Goal: Transaction & Acquisition: Book appointment/travel/reservation

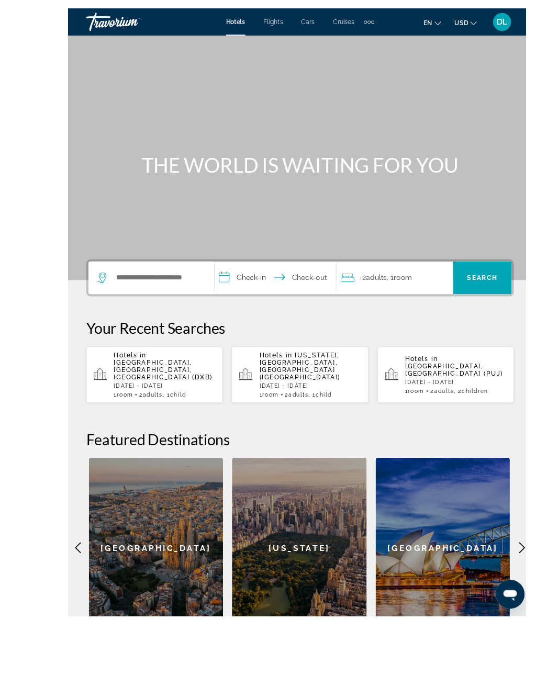
scroll to position [24, 0]
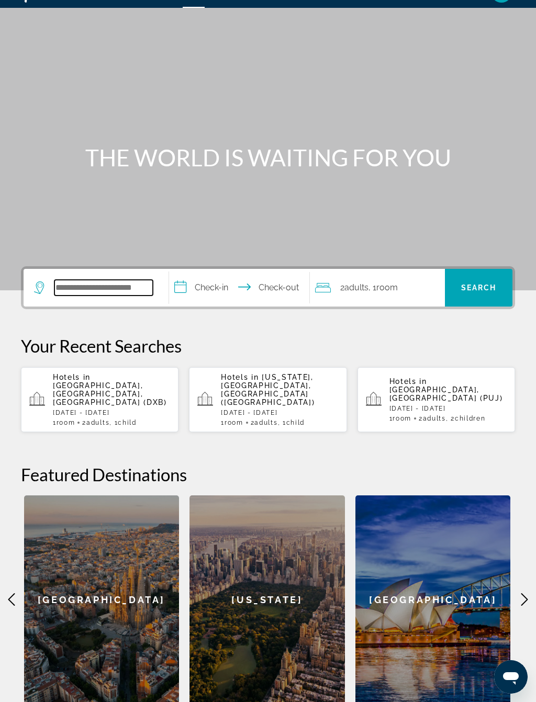
click at [134, 288] on input "Search hotel destination" at bounding box center [103, 288] width 98 height 16
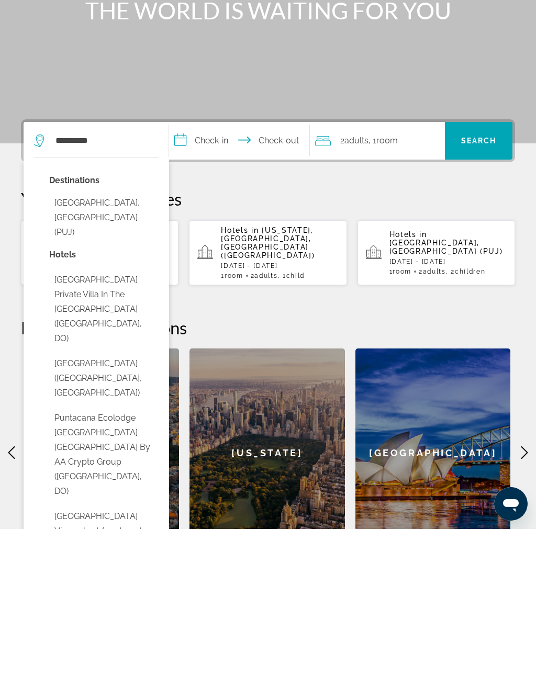
click at [135, 340] on button "[GEOGRAPHIC_DATA], [GEOGRAPHIC_DATA] (PUJ)" at bounding box center [103, 364] width 109 height 49
type input "**********"
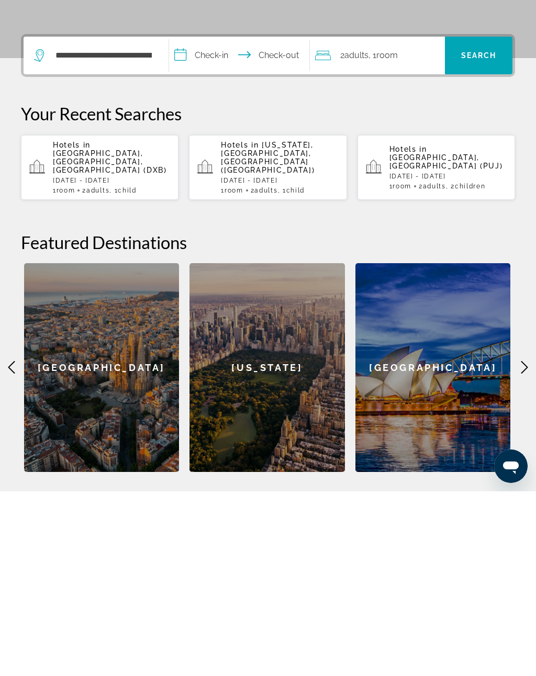
click at [226, 221] on input "**********" at bounding box center [241, 241] width 144 height 41
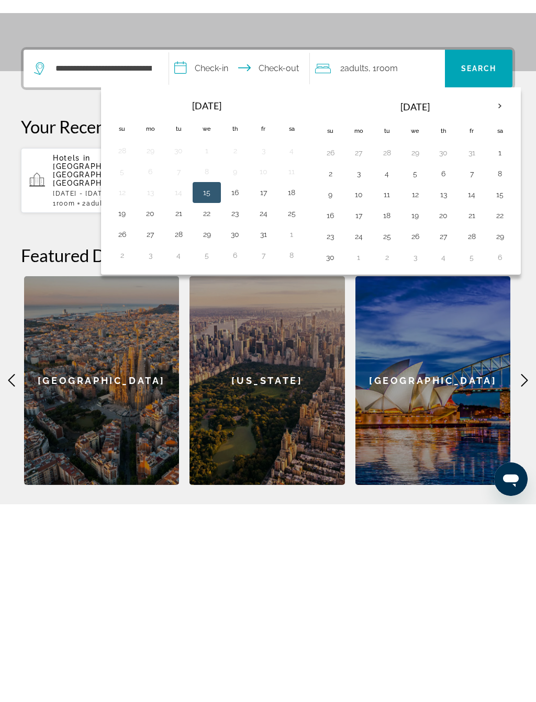
scroll to position [171, 0]
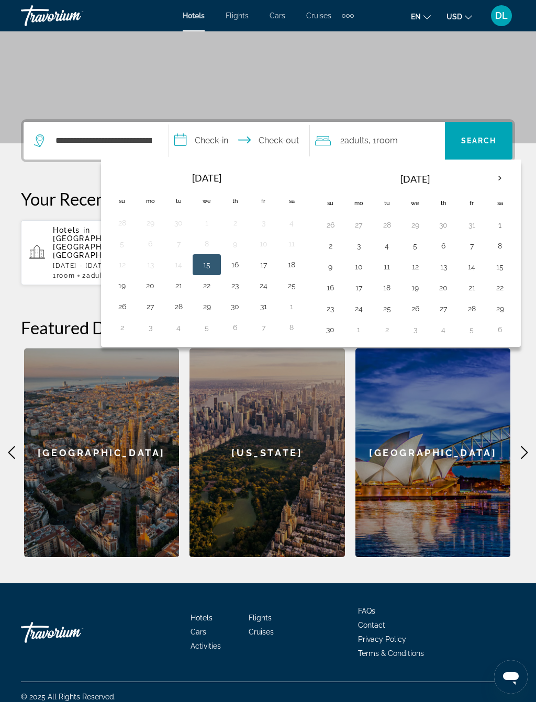
click at [392, 306] on button "25" at bounding box center [386, 308] width 17 height 15
click at [367, 325] on button "1" at bounding box center [358, 329] width 17 height 15
type input "**********"
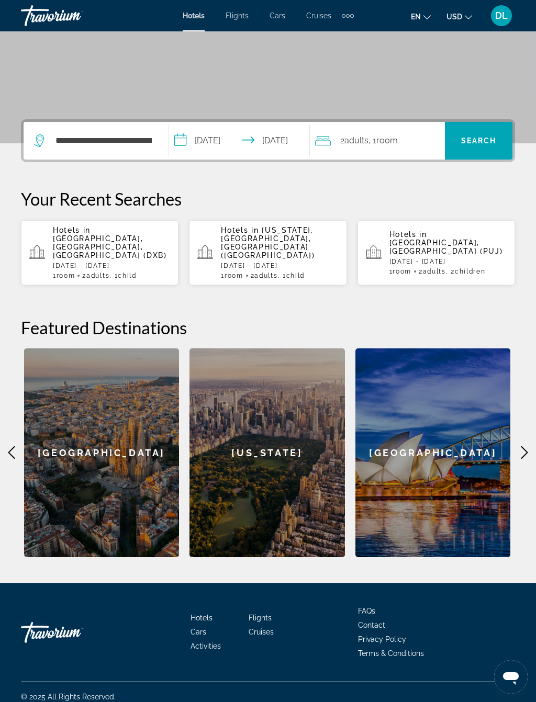
click at [415, 132] on div "2 Adult Adults , 1 Room rooms" at bounding box center [380, 141] width 130 height 38
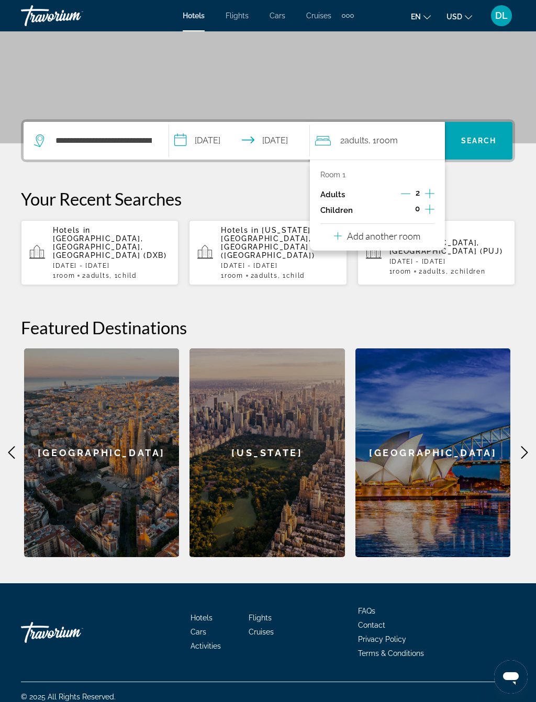
click at [432, 207] on icon "Increment children" at bounding box center [429, 209] width 9 height 13
click at [363, 238] on icon "Travelers: 2 adults, 1 child" at bounding box center [362, 238] width 13 height 13
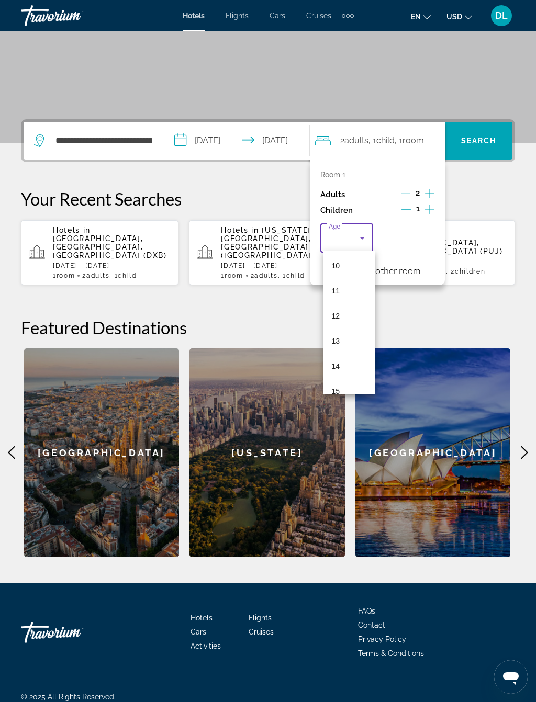
scroll to position [263, 0]
click at [357, 312] on mat-option "12" at bounding box center [349, 306] width 52 height 25
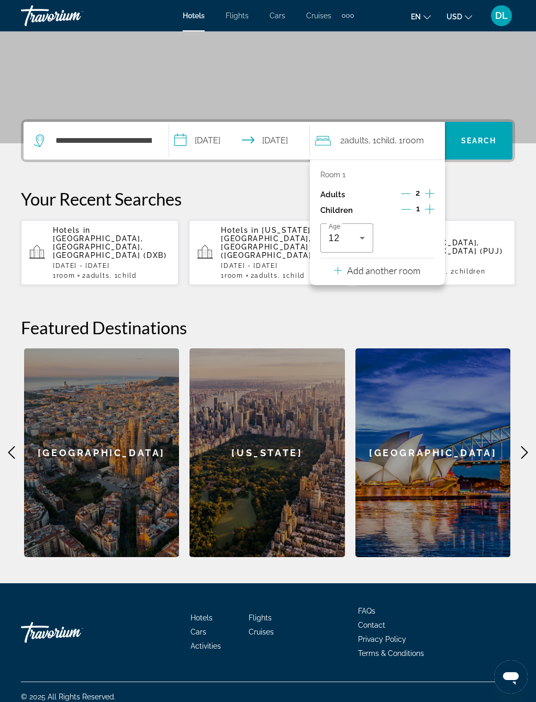
click at [420, 265] on p "Add another room" at bounding box center [383, 271] width 73 height 12
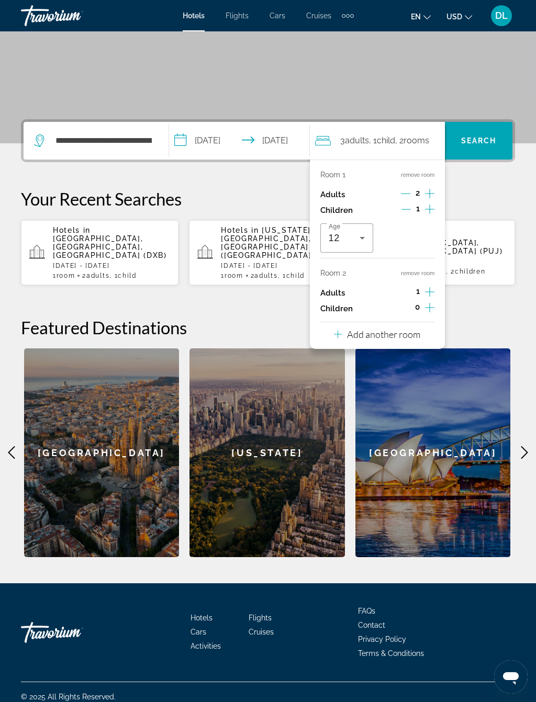
click at [425, 291] on icon "Increment adults" at bounding box center [429, 292] width 9 height 13
click at [429, 302] on icon "Increment children" at bounding box center [429, 307] width 9 height 13
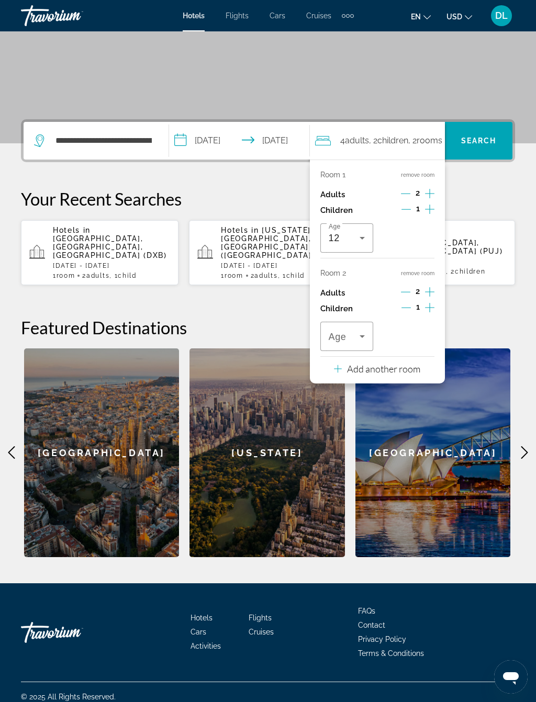
click at [363, 335] on icon "Travelers: 4 adults, 2 children" at bounding box center [362, 336] width 5 height 3
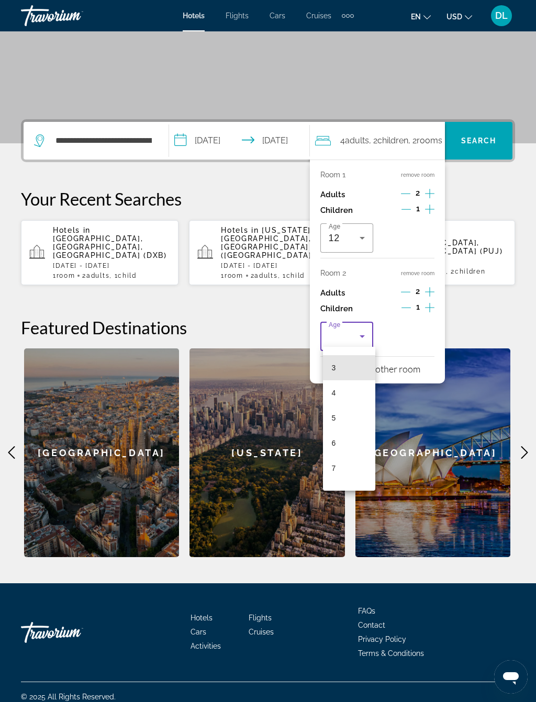
scroll to position [207, 0]
click at [346, 381] on mat-option "9" at bounding box center [349, 383] width 52 height 25
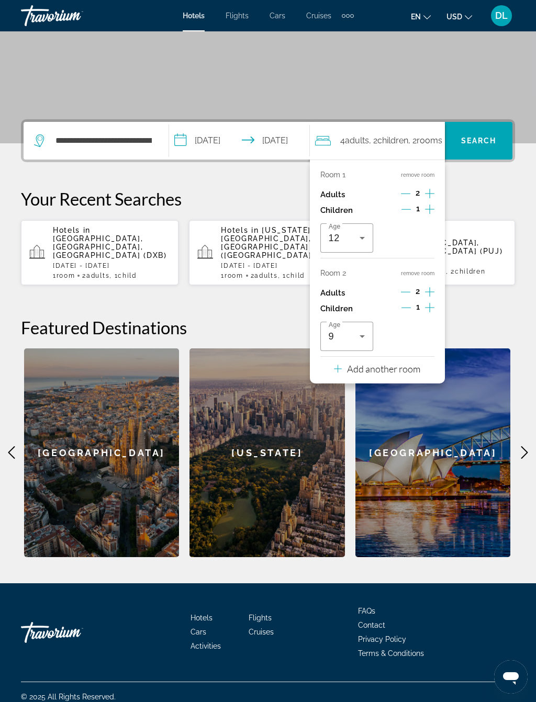
scroll to position [154, 0]
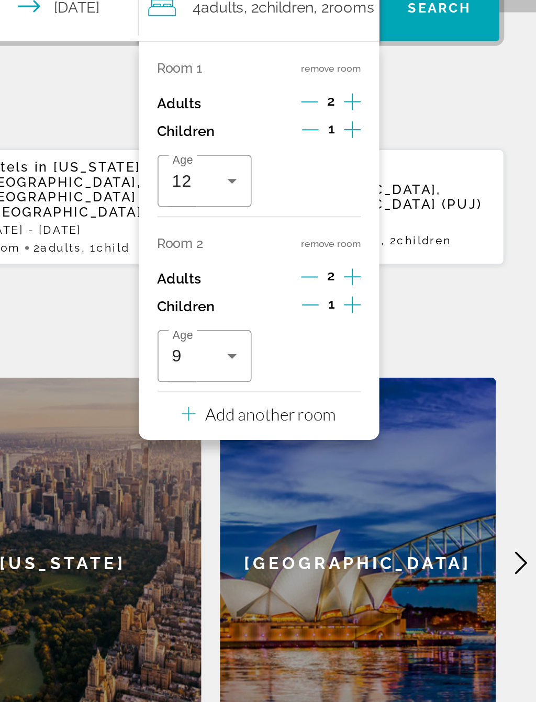
click at [334, 374] on button "Add another room" at bounding box center [377, 384] width 86 height 21
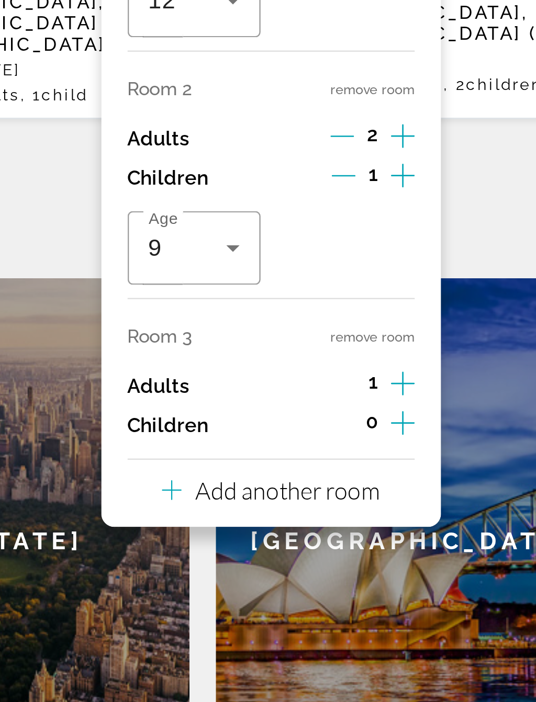
click at [347, 444] on p "Add another room" at bounding box center [383, 450] width 73 height 12
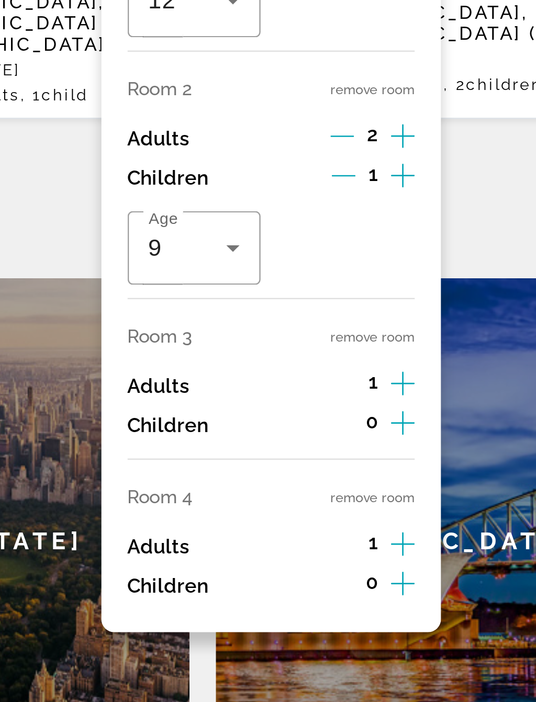
click at [401, 385] on button "remove room" at bounding box center [417, 388] width 33 height 7
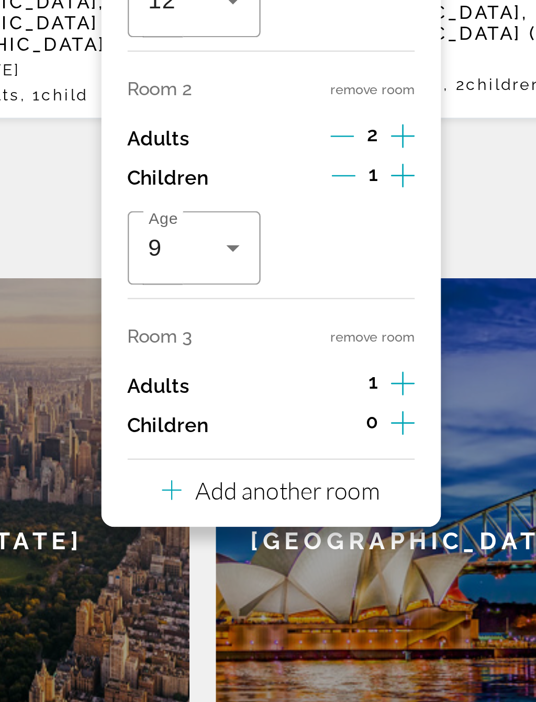
click at [401, 385] on button "remove room" at bounding box center [417, 388] width 33 height 7
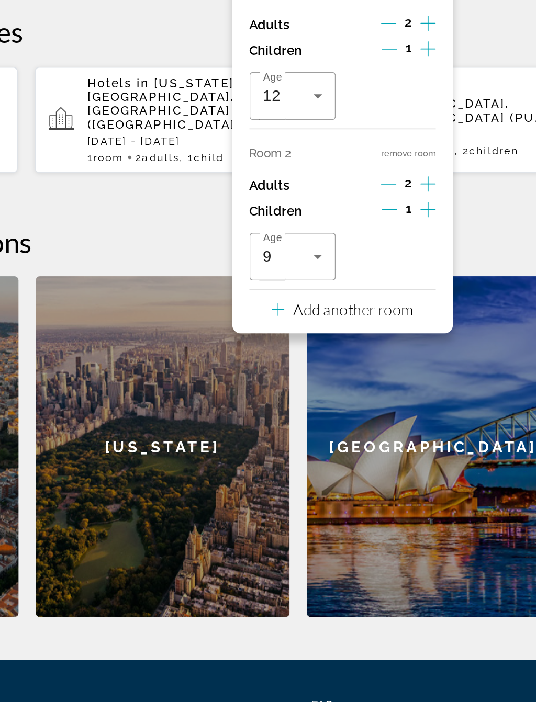
scroll to position [171, 0]
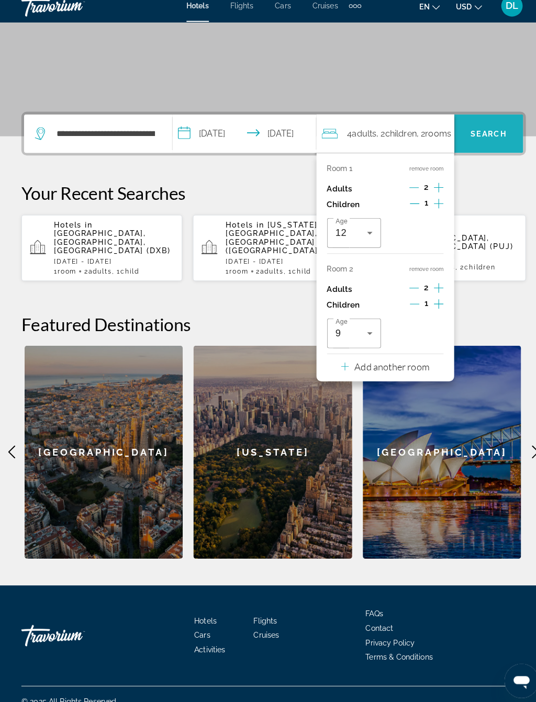
click at [484, 137] on span "Search" at bounding box center [479, 141] width 36 height 8
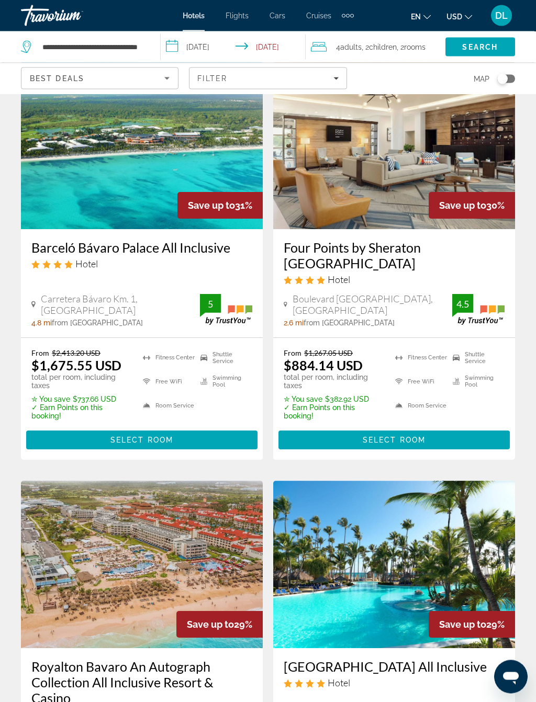
scroll to position [1749, 0]
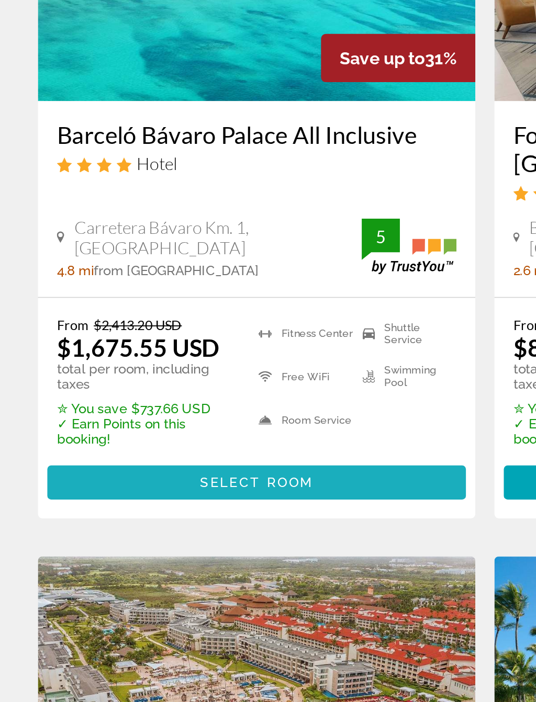
click at [161, 431] on span "Select Room" at bounding box center [141, 435] width 63 height 8
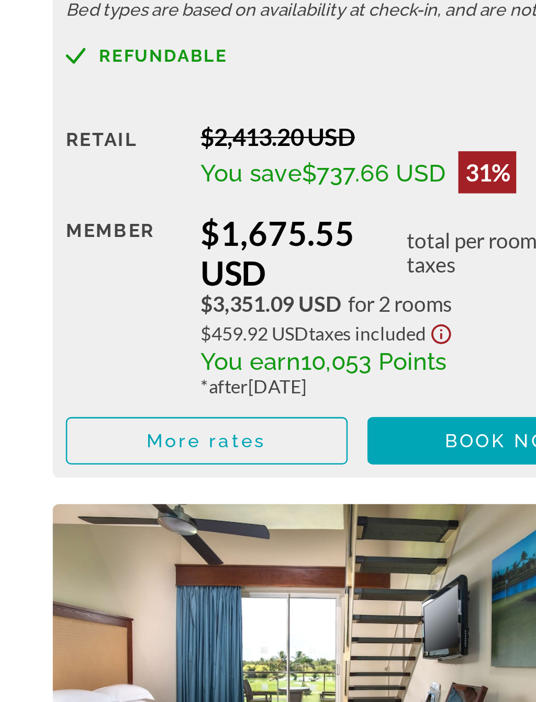
scroll to position [1659, 0]
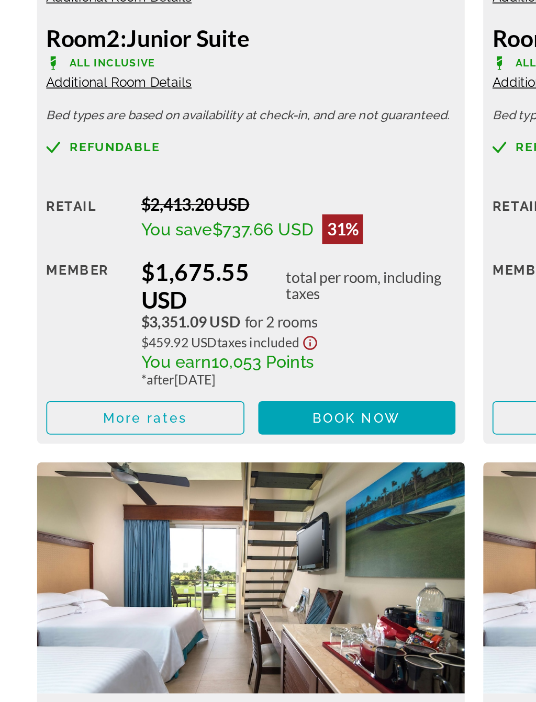
click at [200, 537] on span "Book now" at bounding box center [202, 541] width 50 height 8
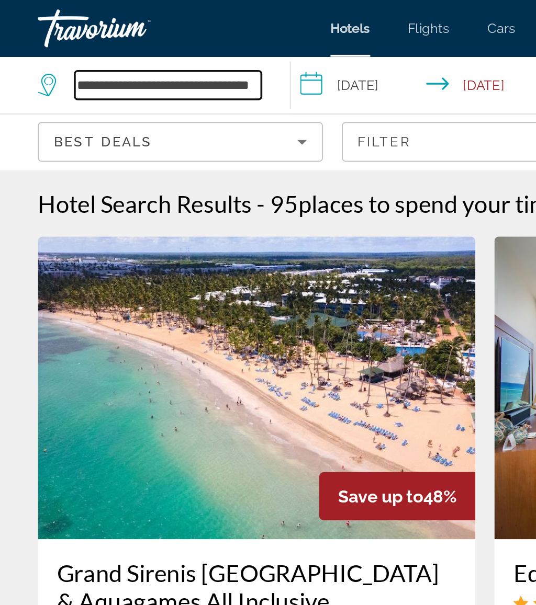
click at [141, 53] on input "**********" at bounding box center [92, 47] width 103 height 16
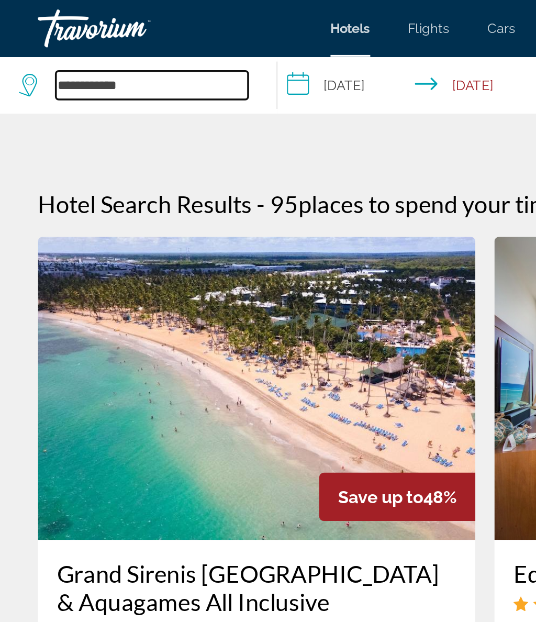
type input "*****"
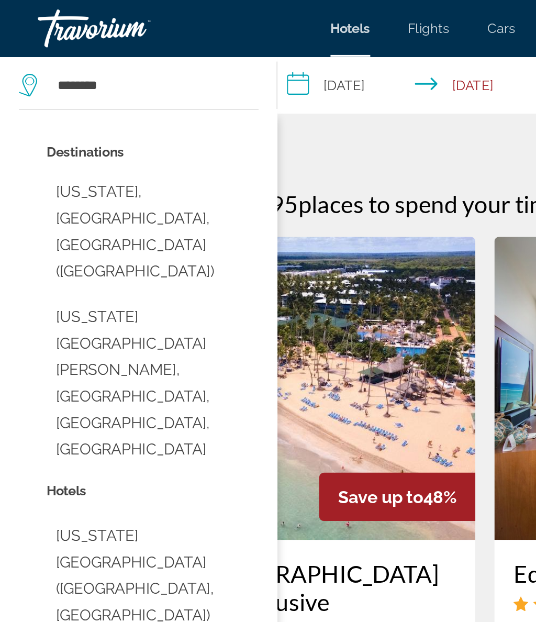
click at [109, 108] on button "New York, NY, United States (NYC)" at bounding box center [84, 128] width 117 height 64
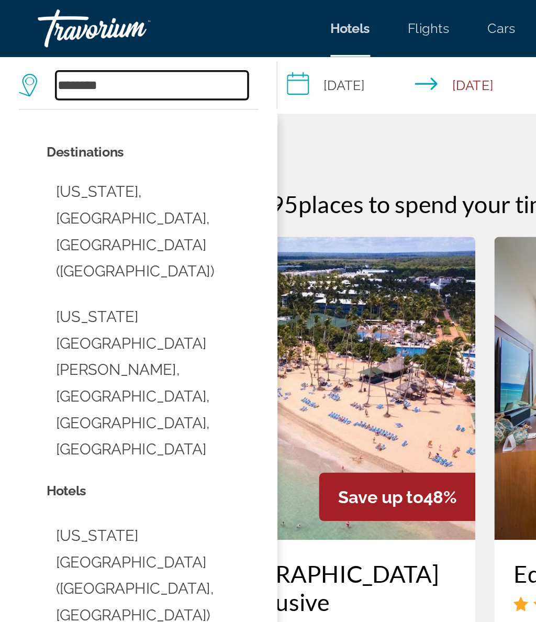
type input "**********"
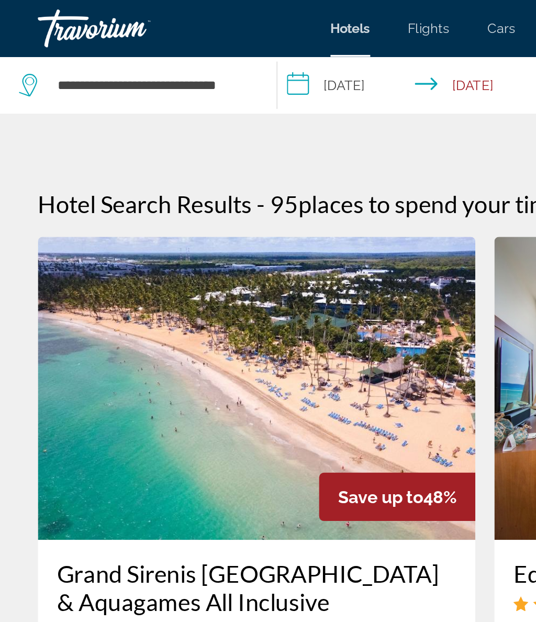
click at [201, 52] on input "**********" at bounding box center [229, 48] width 152 height 35
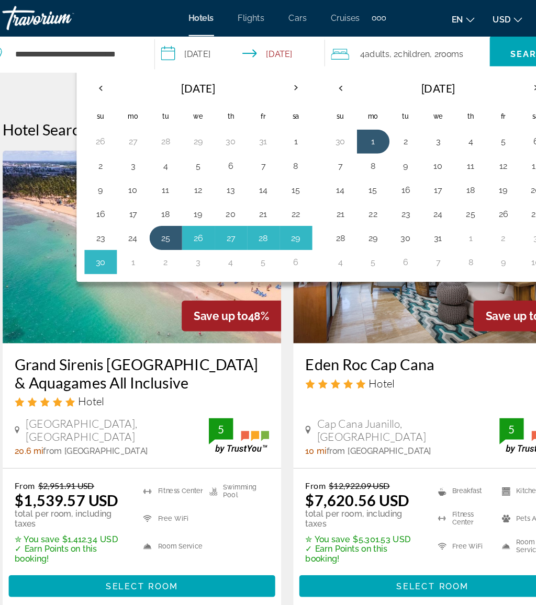
click at [211, 213] on button "27" at bounding box center [219, 206] width 17 height 15
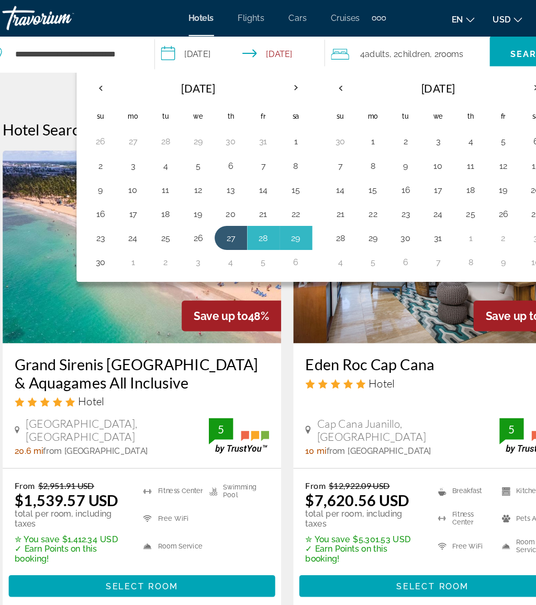
click at [92, 236] on td "30" at bounding box center [106, 227] width 28 height 21
click at [98, 229] on button "30" at bounding box center [106, 227] width 17 height 15
type input "**********"
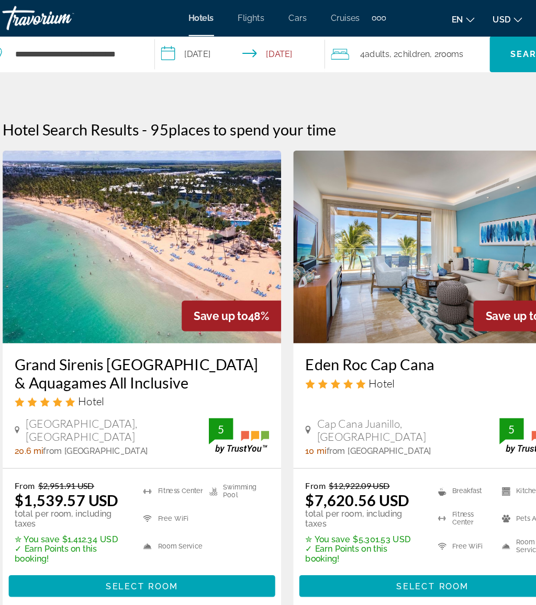
click at [462, 46] on span "Search" at bounding box center [480, 47] width 36 height 8
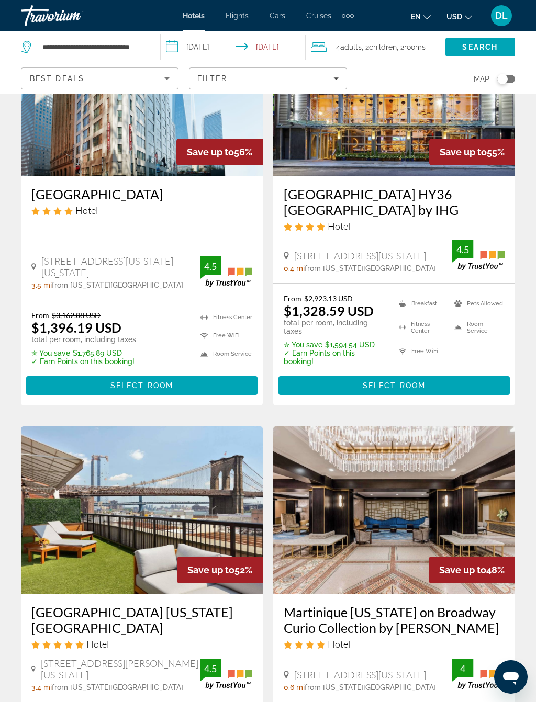
scroll to position [141, 0]
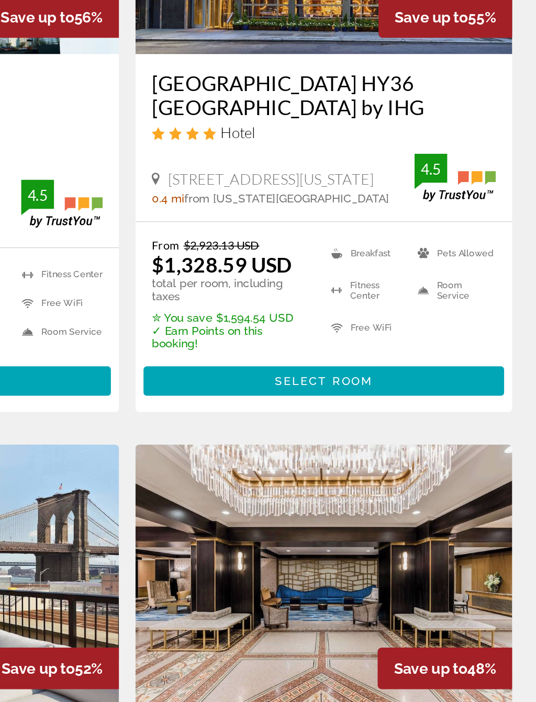
click at [278, 354] on span "Main content" at bounding box center [393, 366] width 231 height 25
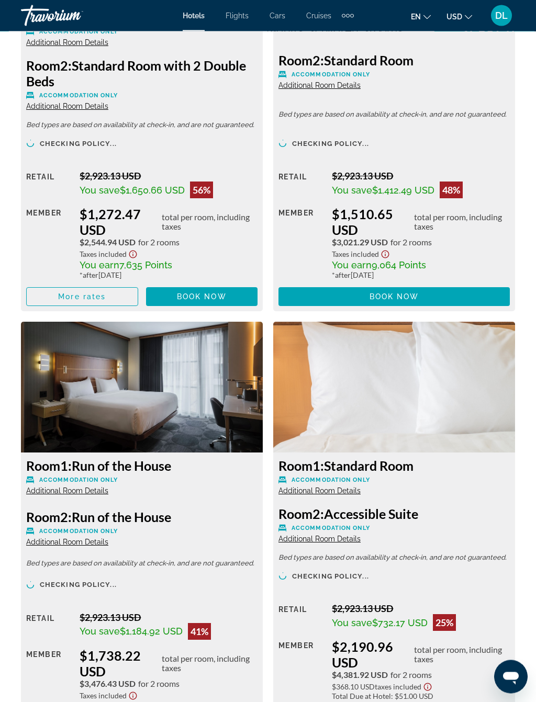
scroll to position [1951, 0]
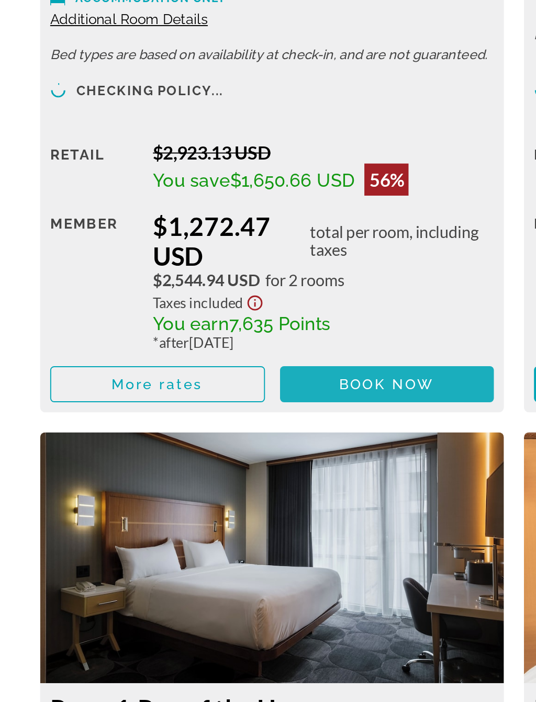
click at [182, 275] on span "Main content" at bounding box center [202, 287] width 112 height 25
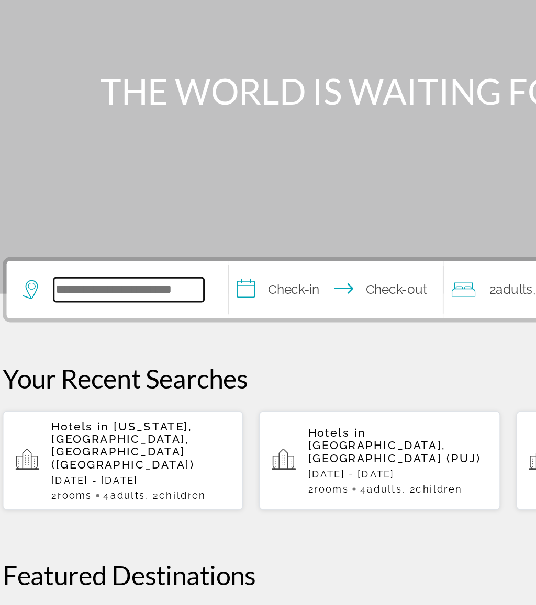
click at [93, 304] on input "Search hotel destination" at bounding box center [103, 312] width 98 height 16
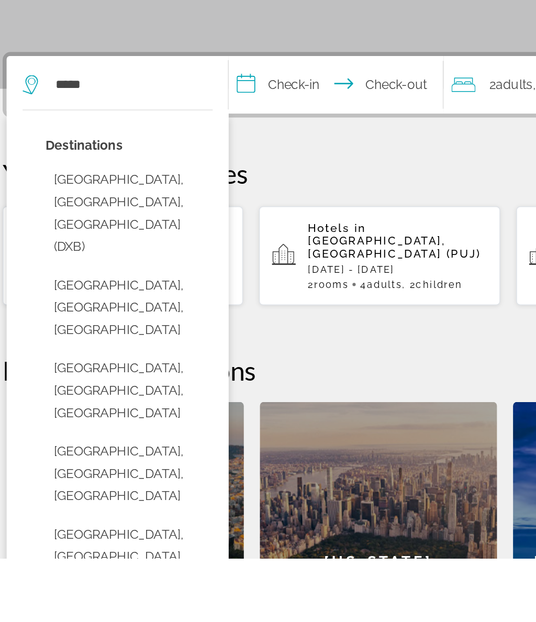
click at [102, 364] on button "[GEOGRAPHIC_DATA], [GEOGRAPHIC_DATA], [GEOGRAPHIC_DATA] (DXB)" at bounding box center [103, 396] width 109 height 64
type input "**********"
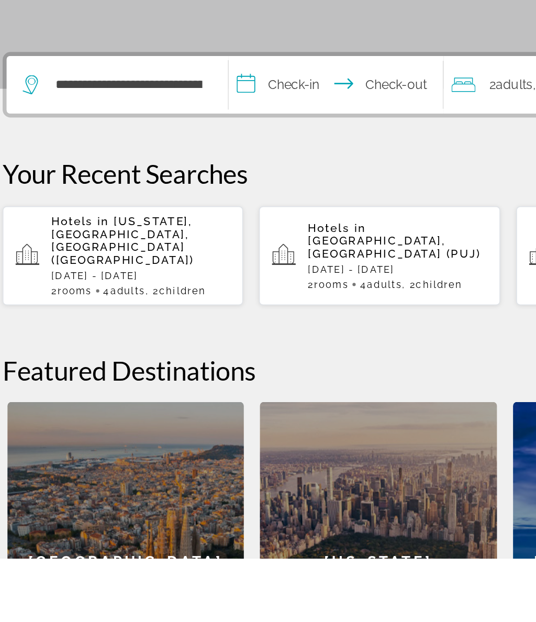
click at [202, 293] on input "**********" at bounding box center [241, 313] width 144 height 41
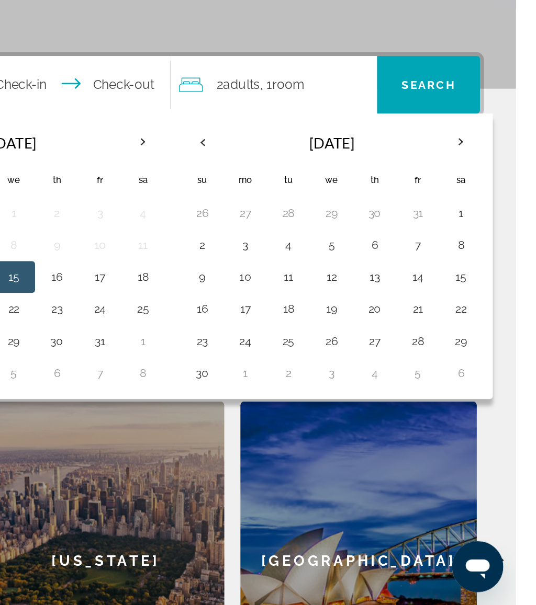
scroll to position [99, 0]
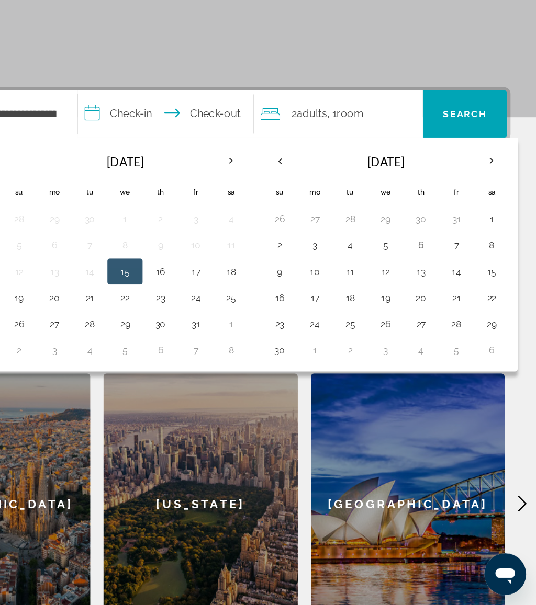
click at [378, 373] on button "25" at bounding box center [386, 380] width 17 height 15
click at [350, 394] on button "1" at bounding box center [358, 401] width 17 height 15
type input "**********"
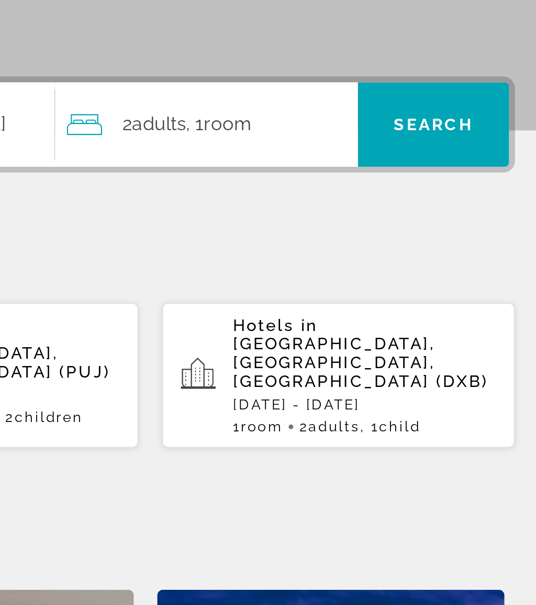
click at [315, 205] on div "2 Adult Adults , 1 Room rooms" at bounding box center [380, 212] width 130 height 15
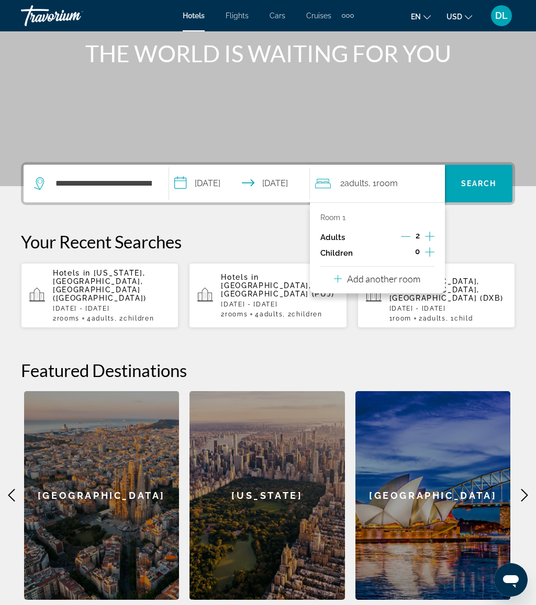
click at [414, 280] on p "Add another room" at bounding box center [383, 279] width 73 height 12
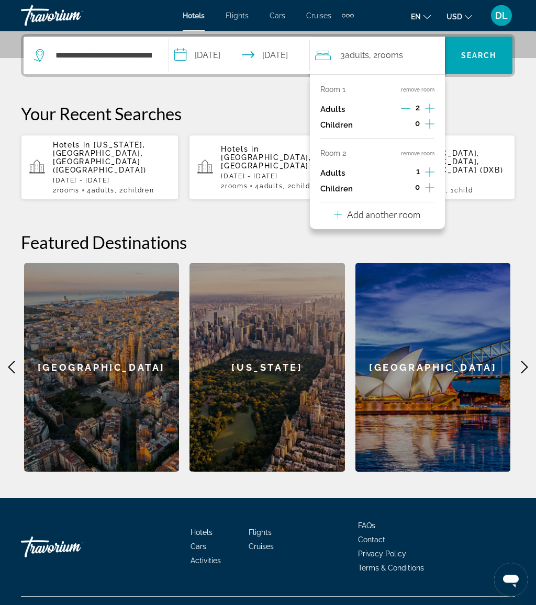
click at [420, 211] on p "Add another room" at bounding box center [383, 215] width 73 height 12
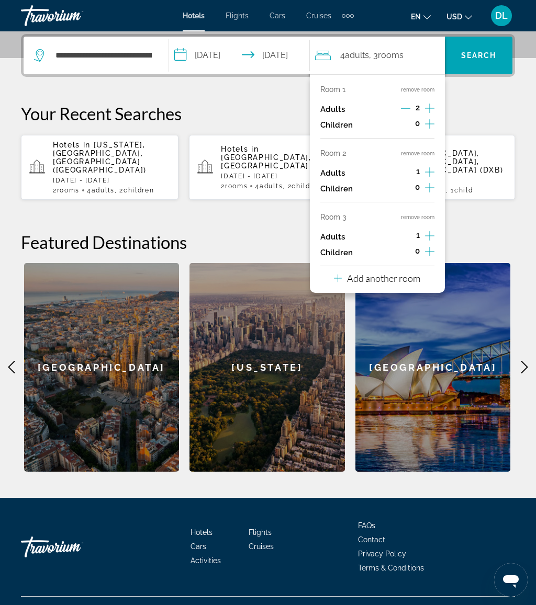
click at [402, 279] on button "Add another room" at bounding box center [377, 276] width 86 height 21
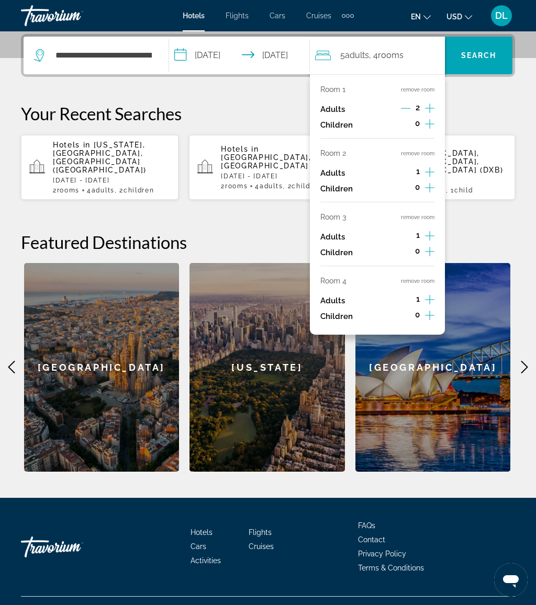
scroll to position [254, 0]
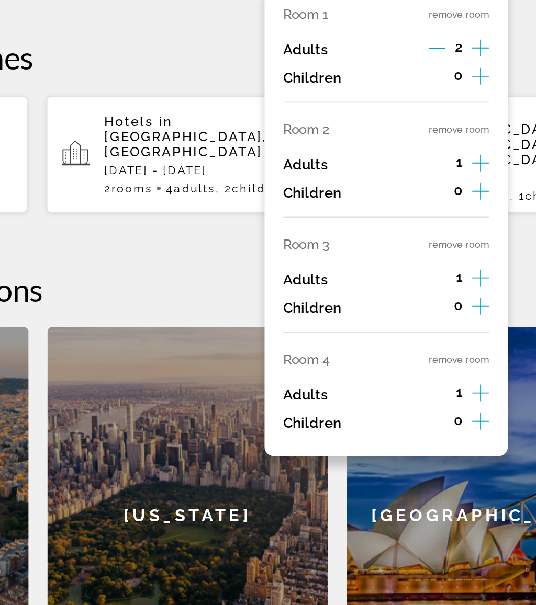
click at [401, 216] on button "remove room" at bounding box center [417, 219] width 33 height 7
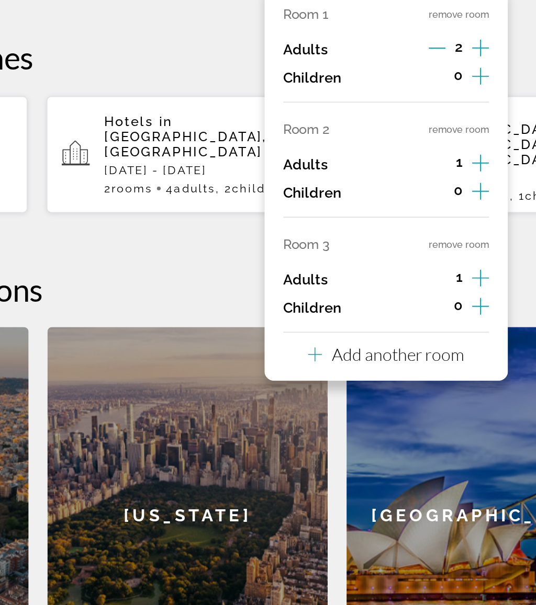
click at [401, 216] on button "remove room" at bounding box center [417, 219] width 33 height 7
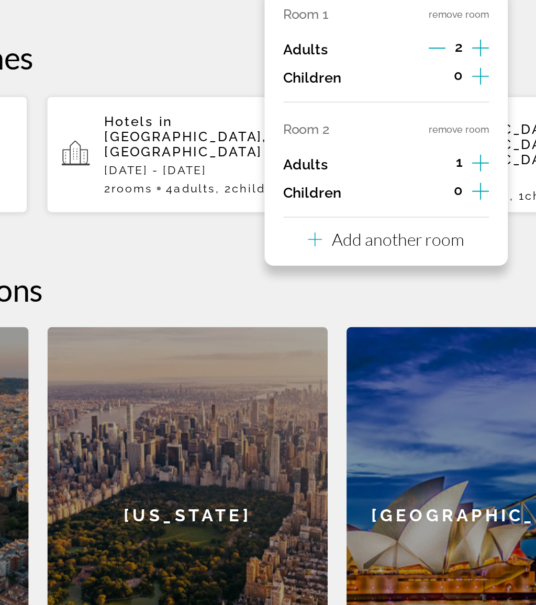
click at [310, 76] on div "Room 1 remove room Adults 2 Children 0 Room 2 remove room Adults 1 Children 0 A…" at bounding box center [377, 153] width 135 height 155
click at [401, 152] on button "remove room" at bounding box center [417, 155] width 33 height 7
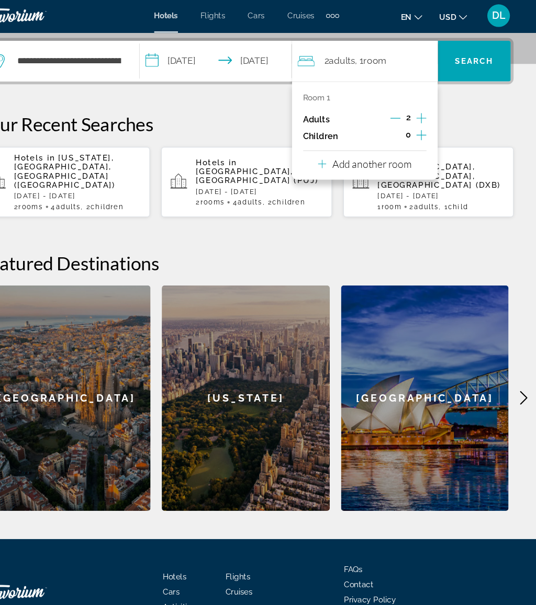
scroll to position [249, 0]
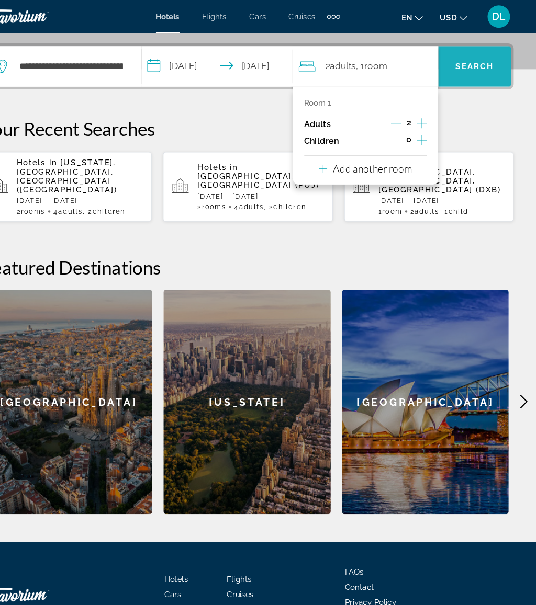
click at [461, 62] on span "Search" at bounding box center [479, 62] width 36 height 8
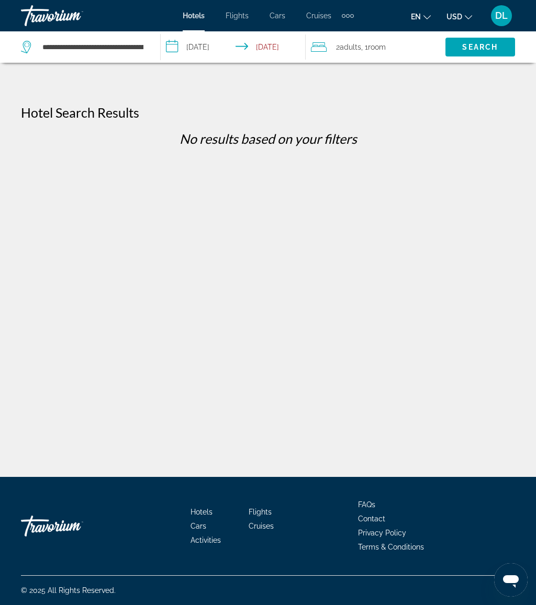
click at [489, 43] on span "Search" at bounding box center [480, 47] width 36 height 8
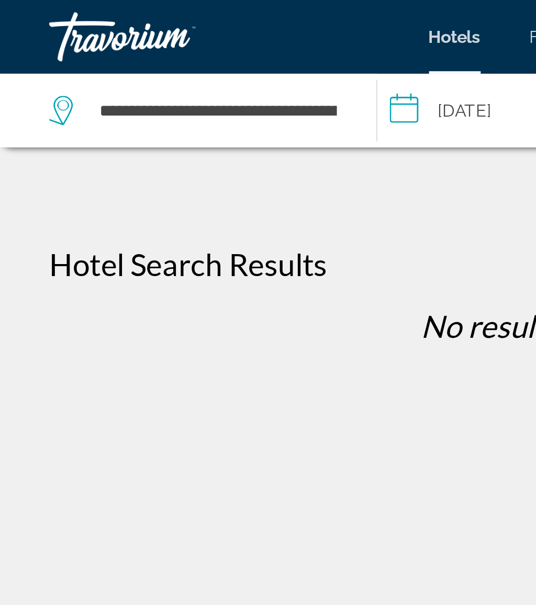
click at [9, 251] on div "**********" at bounding box center [268, 343] width 536 height 477
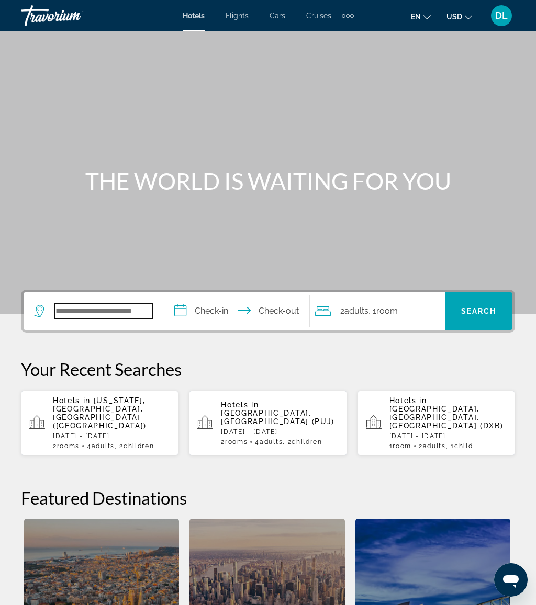
click at [119, 311] on input "Search hotel destination" at bounding box center [103, 312] width 98 height 16
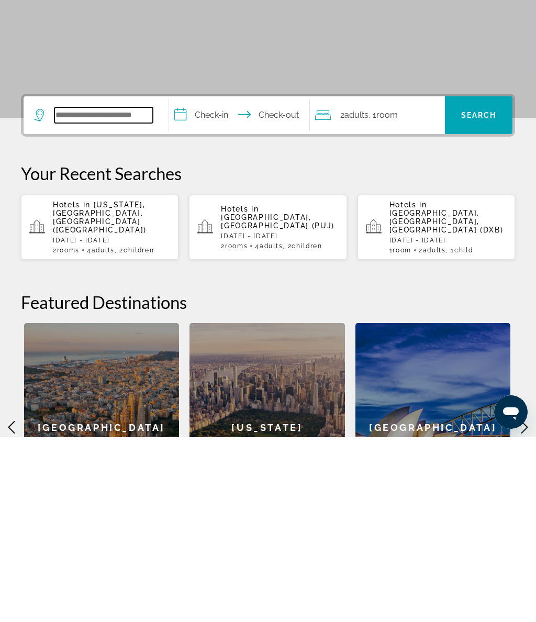
scroll to position [71, 0]
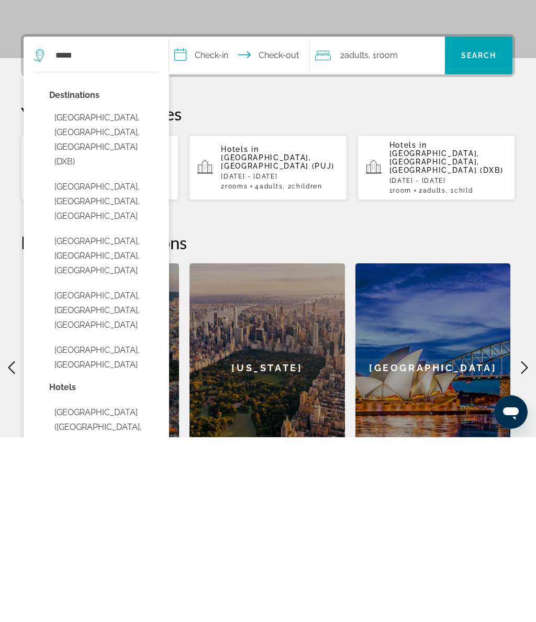
click at [122, 293] on button "[GEOGRAPHIC_DATA], [GEOGRAPHIC_DATA], [GEOGRAPHIC_DATA] (DXB)" at bounding box center [103, 325] width 109 height 64
type input "**********"
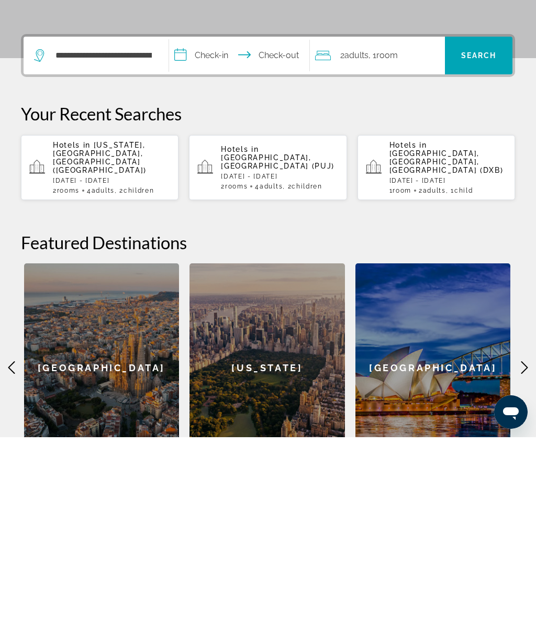
click at [228, 221] on input "**********" at bounding box center [241, 241] width 144 height 41
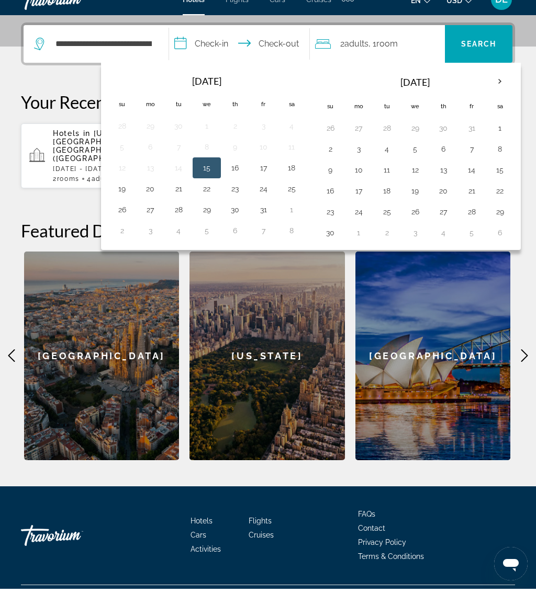
scroll to position [267, 0]
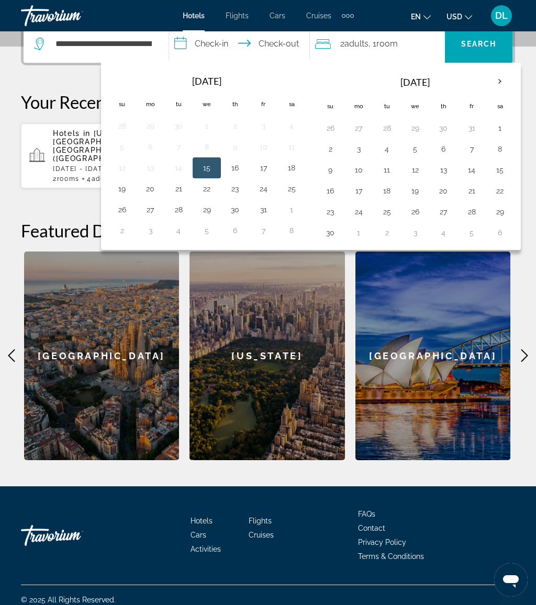
click at [390, 210] on button "25" at bounding box center [386, 212] width 17 height 15
click at [365, 237] on button "1" at bounding box center [358, 233] width 17 height 15
type input "**********"
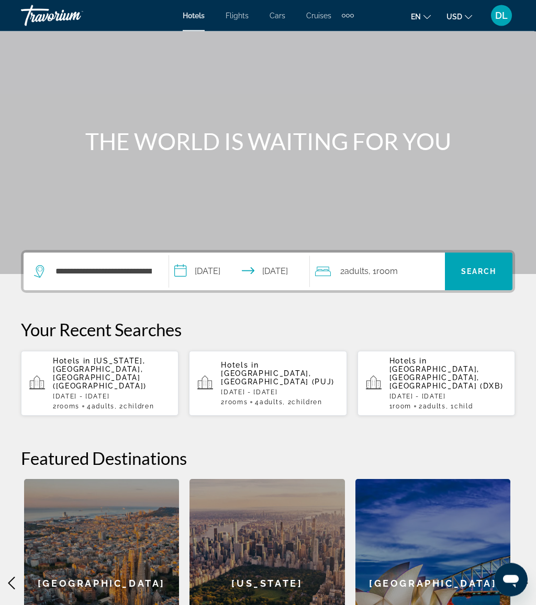
scroll to position [24, 0]
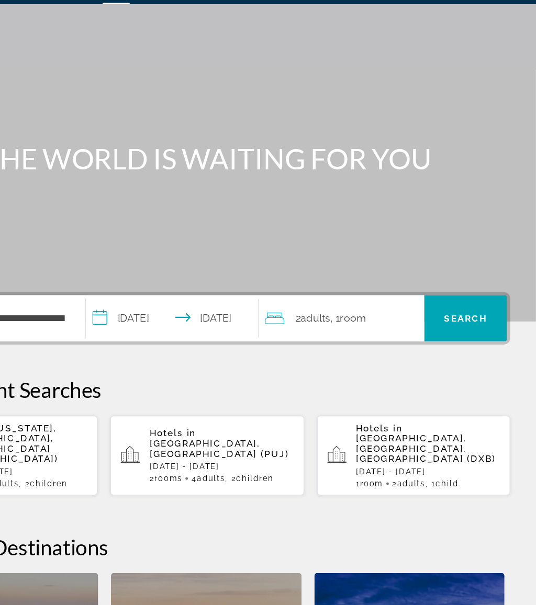
click at [461, 284] on span "Search" at bounding box center [479, 288] width 36 height 8
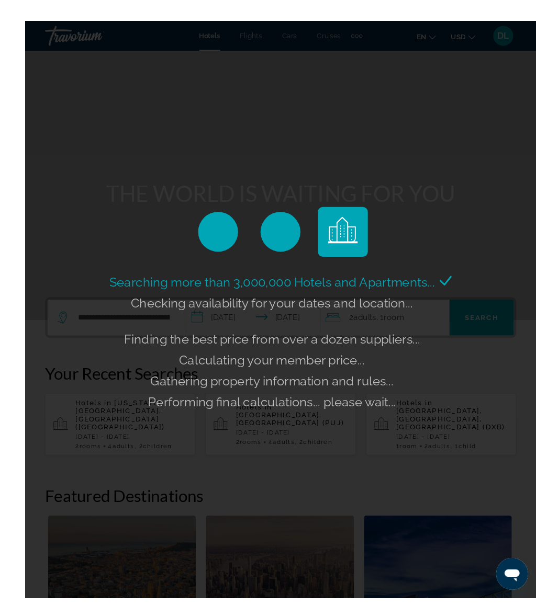
scroll to position [6, 0]
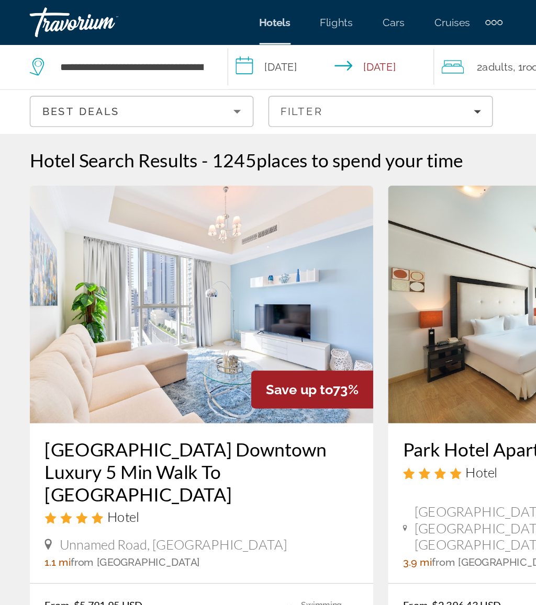
click at [304, 69] on span "Filters" at bounding box center [267, 78] width 156 height 25
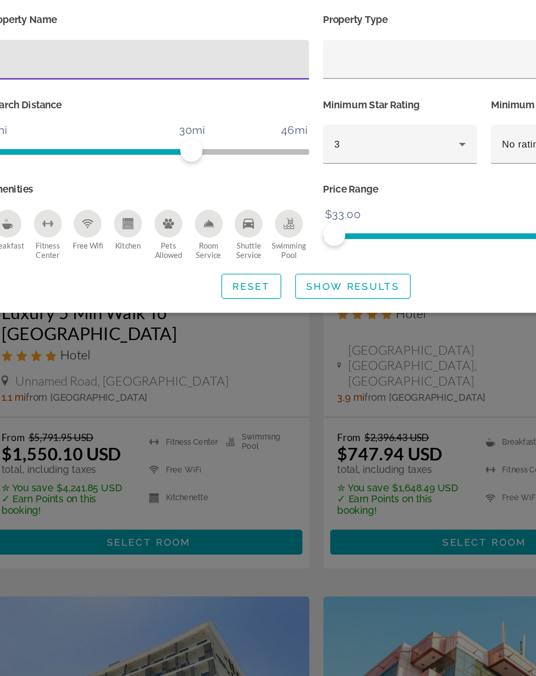
click at [372, 200] on icon "Hotel Filters" at bounding box center [378, 206] width 13 height 13
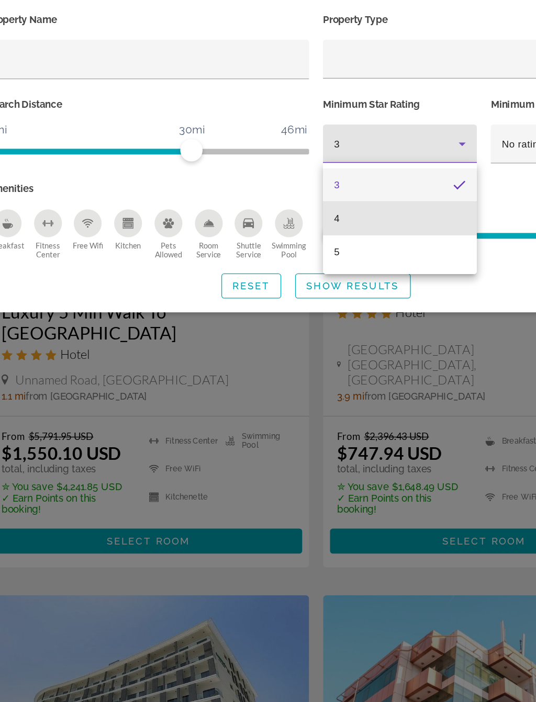
click at [305, 250] on mat-option "4" at bounding box center [331, 262] width 116 height 25
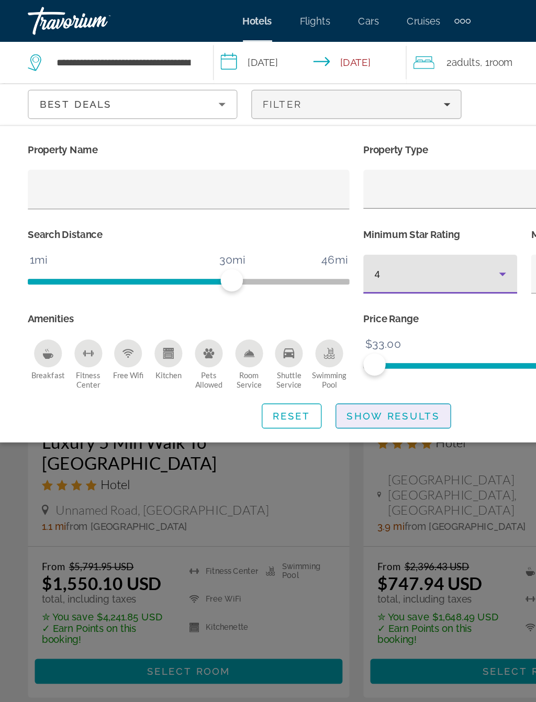
click at [301, 312] on span "Show Results" at bounding box center [296, 313] width 70 height 8
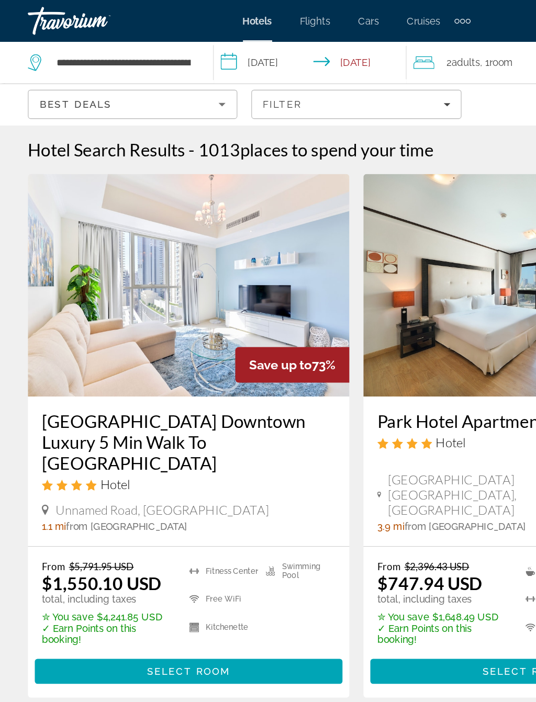
click at [330, 82] on div "Filter" at bounding box center [267, 78] width 141 height 8
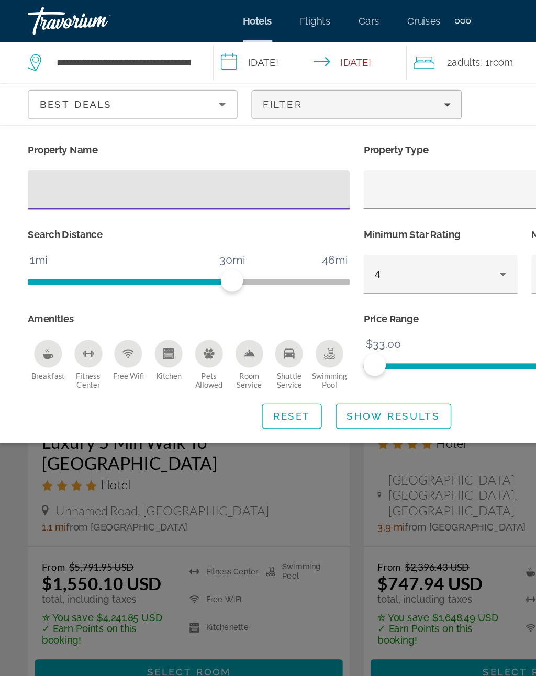
click at [382, 200] on icon "Hotel Filters" at bounding box center [378, 206] width 13 height 13
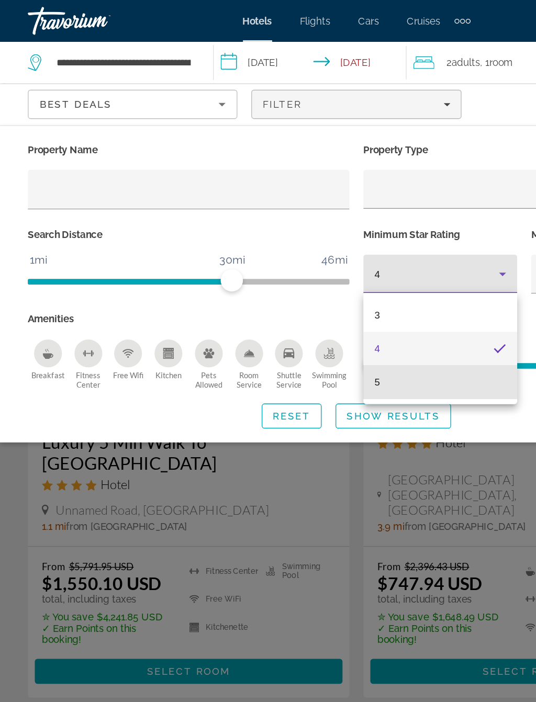
click at [327, 291] on mat-option "5" at bounding box center [331, 287] width 116 height 25
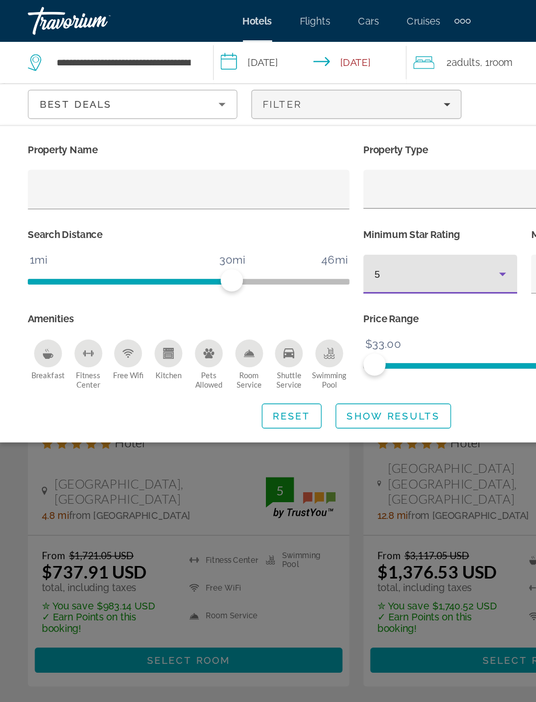
click at [321, 301] on span "Search widget" at bounding box center [296, 312] width 86 height 25
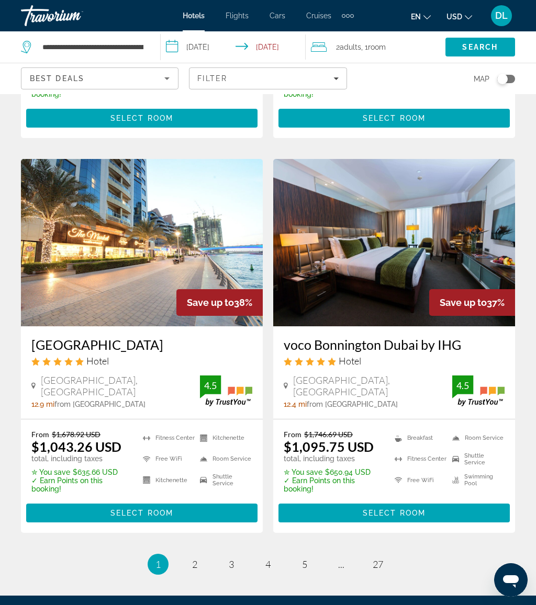
scroll to position [2091, 0]
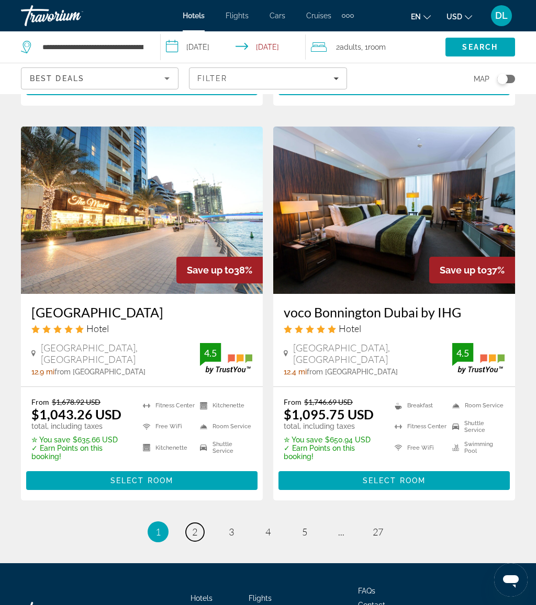
click at [198, 523] on link "page 2" at bounding box center [195, 532] width 18 height 18
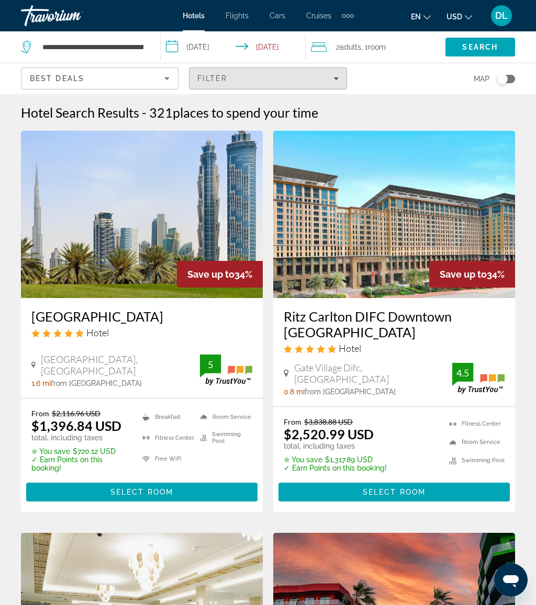
click at [333, 85] on span "Filters" at bounding box center [267, 78] width 156 height 25
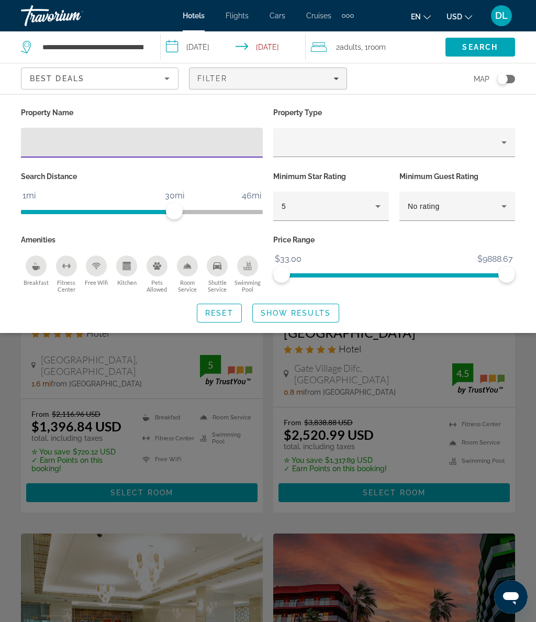
click at [380, 208] on icon "Hotel Filters" at bounding box center [378, 206] width 13 height 13
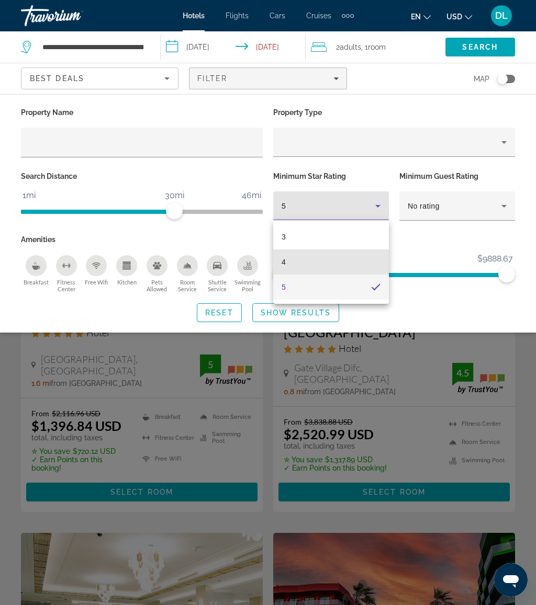
click at [347, 260] on mat-option "4" at bounding box center [331, 262] width 116 height 25
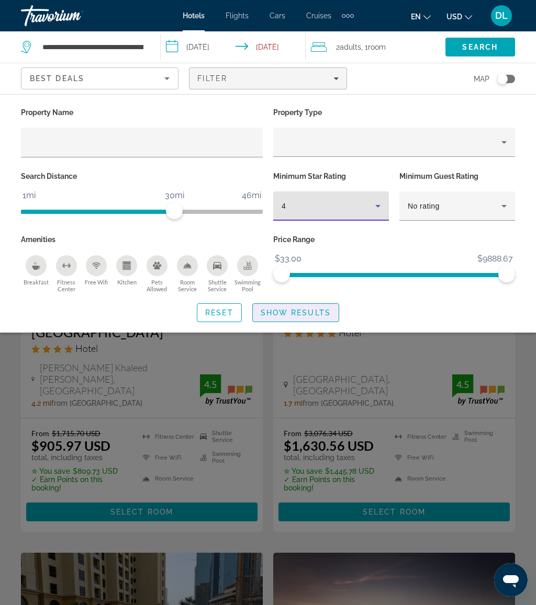
click at [320, 318] on span "Search widget" at bounding box center [296, 312] width 86 height 25
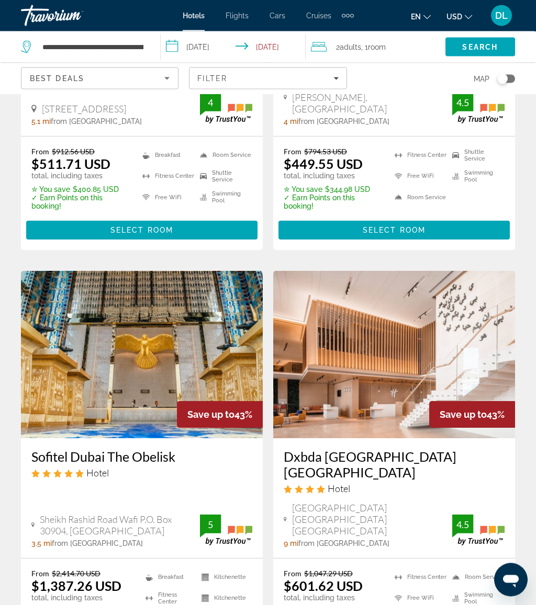
scroll to position [2099, 0]
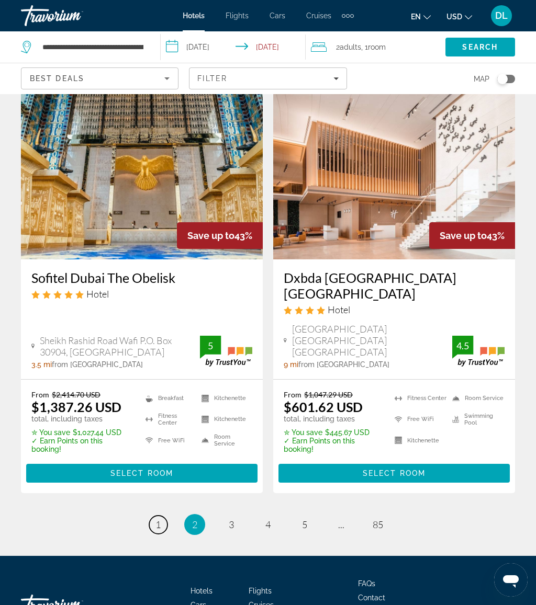
click at [165, 516] on link "page 1" at bounding box center [158, 525] width 18 height 18
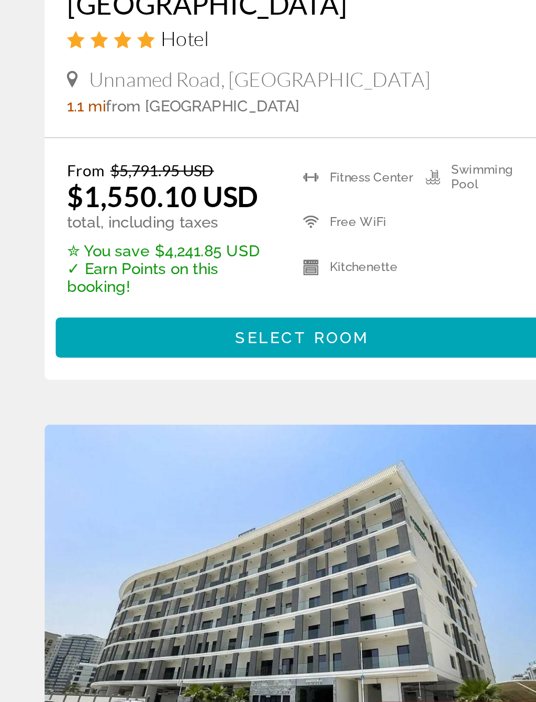
scroll to position [40, 0]
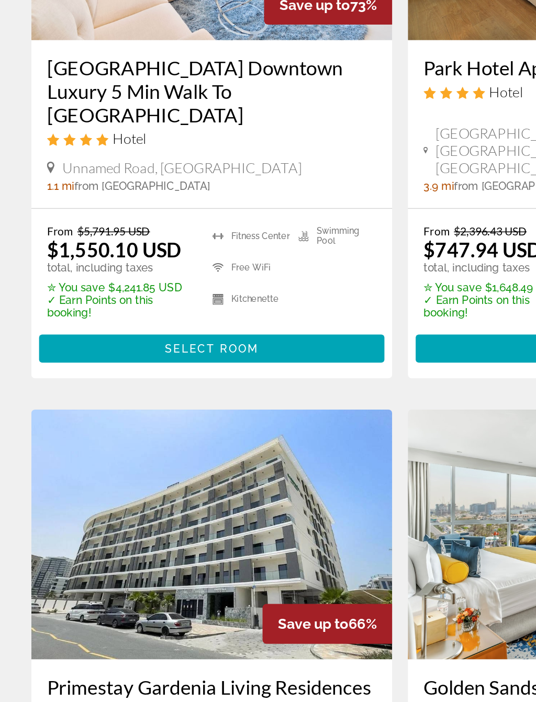
click at [201, 453] on span "Main content" at bounding box center [141, 465] width 231 height 25
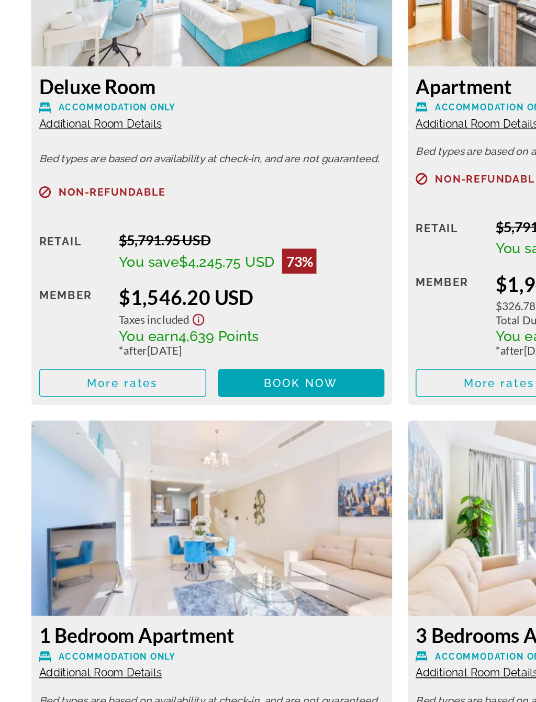
scroll to position [1679, 0]
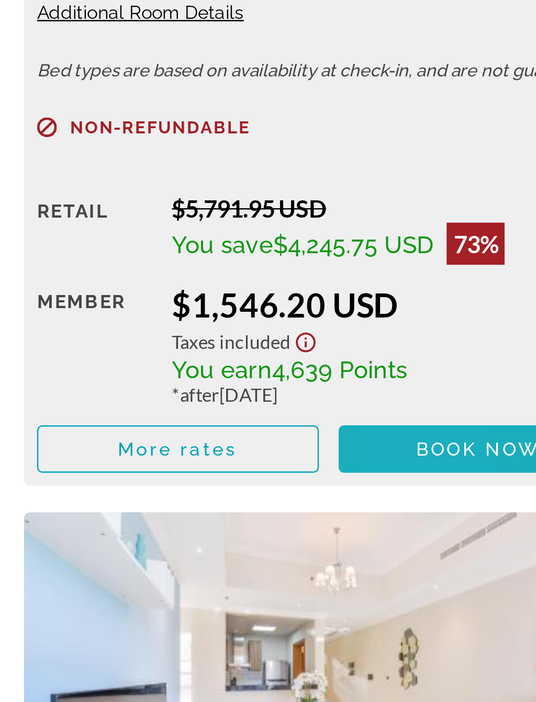
click at [177, 459] on span "Book now" at bounding box center [202, 463] width 50 height 8
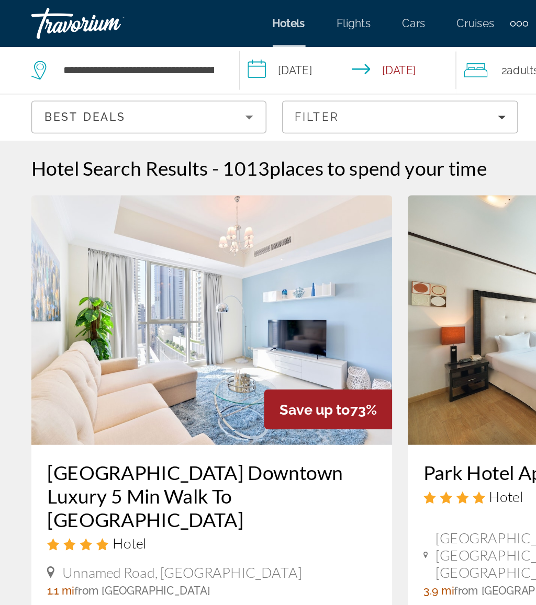
click at [211, 49] on input "**********" at bounding box center [235, 48] width 149 height 35
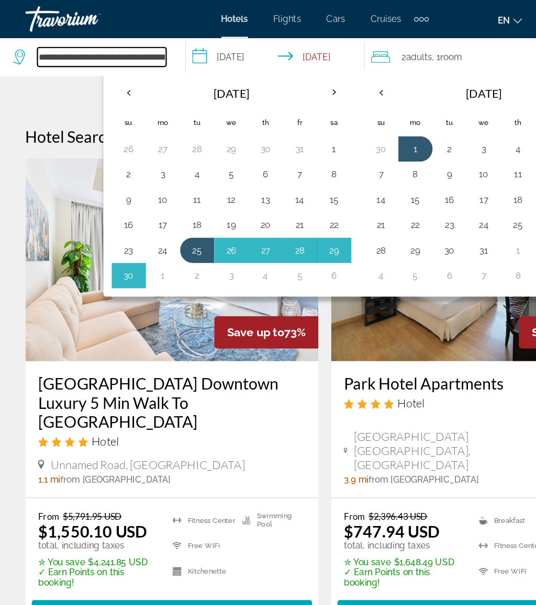
click at [133, 46] on input "**********" at bounding box center [84, 47] width 106 height 16
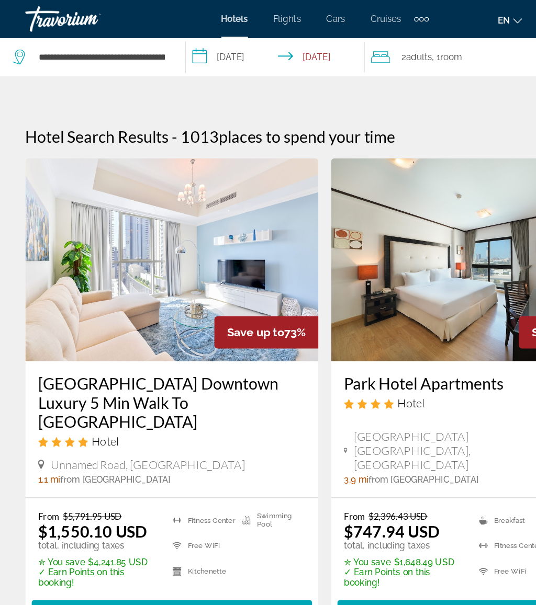
click at [143, 48] on app-destination-search "**********" at bounding box center [76, 46] width 153 height 31
click at [134, 46] on input "**********" at bounding box center [84, 47] width 106 height 16
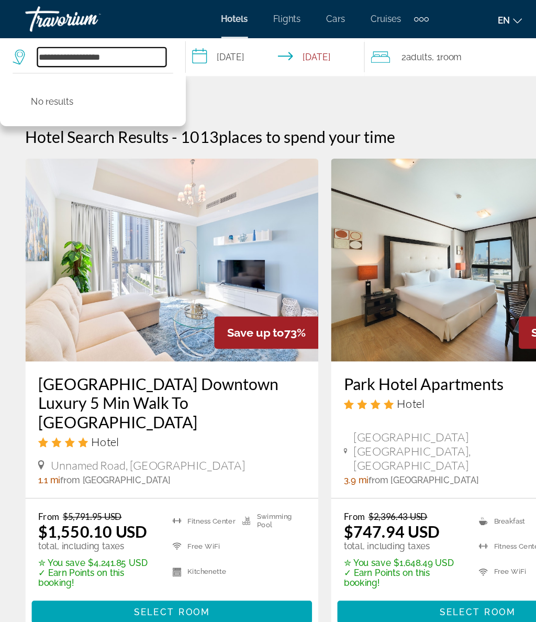
click at [119, 41] on input "**********" at bounding box center [84, 47] width 106 height 16
type input "*"
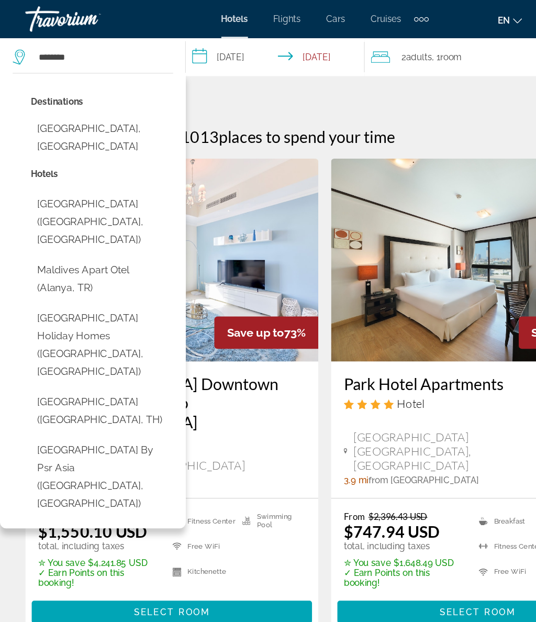
click at [94, 115] on button "Maldives, Maldives" at bounding box center [84, 113] width 117 height 35
type input "**********"
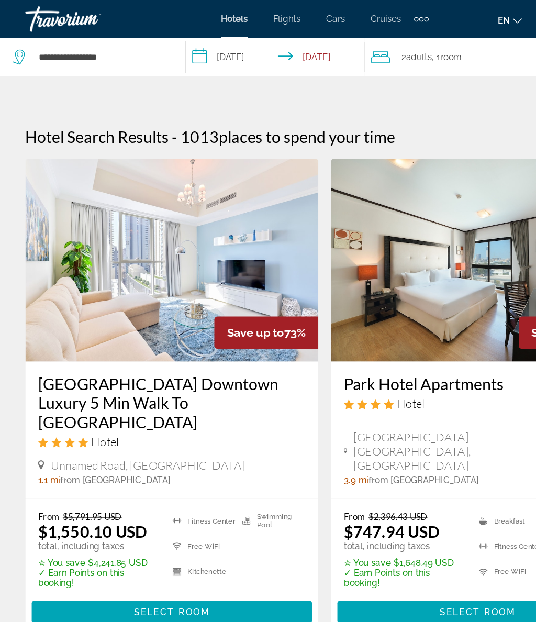
click at [196, 47] on input "**********" at bounding box center [229, 48] width 152 height 35
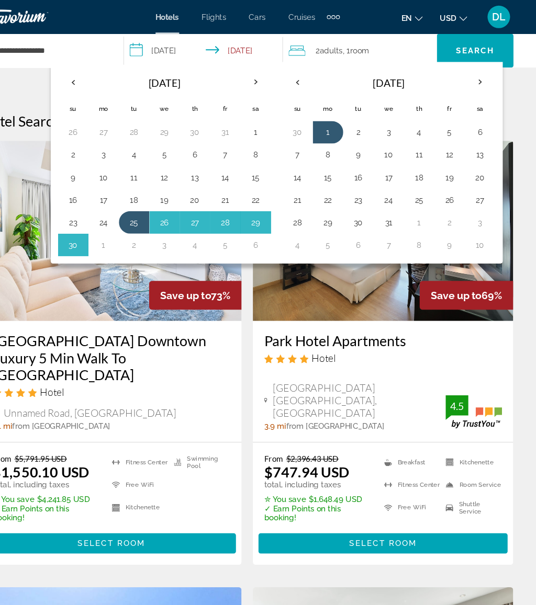
click at [470, 75] on th "Next month" at bounding box center [484, 76] width 28 height 23
click at [470, 80] on th "Next month" at bounding box center [484, 76] width 28 height 23
click at [470, 78] on th "Next month" at bounding box center [484, 76] width 28 height 23
click at [470, 69] on th "Next month" at bounding box center [484, 76] width 28 height 23
click at [470, 76] on th "Next month" at bounding box center [484, 76] width 28 height 23
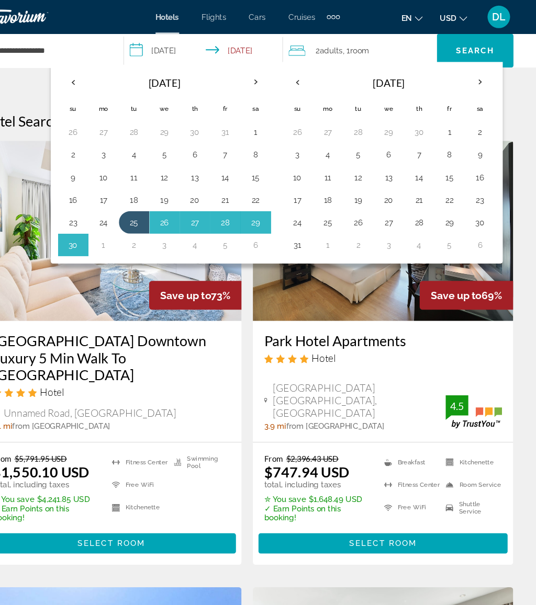
click at [470, 78] on th "Next month" at bounding box center [484, 76] width 28 height 23
click at [470, 66] on th "Next month" at bounding box center [484, 76] width 28 height 23
click at [300, 76] on th "Previous month" at bounding box center [314, 76] width 28 height 23
click at [334, 121] on button "1" at bounding box center [342, 123] width 17 height 15
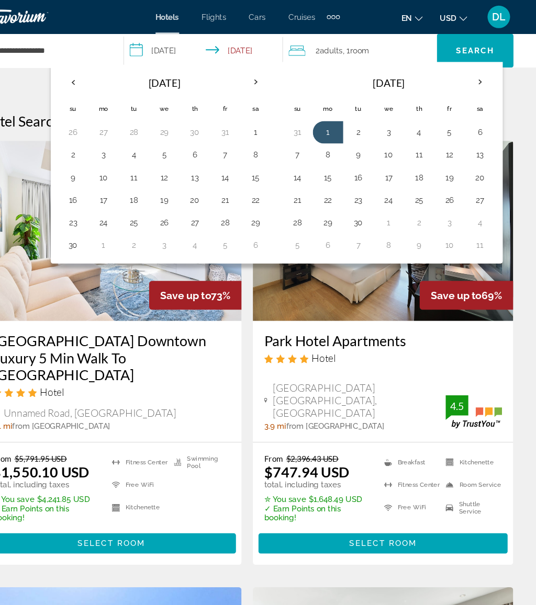
click at [334, 143] on button "8" at bounding box center [342, 144] width 17 height 15
type input "**********"
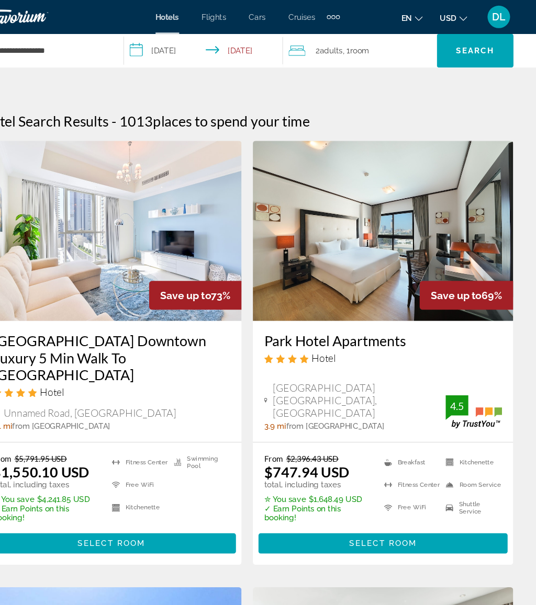
click at [462, 49] on span "Search" at bounding box center [480, 47] width 36 height 8
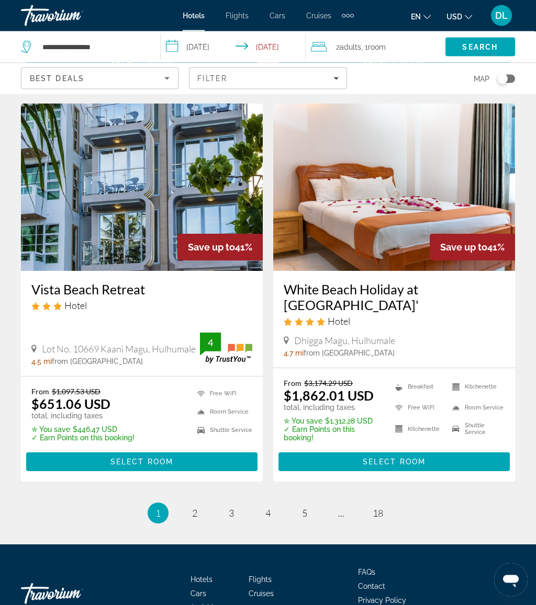
scroll to position [2040, 0]
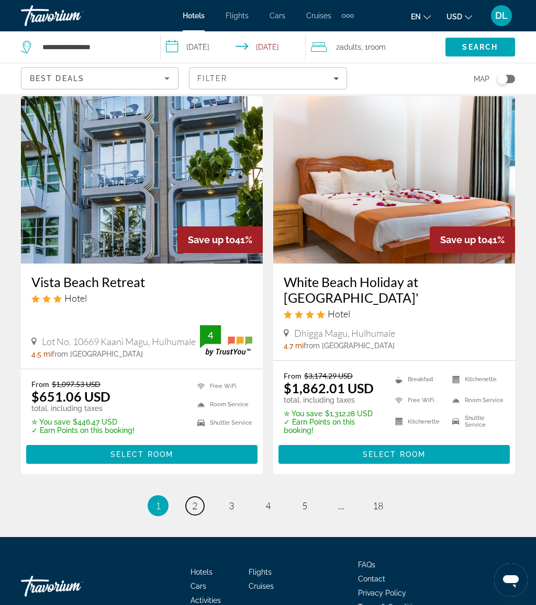
click at [200, 497] on link "page 2" at bounding box center [195, 506] width 18 height 18
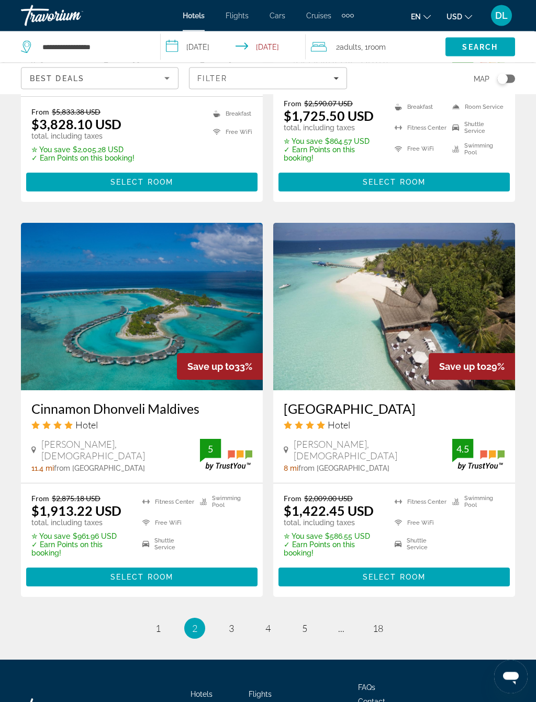
scroll to position [1885, 0]
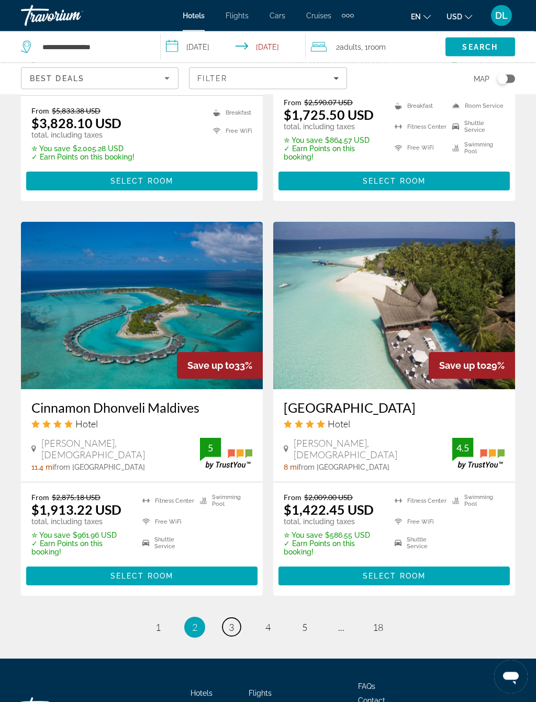
click at [231, 605] on span "3" at bounding box center [231, 628] width 5 height 12
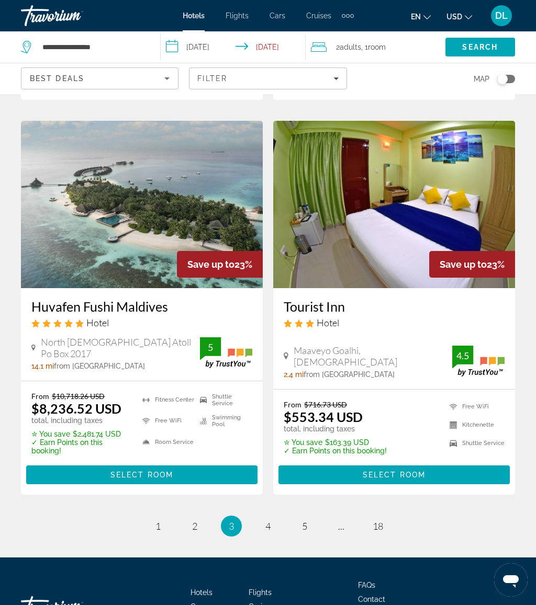
scroll to position [2058, 0]
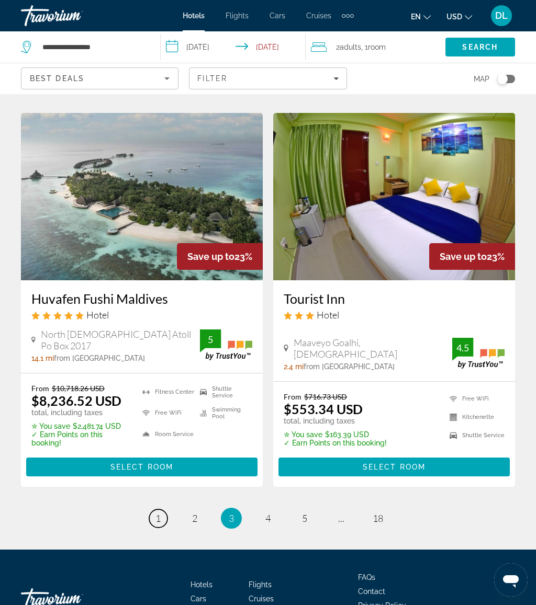
click at [157, 510] on link "page 1" at bounding box center [158, 519] width 18 height 18
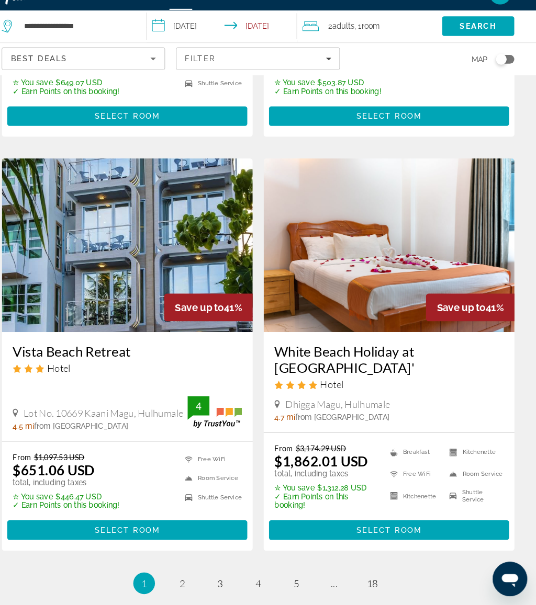
scroll to position [2040, 0]
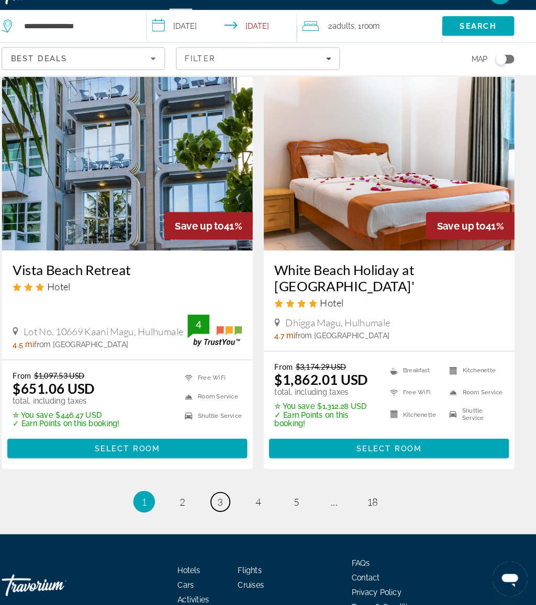
click at [222, 497] on link "page 3" at bounding box center [231, 506] width 18 height 18
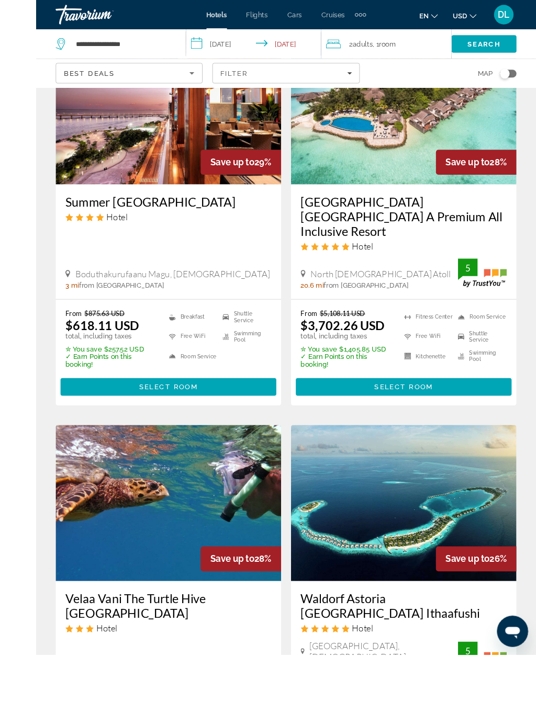
scroll to position [163, 0]
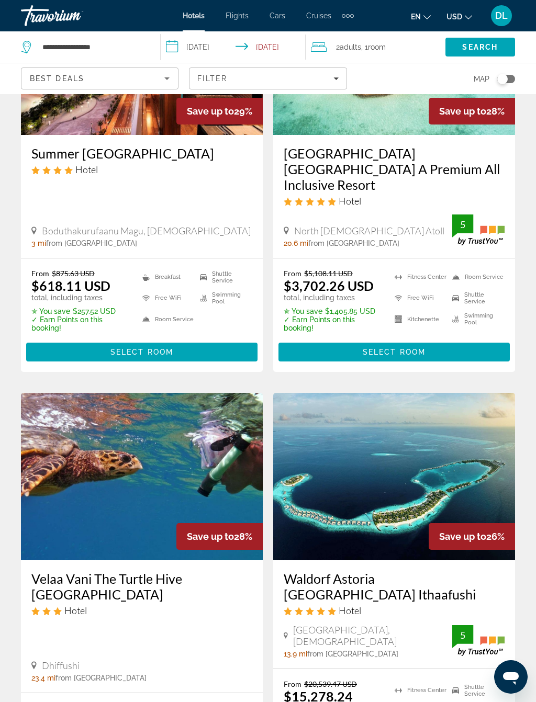
click at [445, 340] on span "Main content" at bounding box center [393, 352] width 231 height 25
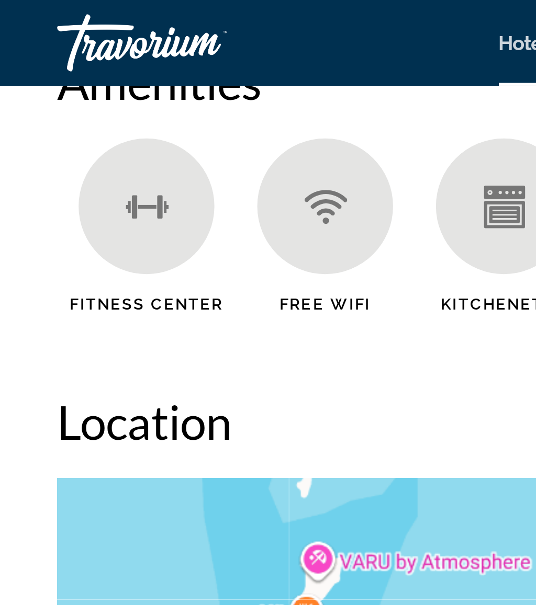
scroll to position [1188, 0]
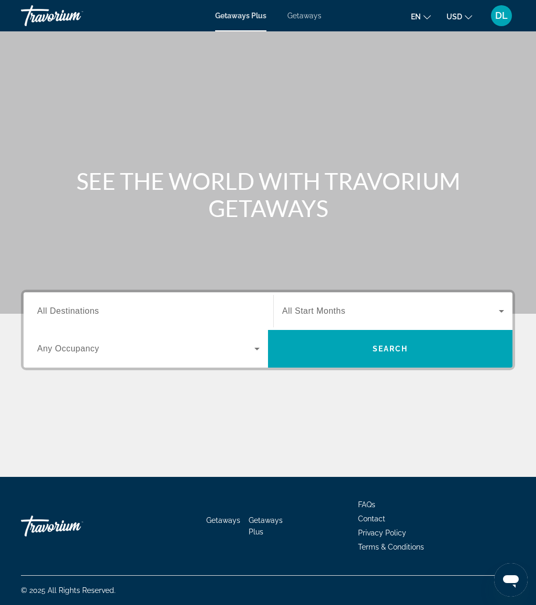
click at [310, 18] on span "Getaways" at bounding box center [304, 16] width 34 height 8
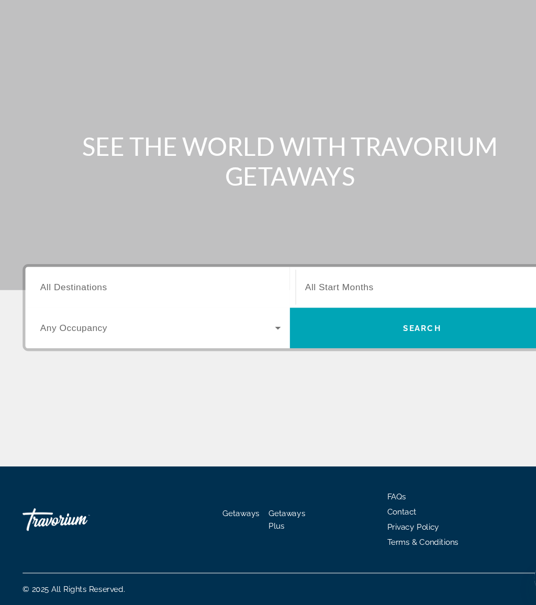
click at [100, 306] on input "Destination All Destinations" at bounding box center [148, 312] width 222 height 13
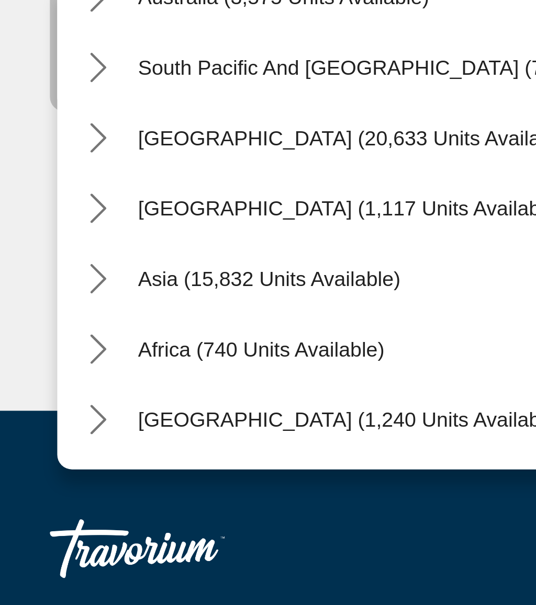
scroll to position [170, 0]
click at [38, 425] on icon "Toggle Asia (15,832 units available) submenu" at bounding box center [38, 430] width 10 height 10
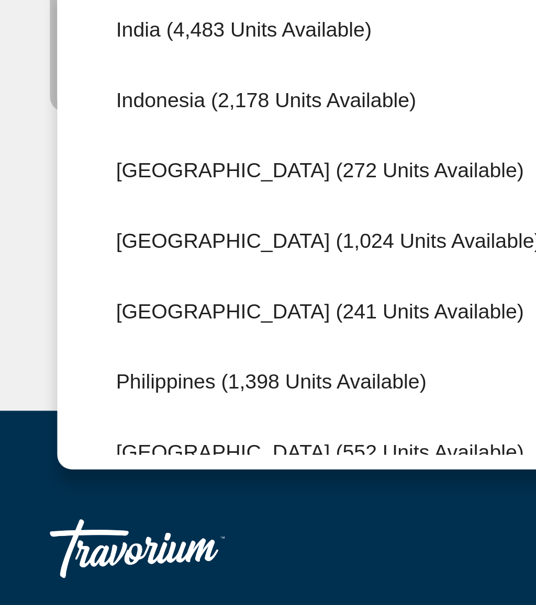
scroll to position [365, 0]
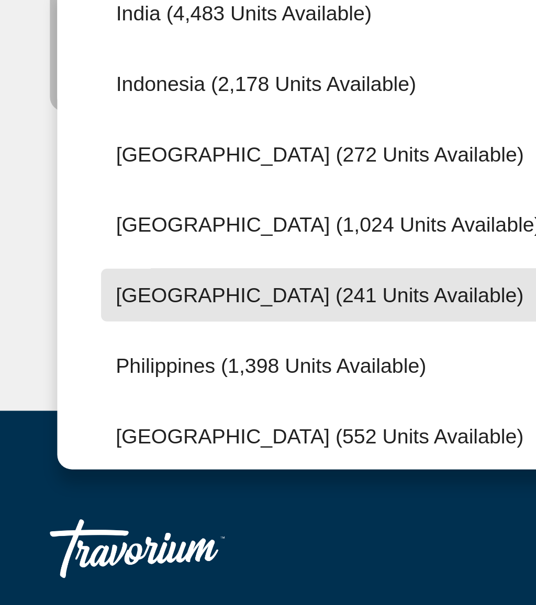
click at [89, 432] on span "Maldives (241 units available)" at bounding box center [116, 436] width 145 height 8
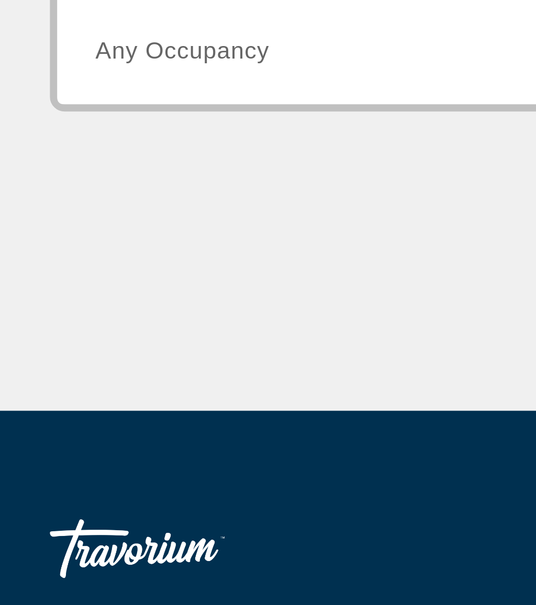
type input "**********"
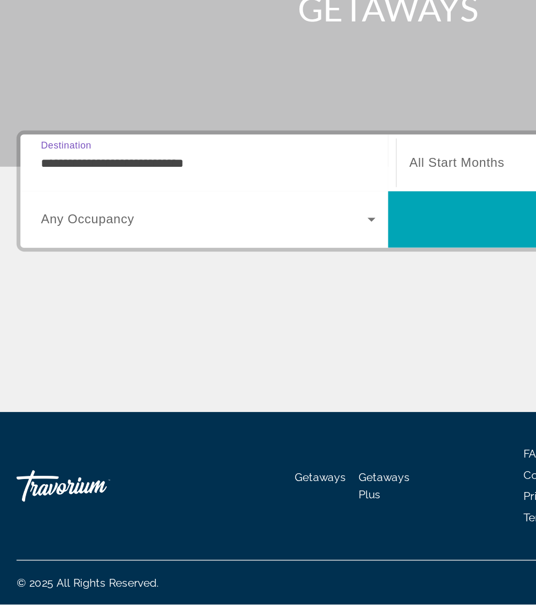
click at [299, 336] on span "Search" at bounding box center [390, 348] width 244 height 25
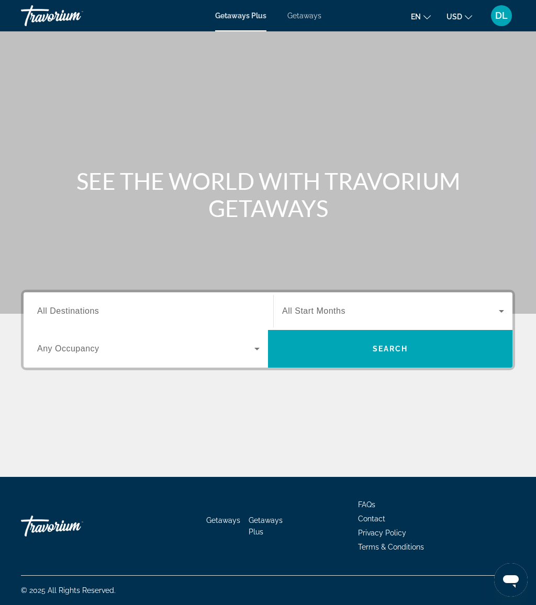
click at [307, 14] on span "Getaways" at bounding box center [304, 16] width 34 height 8
click at [163, 306] on input "Destination All Destinations" at bounding box center [148, 312] width 222 height 13
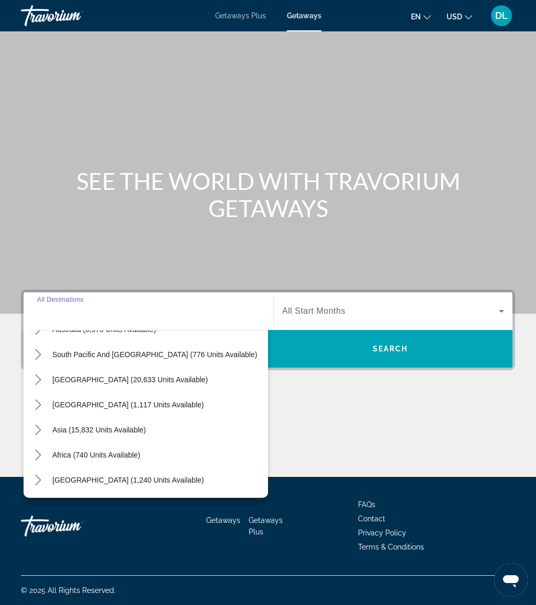
scroll to position [170, 0]
click at [39, 430] on icon "Toggle Asia (15,832 units available) submenu" at bounding box center [38, 430] width 10 height 10
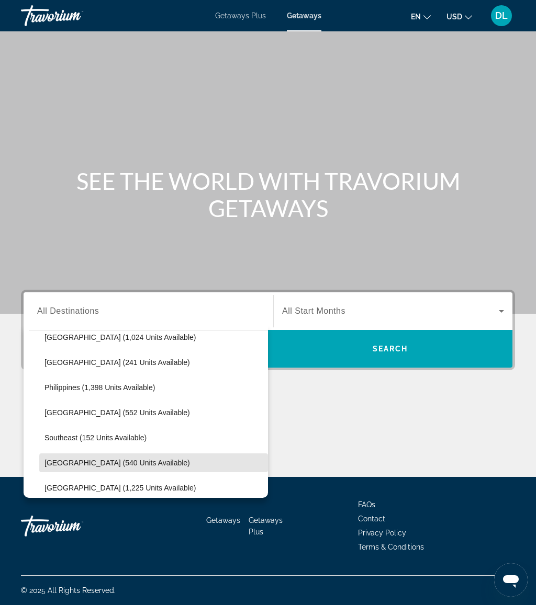
scroll to position [437, 0]
click at [131, 363] on span "[GEOGRAPHIC_DATA] (241 units available)" at bounding box center [116, 364] width 145 height 8
type input "**********"
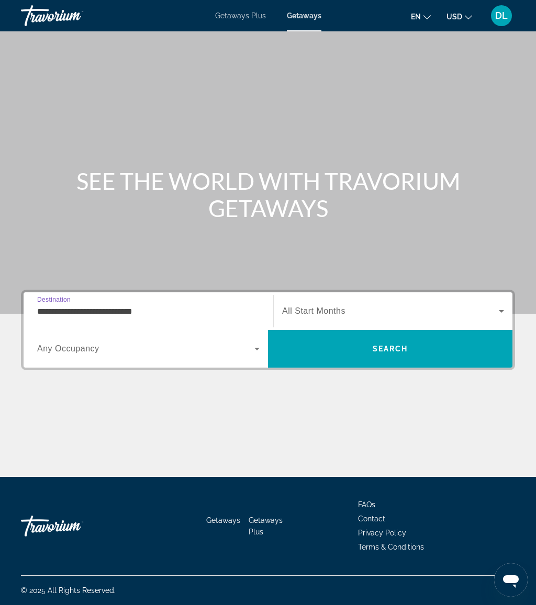
click at [251, 346] on icon "Search widget" at bounding box center [257, 349] width 13 height 13
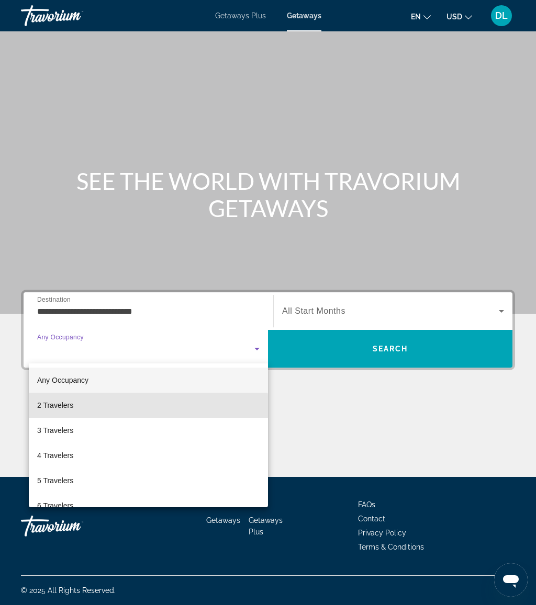
click at [103, 408] on mat-option "2 Travelers" at bounding box center [148, 405] width 239 height 25
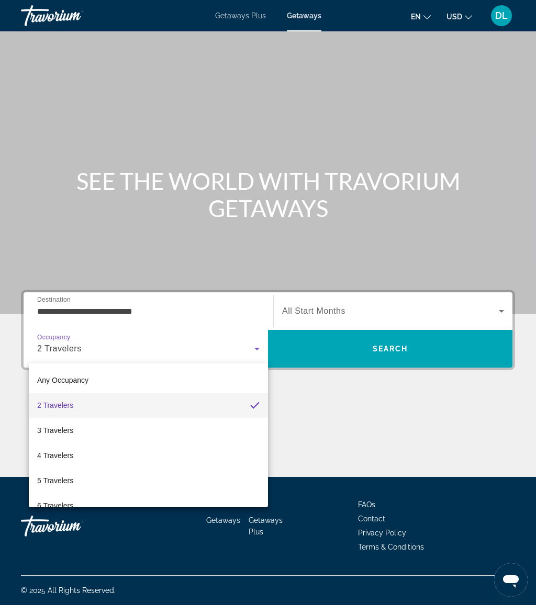
click at [363, 357] on span "Search" at bounding box center [390, 348] width 244 height 25
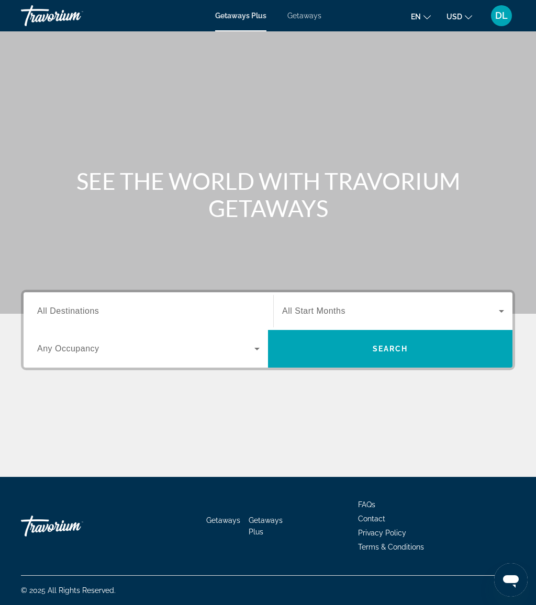
click at [180, 306] on input "Destination All Destinations" at bounding box center [148, 312] width 222 height 13
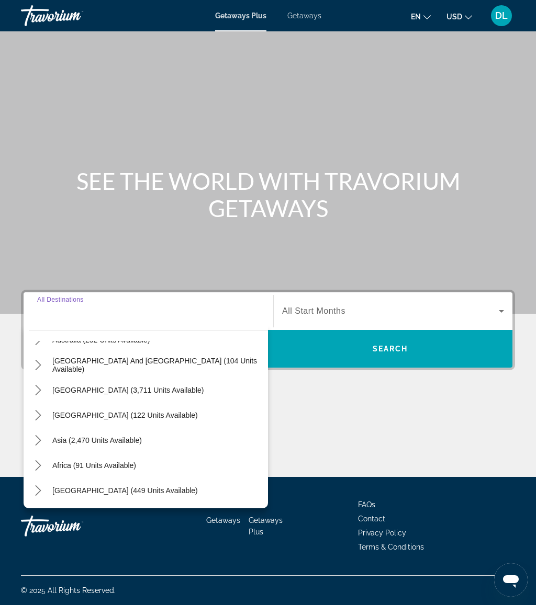
scroll to position [170, 0]
click at [46, 444] on mat-icon "Toggle Asia (2,470 units available) submenu" at bounding box center [38, 441] width 18 height 18
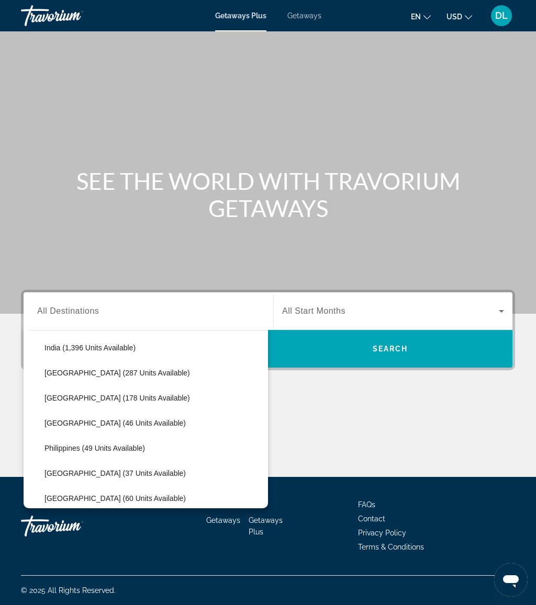
scroll to position [370, 0]
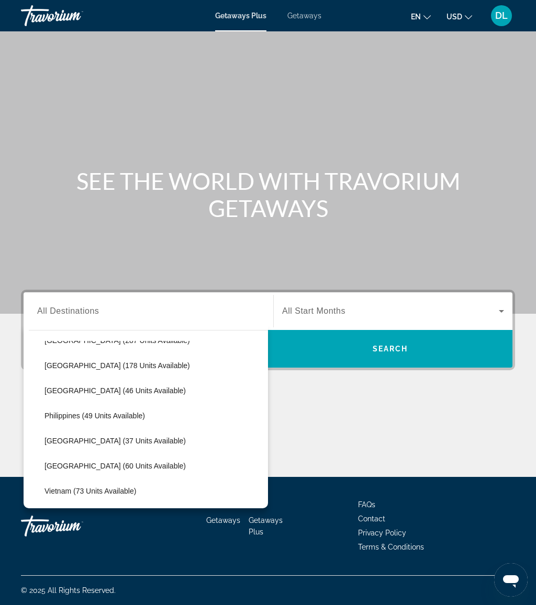
click at [137, 414] on span "Philippines (49 units available)" at bounding box center [94, 416] width 100 height 8
type input "**********"
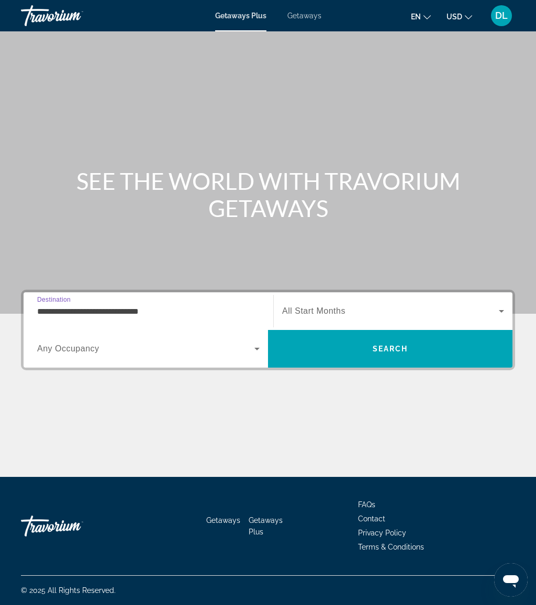
click at [356, 337] on span "Search" at bounding box center [390, 348] width 244 height 25
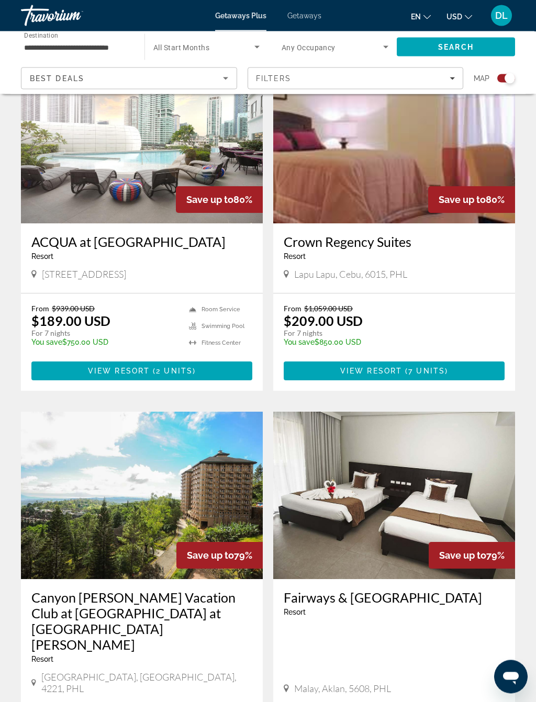
scroll to position [400, 0]
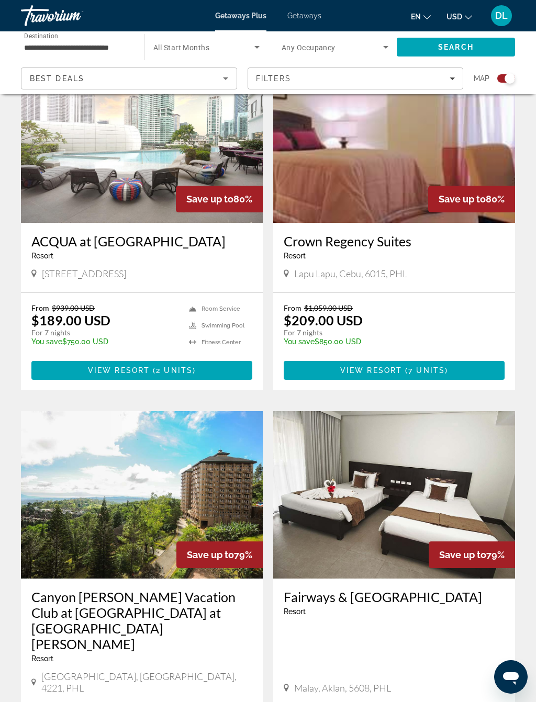
click at [99, 43] on input "**********" at bounding box center [77, 47] width 107 height 13
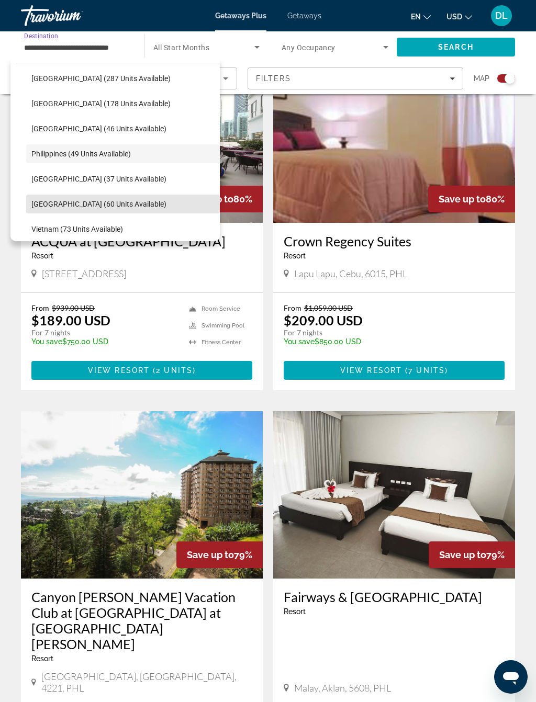
scroll to position [363, 0]
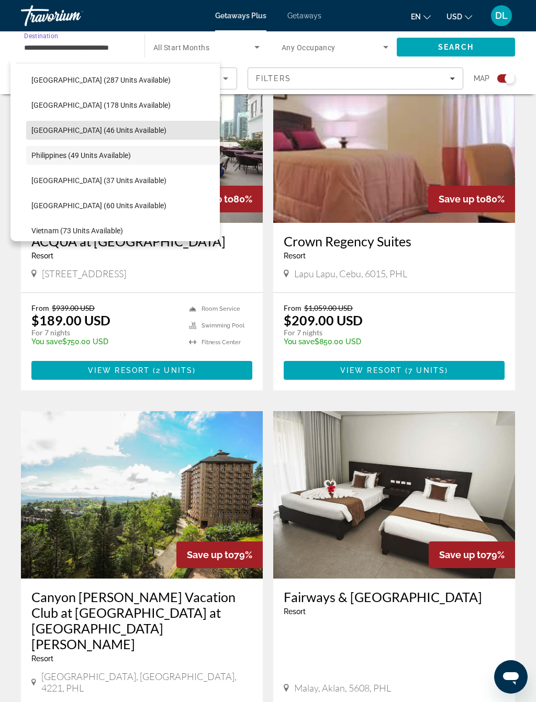
click at [114, 129] on span "[GEOGRAPHIC_DATA] (46 units available)" at bounding box center [98, 130] width 135 height 8
type input "**********"
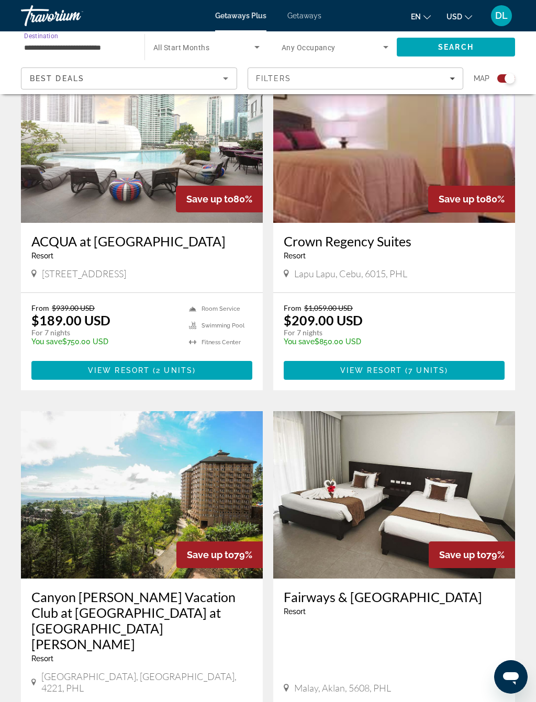
click at [447, 41] on span "Search" at bounding box center [456, 47] width 118 height 25
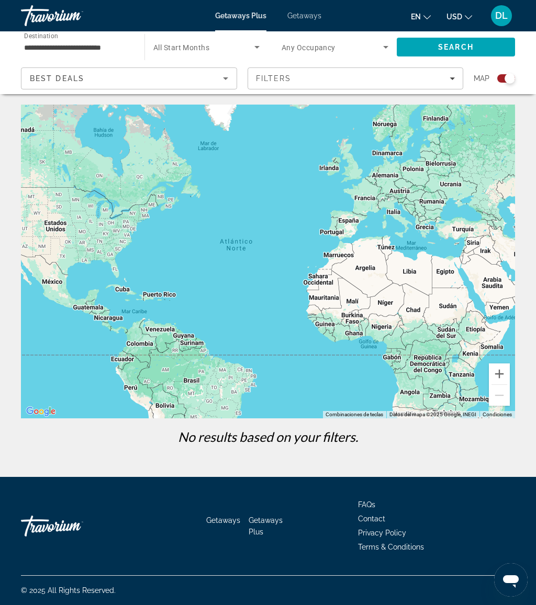
click at [302, 9] on div "Getaways Plus Getaways en English Español Français Italiano Português русский U…" at bounding box center [268, 15] width 536 height 27
click at [307, 14] on span "Getaways" at bounding box center [304, 16] width 34 height 8
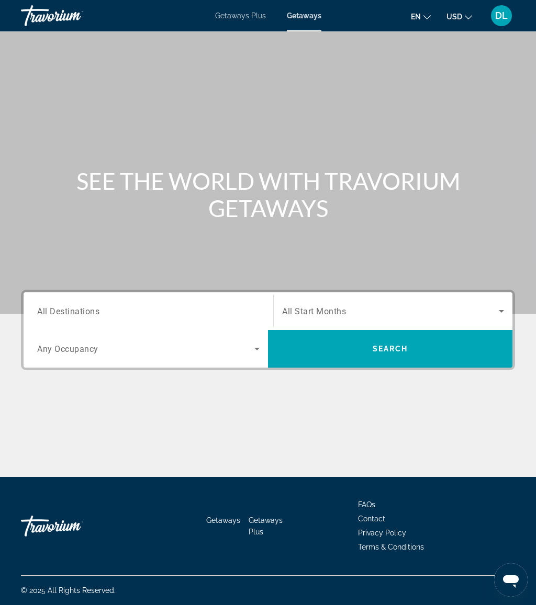
click at [192, 306] on input "Destination All Destinations" at bounding box center [148, 312] width 222 height 13
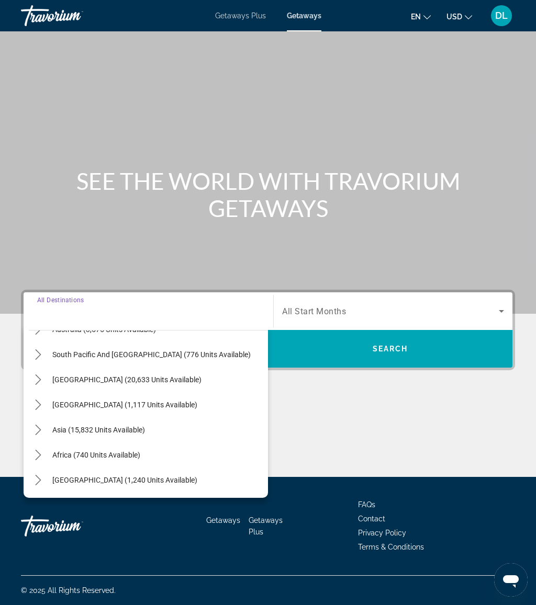
scroll to position [170, 0]
click at [82, 429] on span "Asia (15,832 units available)" at bounding box center [98, 430] width 93 height 8
type input "**********"
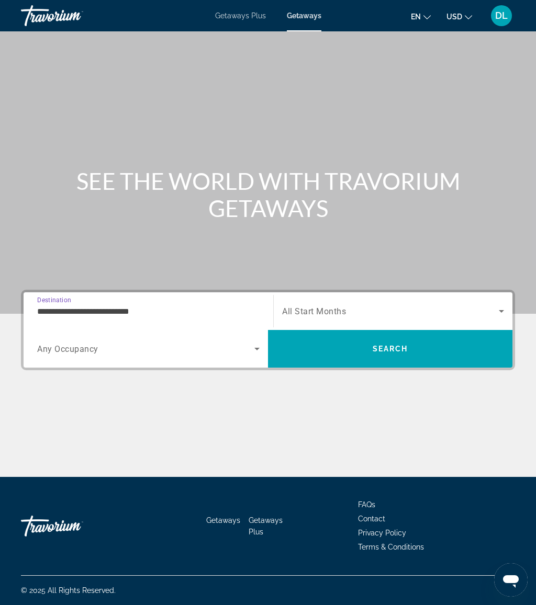
click at [347, 339] on span "Search" at bounding box center [390, 348] width 244 height 25
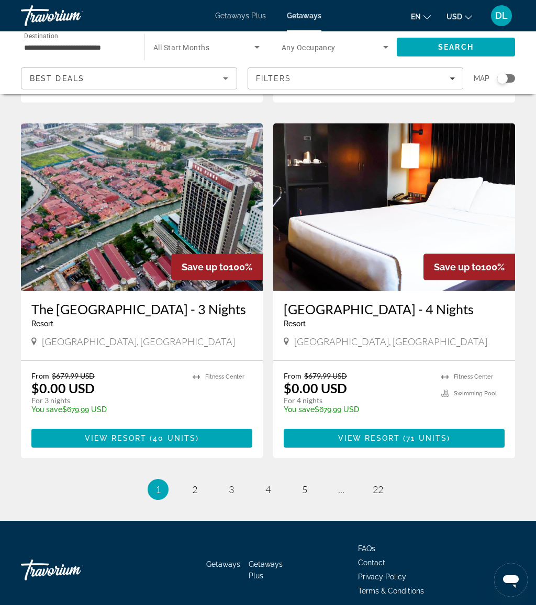
scroll to position [1878, 0]
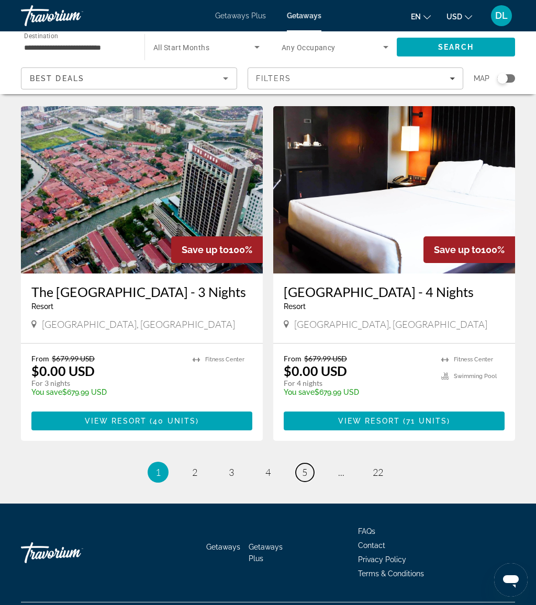
click at [308, 464] on link "page 5" at bounding box center [305, 473] width 18 height 18
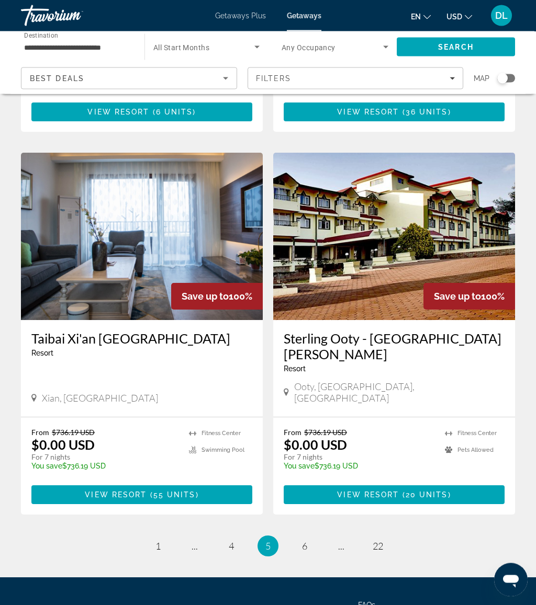
scroll to position [1862, 0]
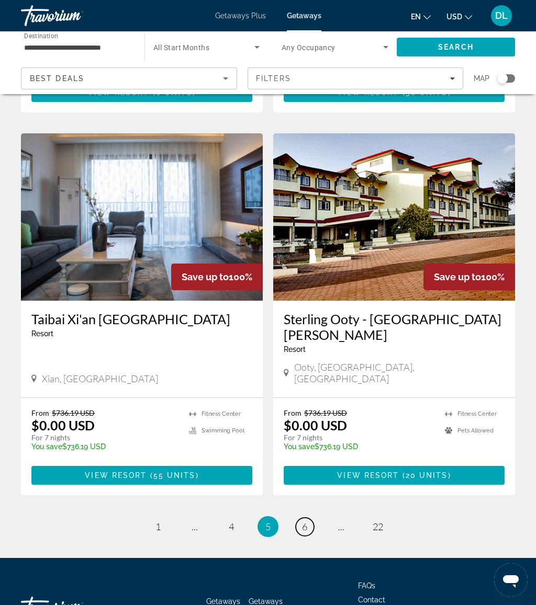
click at [307, 521] on span "6" at bounding box center [304, 527] width 5 height 12
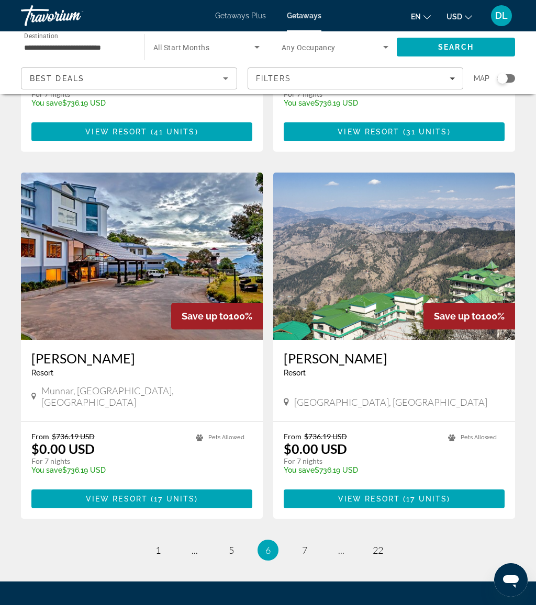
scroll to position [1831, 0]
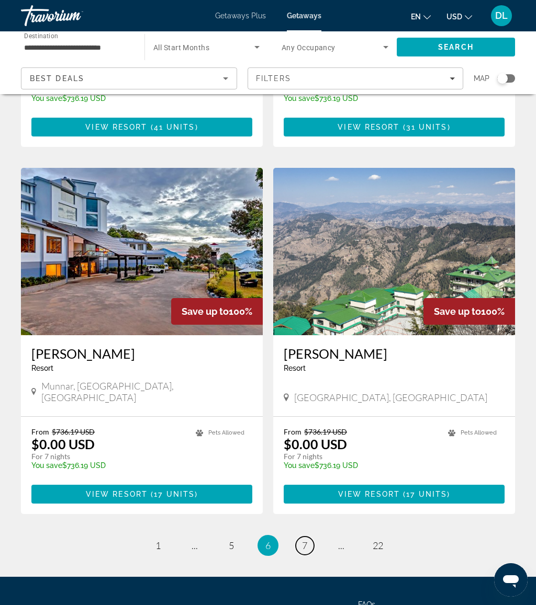
click at [309, 537] on link "page 7" at bounding box center [305, 546] width 18 height 18
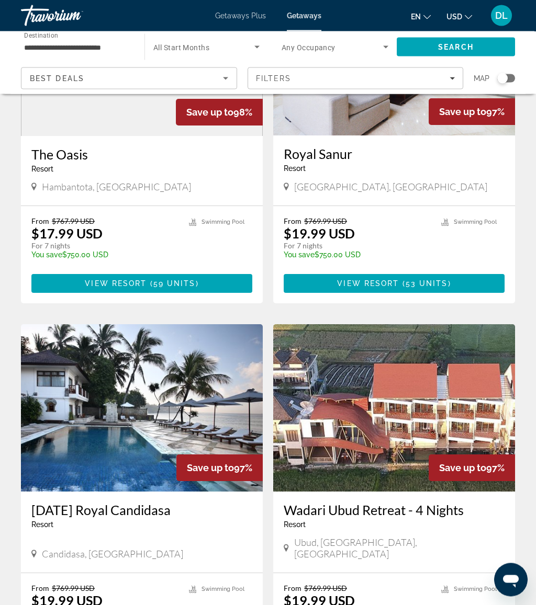
scroll to position [1863, 0]
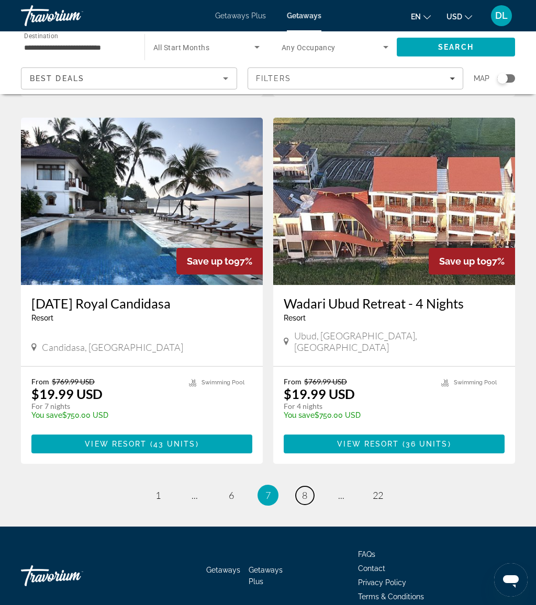
click at [301, 487] on link "page 8" at bounding box center [305, 496] width 18 height 18
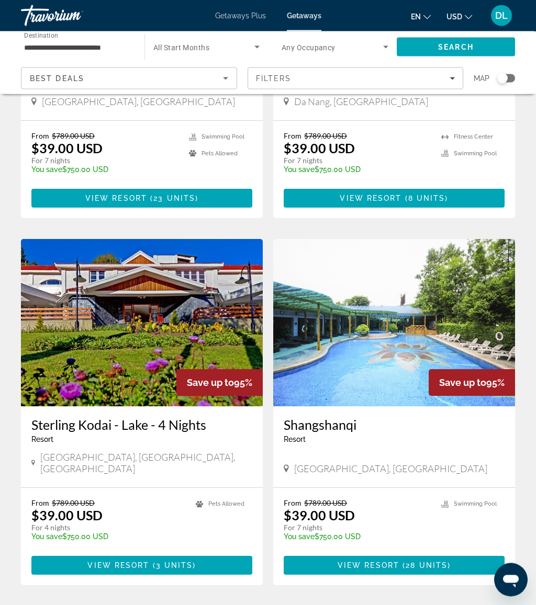
scroll to position [1862, 0]
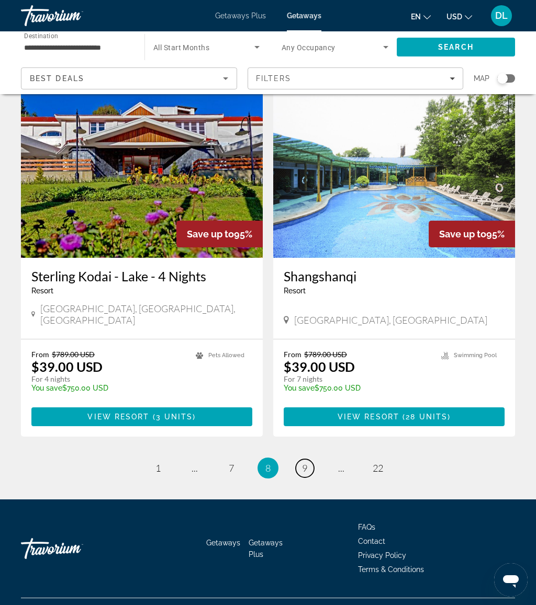
click at [302, 463] on span "9" at bounding box center [304, 469] width 5 height 12
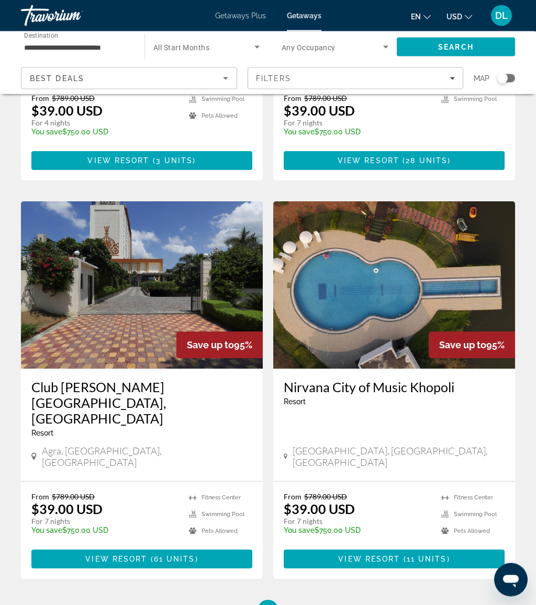
scroll to position [1831, 0]
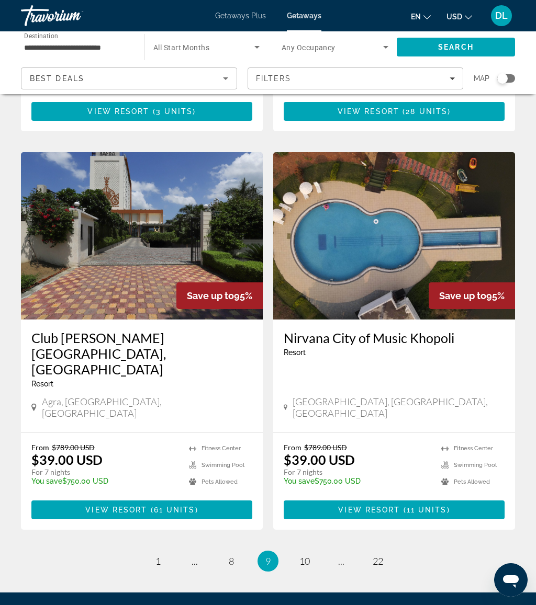
click at [312, 553] on link "page 10" at bounding box center [305, 562] width 18 height 18
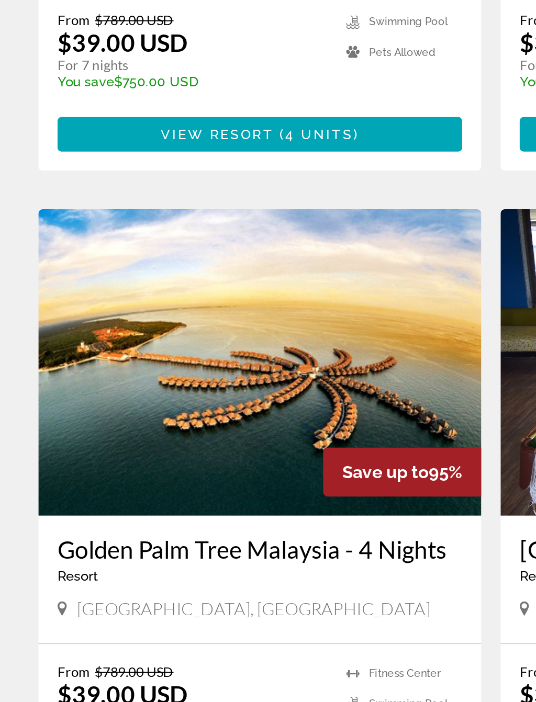
scroll to position [1766, 0]
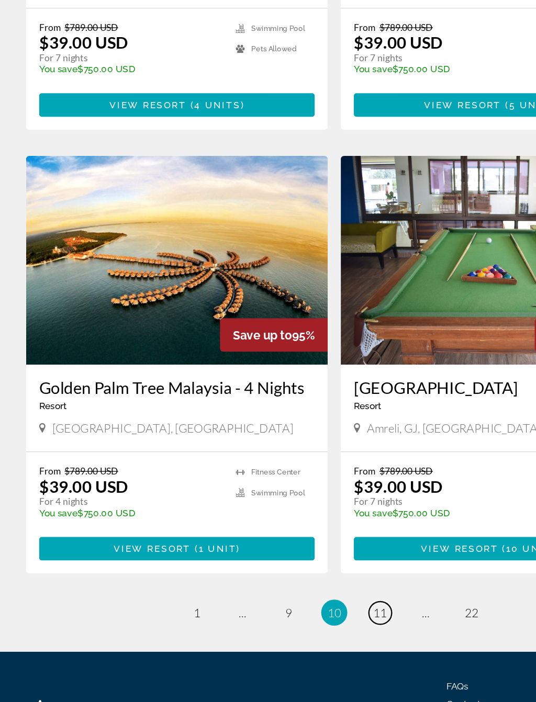
click at [305, 591] on span "11" at bounding box center [304, 597] width 10 height 12
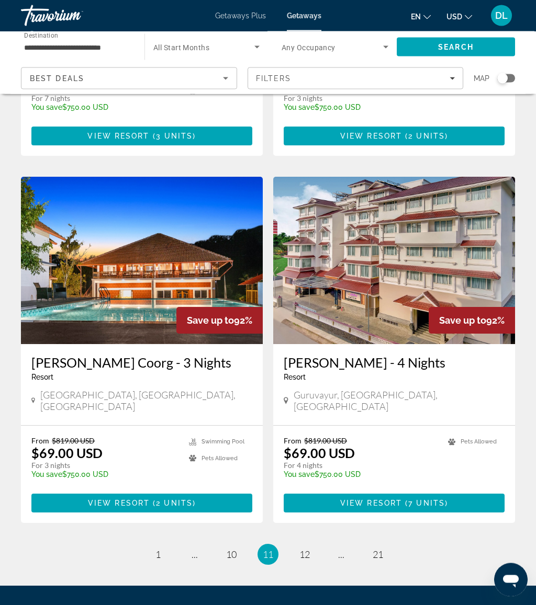
scroll to position [1847, 0]
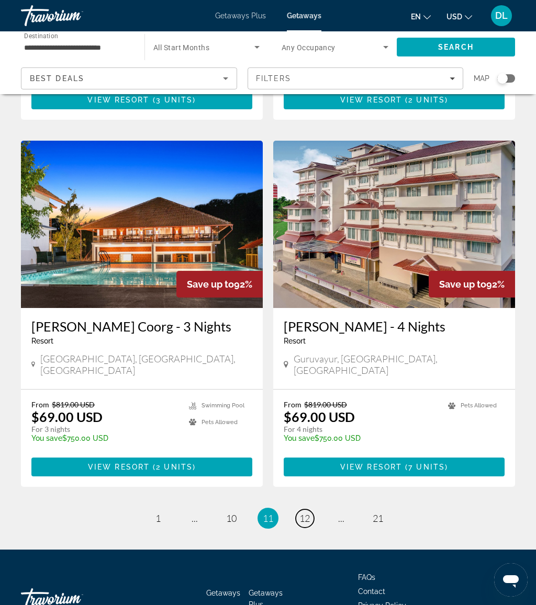
click at [301, 513] on span "12" at bounding box center [304, 519] width 10 height 12
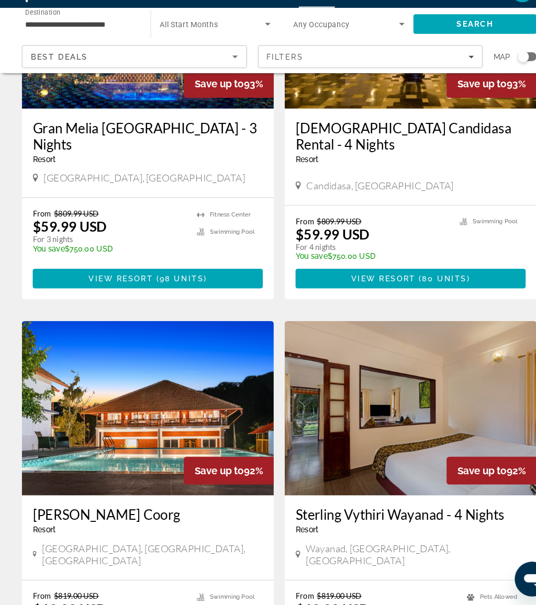
scroll to position [1878, 0]
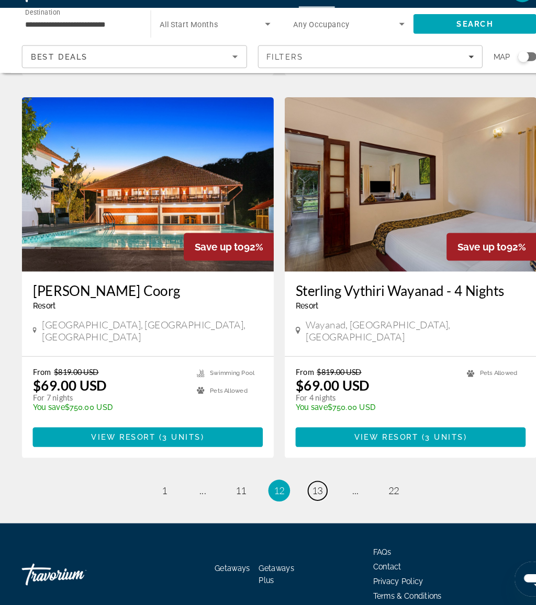
click at [308, 490] on span "13" at bounding box center [304, 496] width 10 height 12
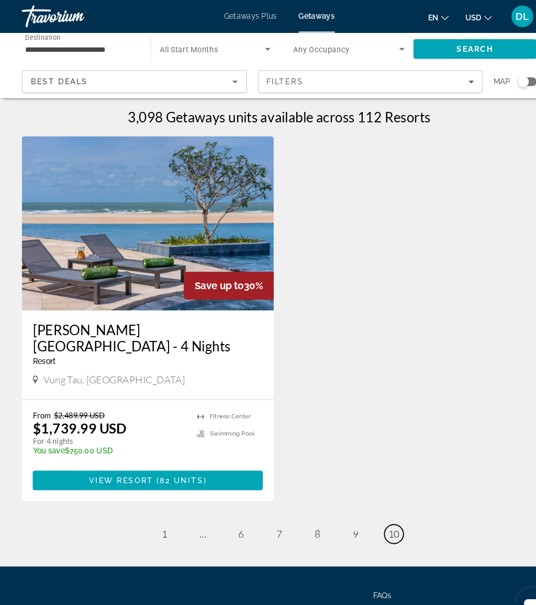
click at [371, 504] on link "page 10" at bounding box center [378, 513] width 18 height 18
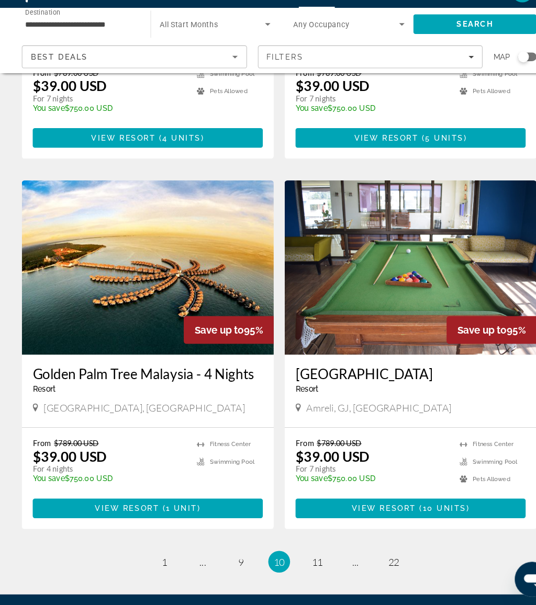
scroll to position [1862, 0]
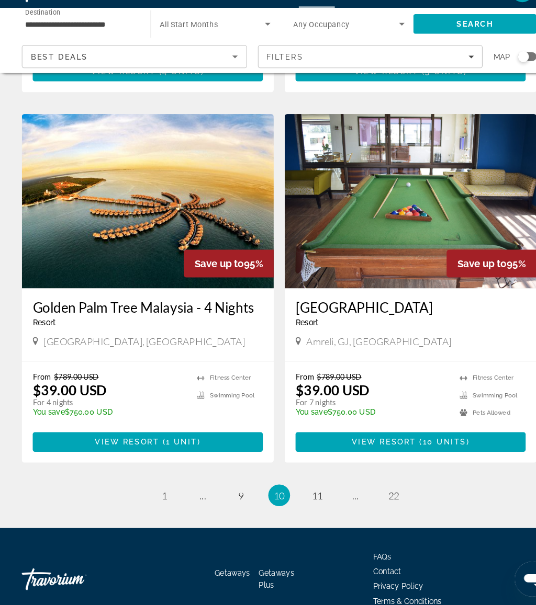
click at [293, 489] on ul "10 / 22 page 1 page ... page 9 You're on page 10 page 11 page ... page 22" at bounding box center [268, 499] width 494 height 21
click at [305, 494] on span "11" at bounding box center [304, 500] width 10 height 12
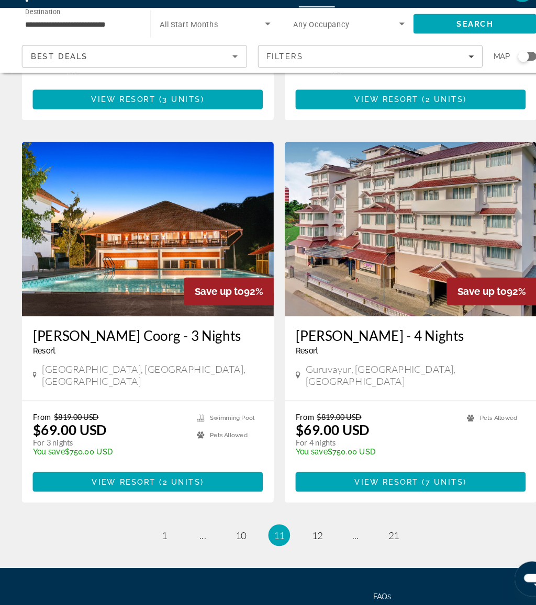
scroll to position [1847, 0]
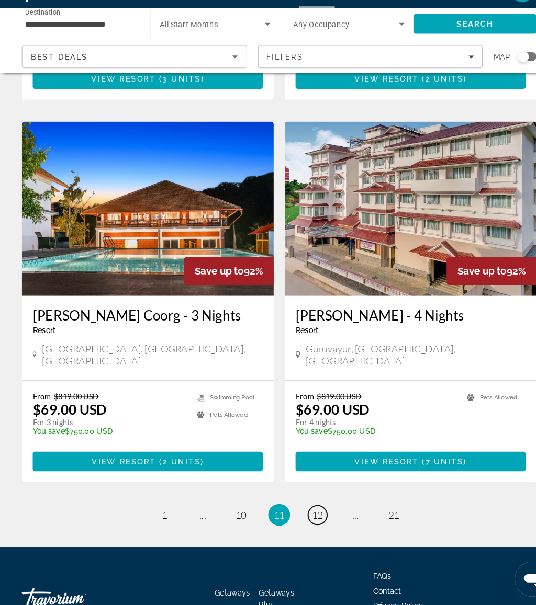
click at [299, 513] on span "12" at bounding box center [304, 519] width 10 height 12
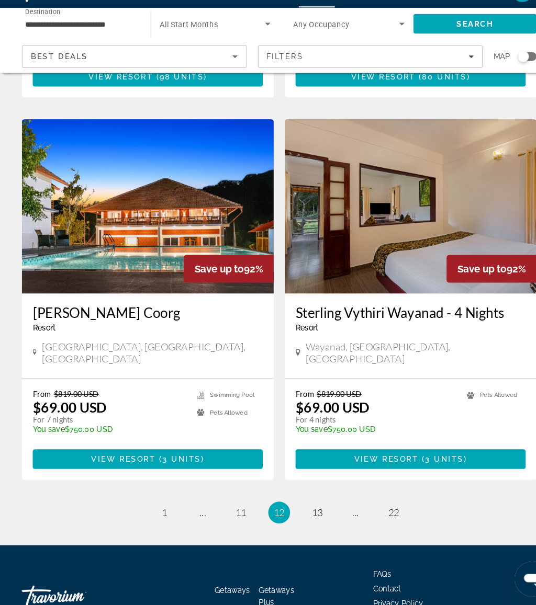
scroll to position [1878, 0]
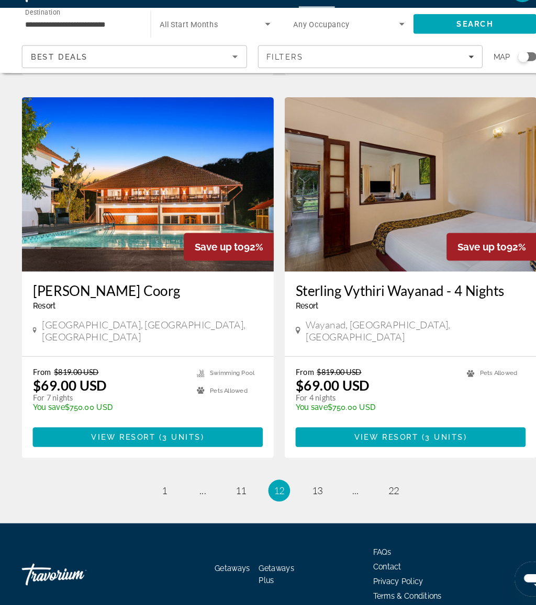
click at [293, 485] on ul "12 / 22 page 1 page ... page 11 You're on page 12 page 13 page ... page 22" at bounding box center [268, 495] width 494 height 21
click at [310, 487] on link "page 13" at bounding box center [305, 496] width 18 height 18
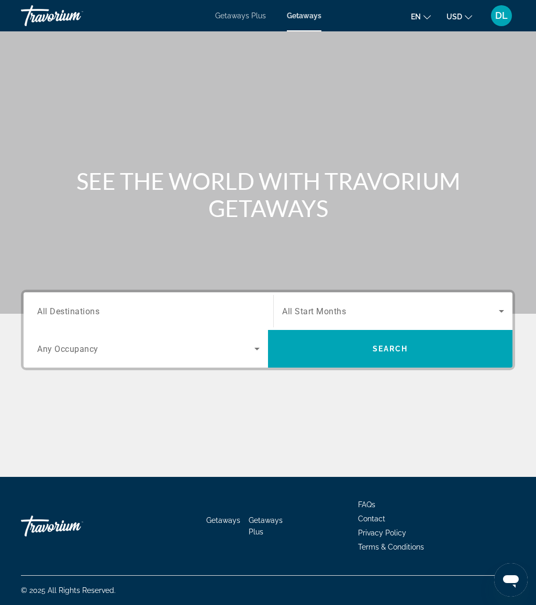
click at [141, 306] on input "Destination All Destinations" at bounding box center [148, 312] width 222 height 13
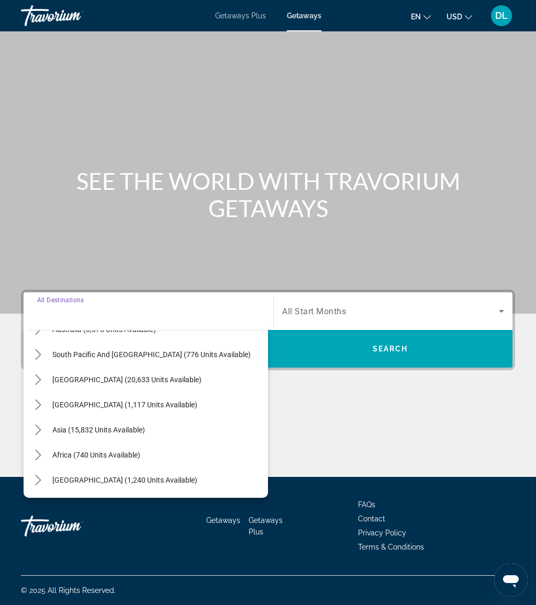
click at [37, 436] on mat-icon "Toggle Asia (15,832 units available) submenu" at bounding box center [38, 430] width 18 height 18
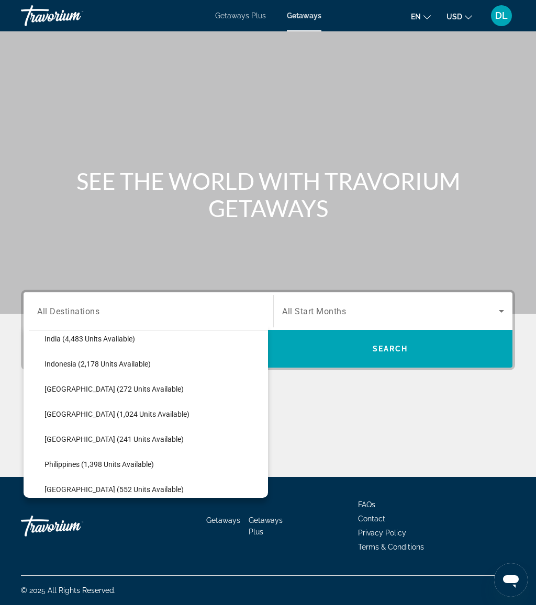
scroll to position [379, 0]
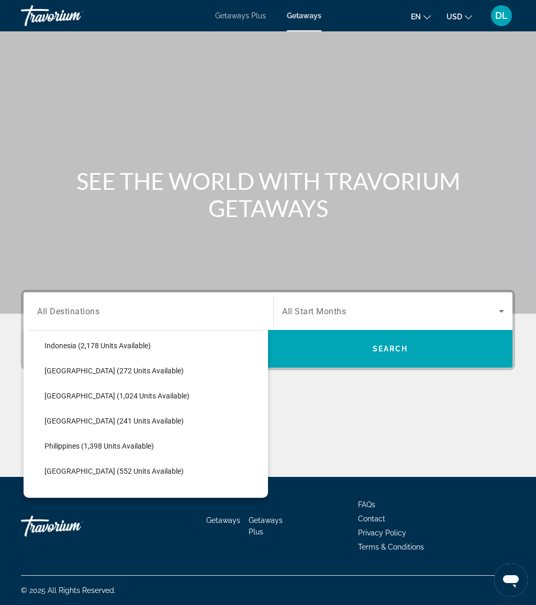
click at [120, 428] on span "Select destination: Maldives (241 units available)" at bounding box center [153, 421] width 229 height 25
type input "**********"
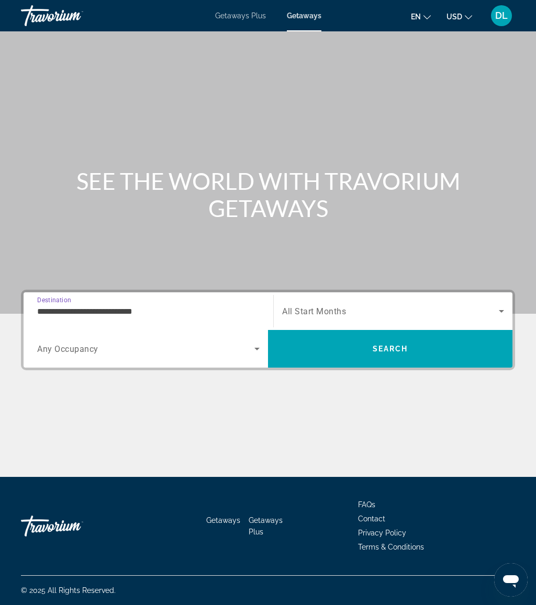
click at [355, 352] on span "Search" at bounding box center [390, 348] width 244 height 25
click at [319, 20] on span "Getaways" at bounding box center [304, 16] width 34 height 8
click at [191, 316] on input "Destination All Destinations" at bounding box center [148, 312] width 222 height 13
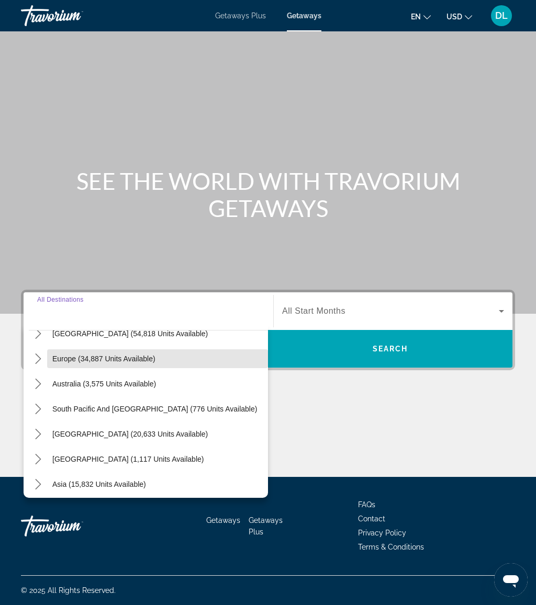
scroll to position [133, 0]
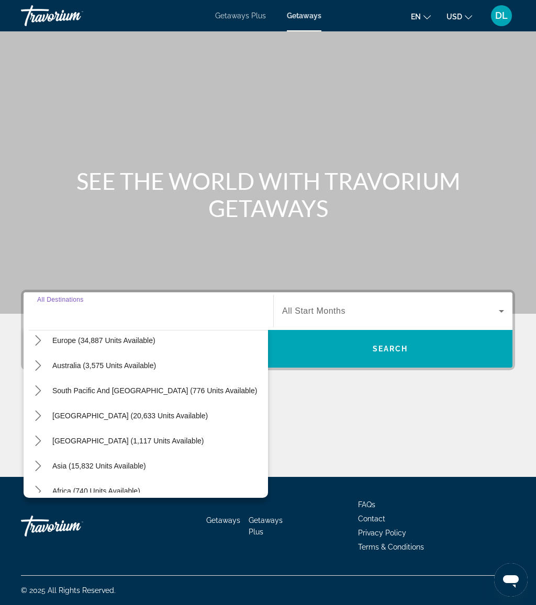
click at [120, 467] on span "Asia (15,832 units available)" at bounding box center [99, 466] width 94 height 8
type input "**********"
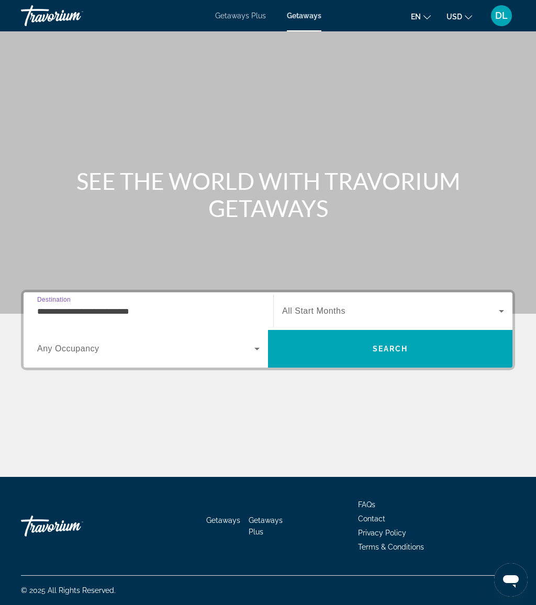
click at [335, 343] on span "Search" at bounding box center [390, 348] width 244 height 25
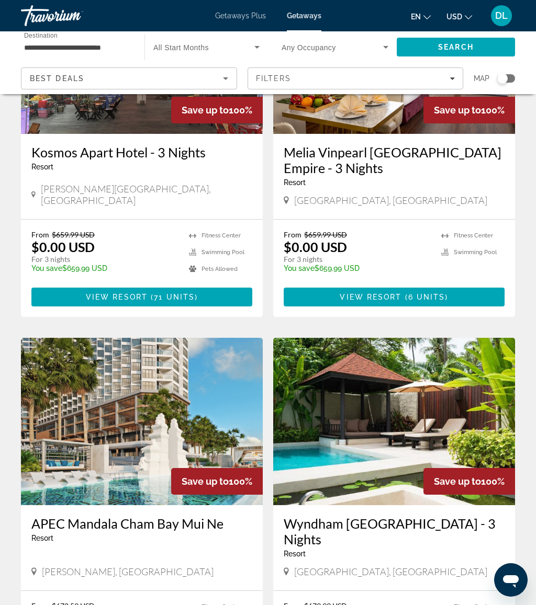
scroll to position [1878, 0]
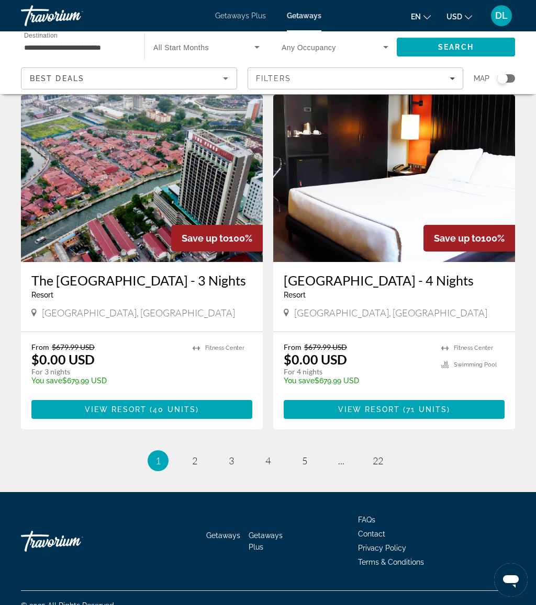
click at [298, 452] on link "page 5" at bounding box center [305, 461] width 18 height 18
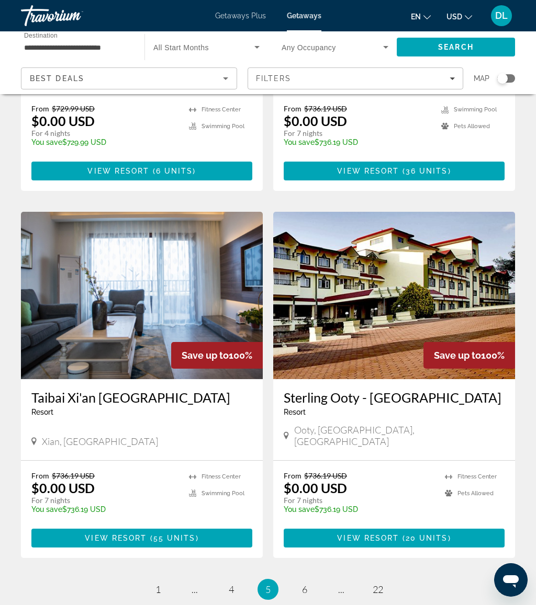
scroll to position [1862, 0]
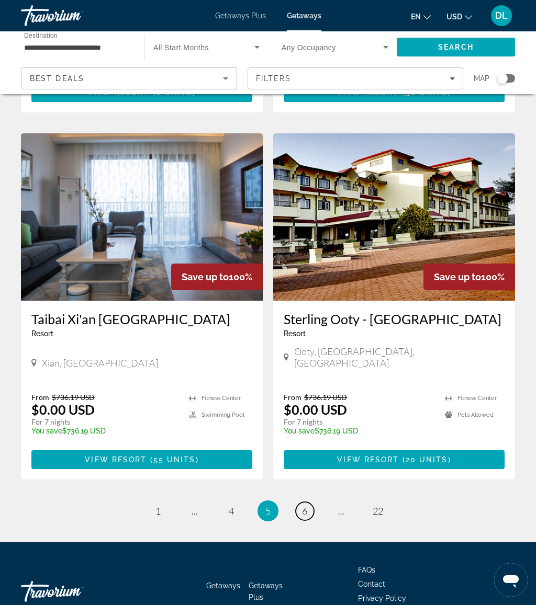
click at [298, 502] on link "page 6" at bounding box center [305, 511] width 18 height 18
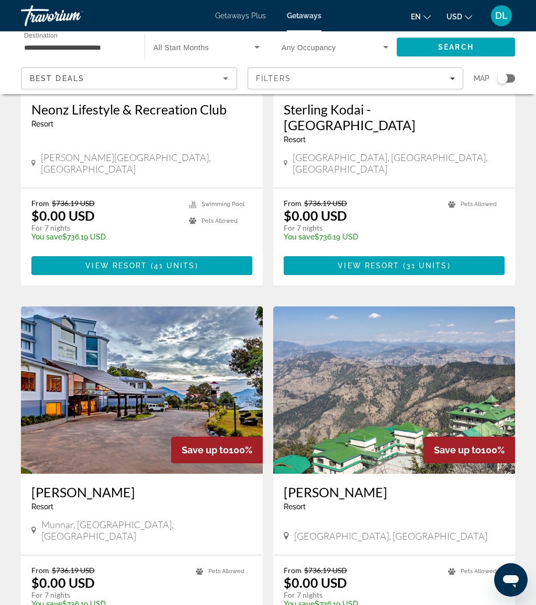
scroll to position [1831, 0]
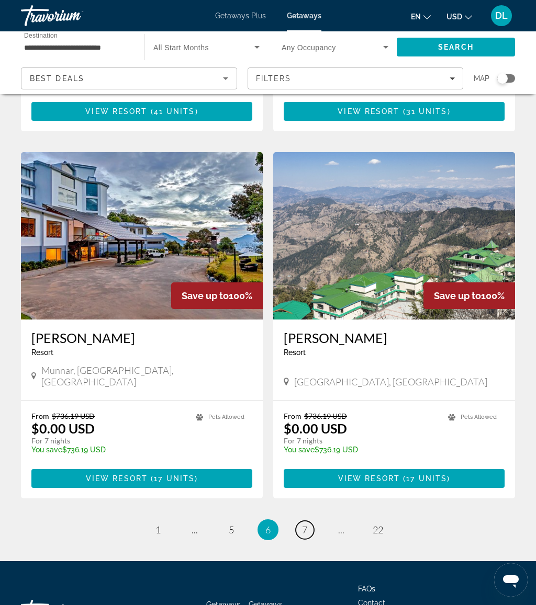
click at [307, 521] on link "page 7" at bounding box center [305, 530] width 18 height 18
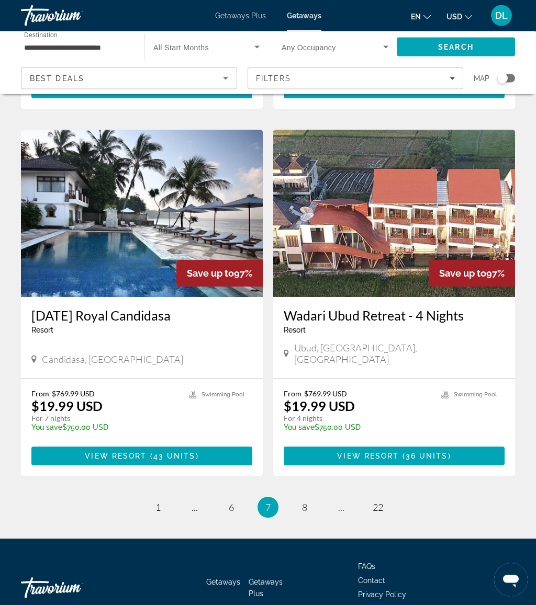
scroll to position [1851, 0]
click at [312, 499] on link "page 8" at bounding box center [305, 508] width 18 height 18
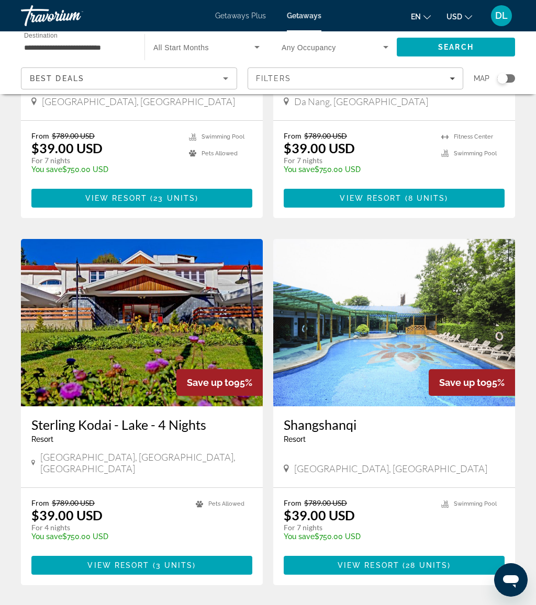
scroll to position [1862, 0]
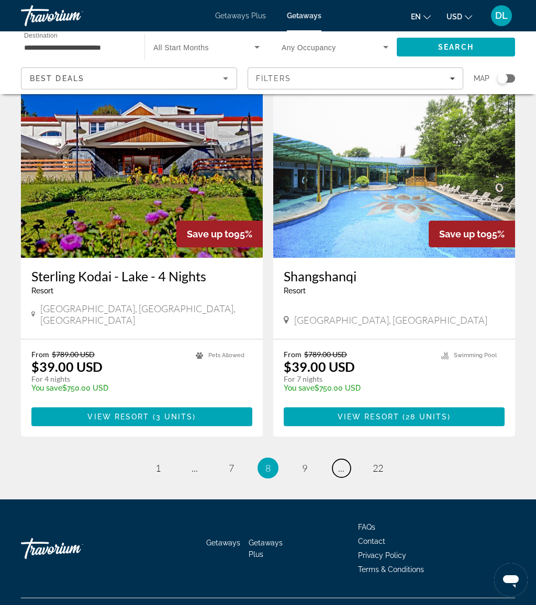
click at [340, 459] on link "page ..." at bounding box center [341, 468] width 18 height 18
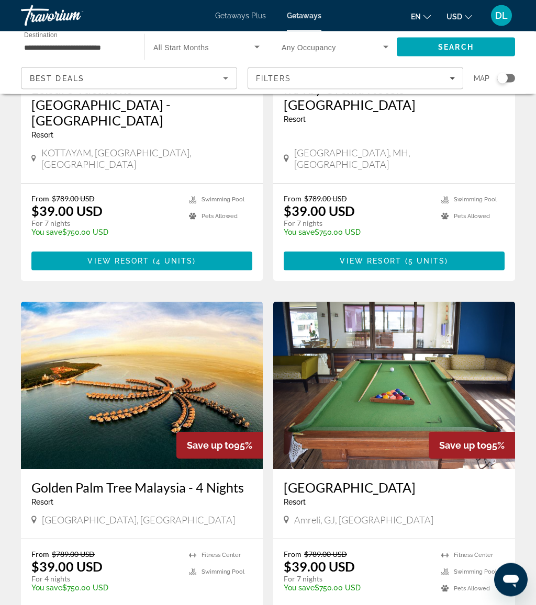
scroll to position [1862, 0]
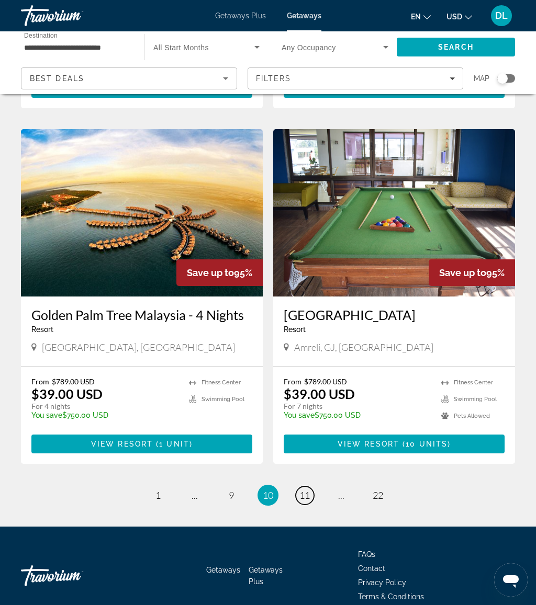
click at [308, 490] on span "11" at bounding box center [304, 496] width 10 height 12
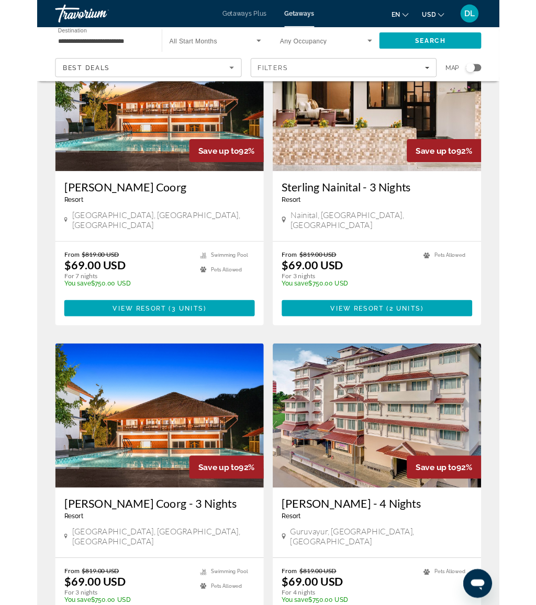
scroll to position [1847, 0]
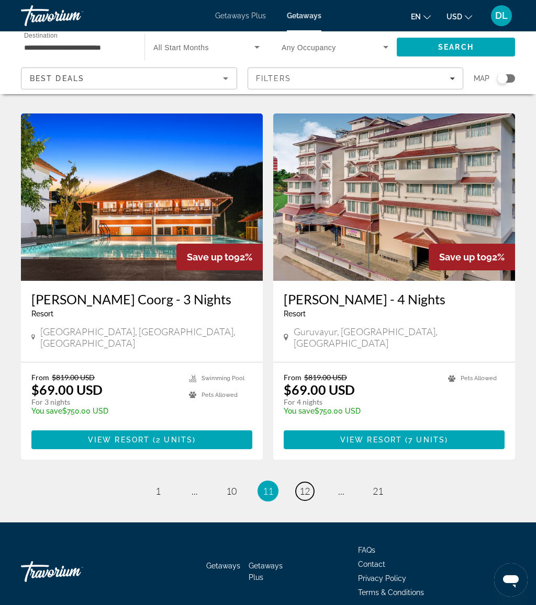
click at [305, 482] on link "page 12" at bounding box center [305, 491] width 18 height 18
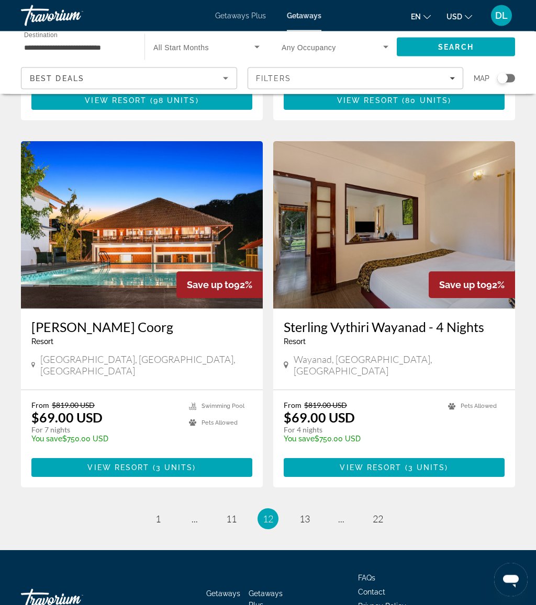
scroll to position [1833, 0]
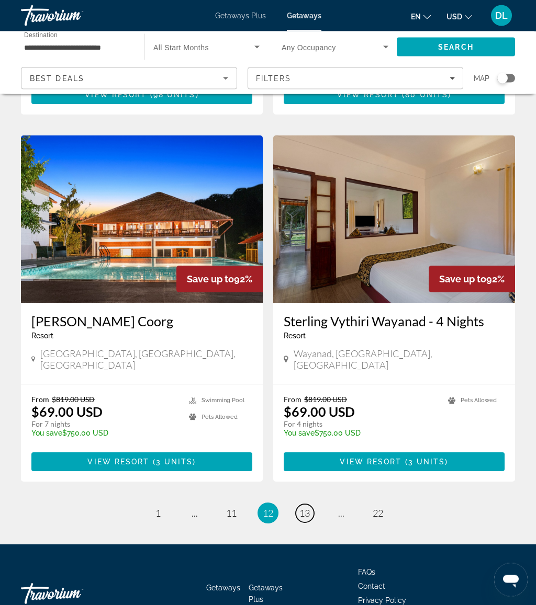
click at [307, 508] on span "13" at bounding box center [304, 514] width 10 height 12
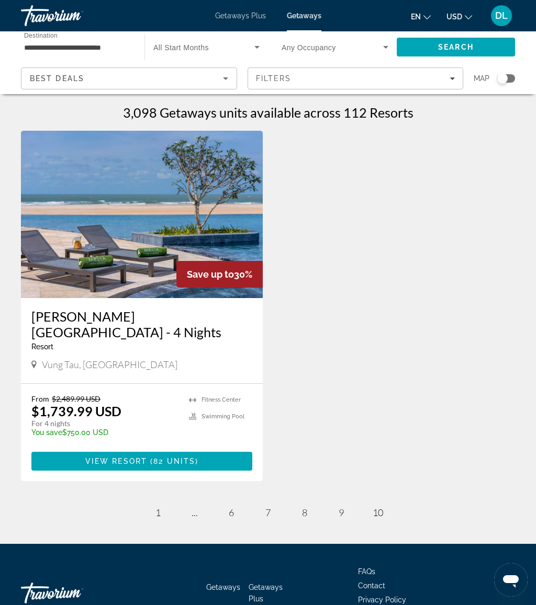
scroll to position [51, 0]
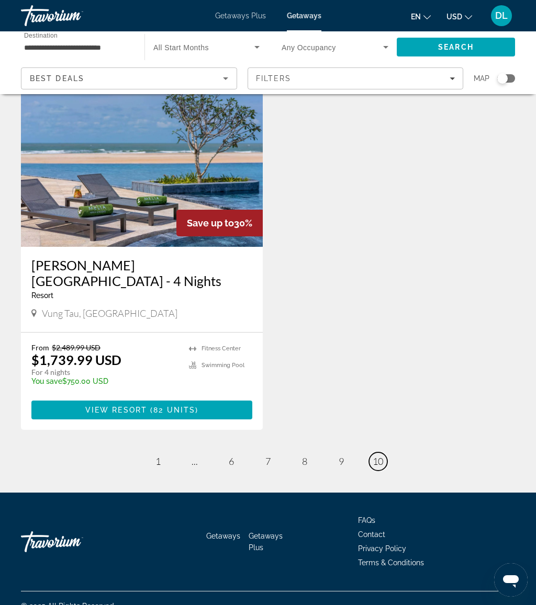
click at [387, 453] on link "page 10" at bounding box center [378, 462] width 18 height 18
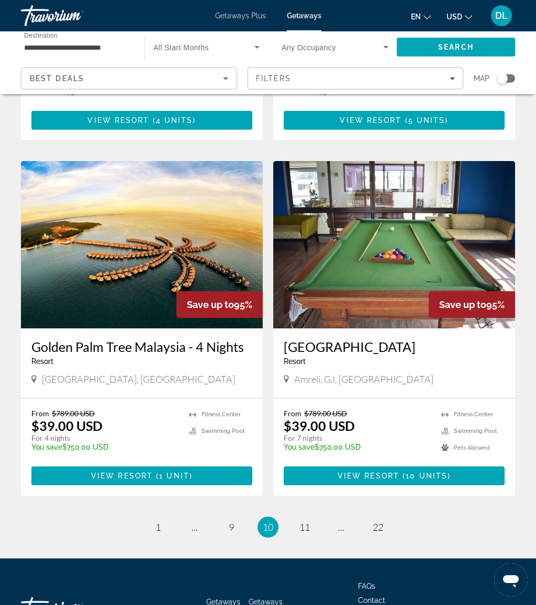
scroll to position [1862, 0]
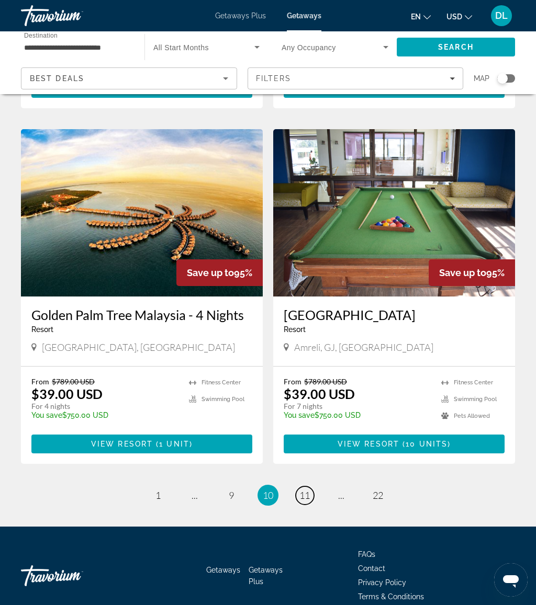
click at [304, 487] on link "page 11" at bounding box center [305, 496] width 18 height 18
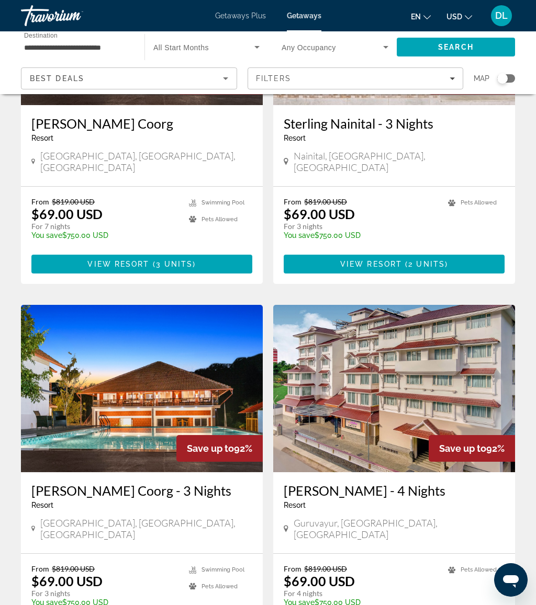
scroll to position [1847, 0]
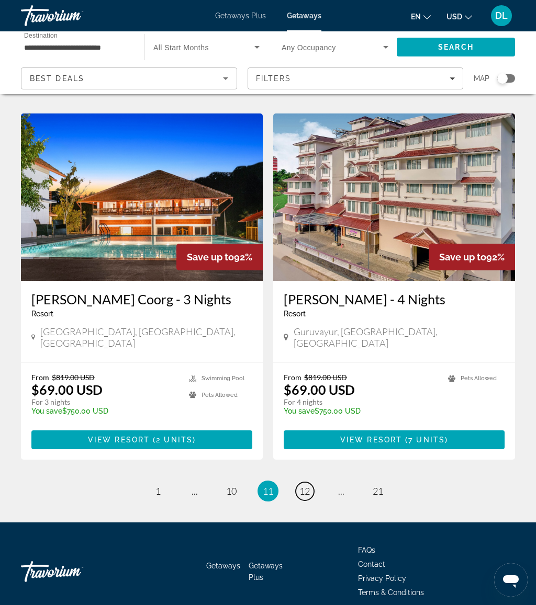
click at [311, 482] on link "page 12" at bounding box center [305, 491] width 18 height 18
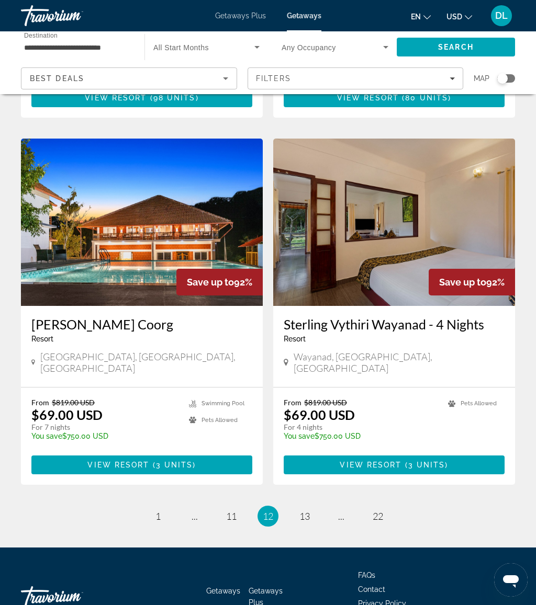
scroll to position [1878, 0]
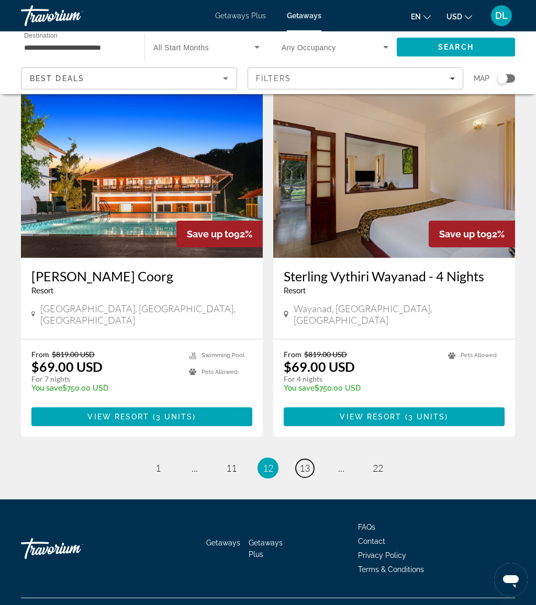
click at [302, 463] on span "13" at bounding box center [304, 469] width 10 height 12
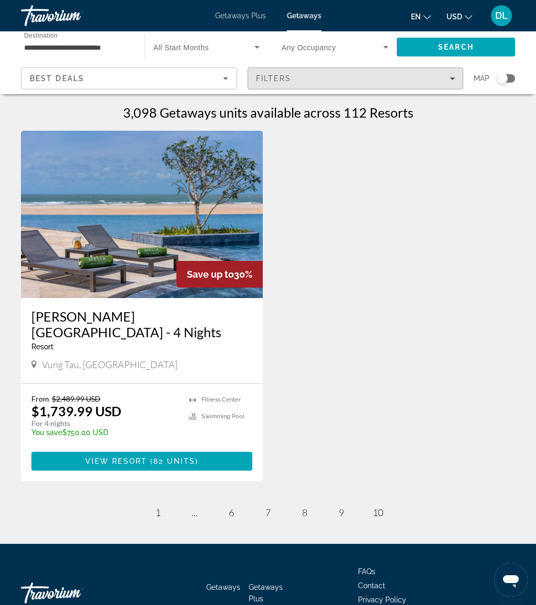
click at [371, 82] on div "Filters" at bounding box center [355, 78] width 199 height 8
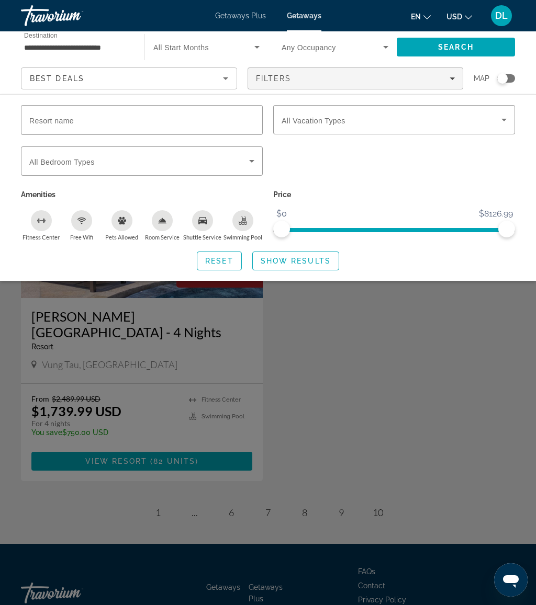
click at [146, 121] on input "Resort name" at bounding box center [141, 120] width 225 height 13
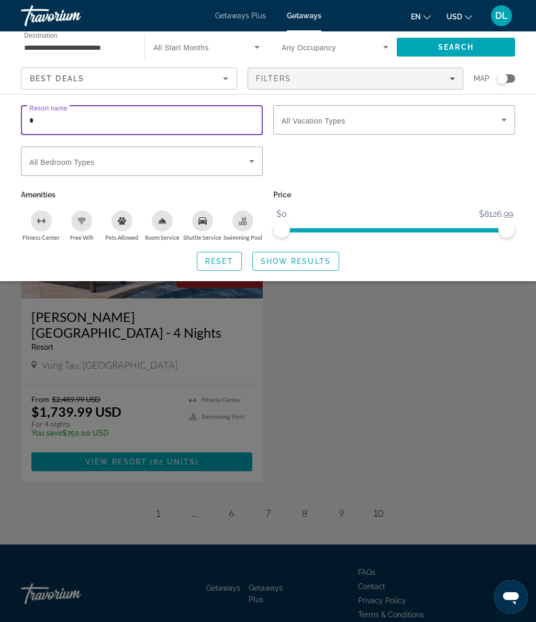
type input "**"
click at [311, 257] on span "Show Results" at bounding box center [296, 261] width 70 height 8
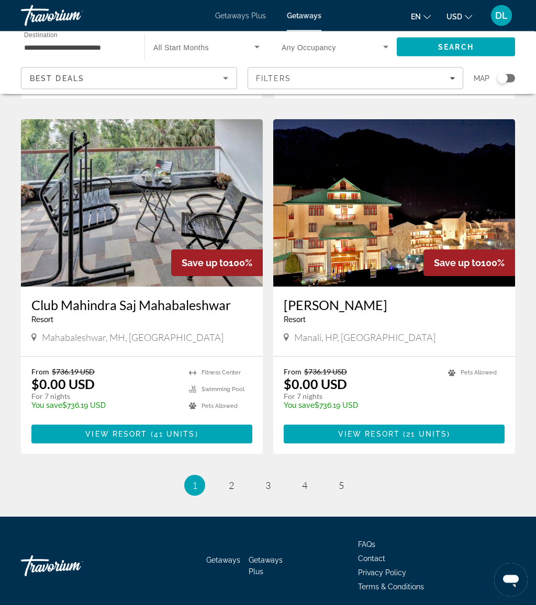
scroll to position [1847, 0]
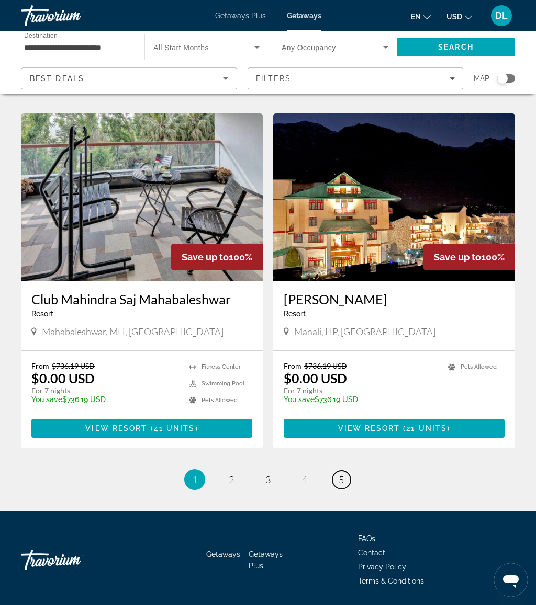
click at [343, 474] on span "5" at bounding box center [341, 480] width 5 height 12
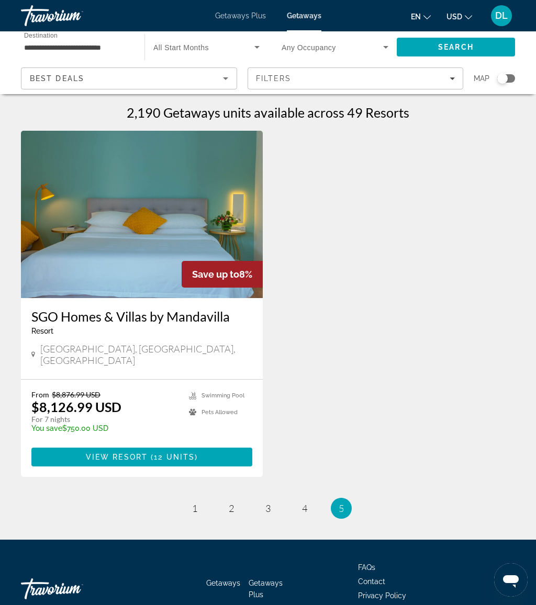
click at [296, 505] on ul "5 / 5 page 1 page 2 page 3 page 4 You're on page 5" at bounding box center [268, 508] width 494 height 21
click at [305, 511] on div "**********" at bounding box center [268, 375] width 536 height 540
click at [302, 503] on span "4" at bounding box center [304, 509] width 5 height 12
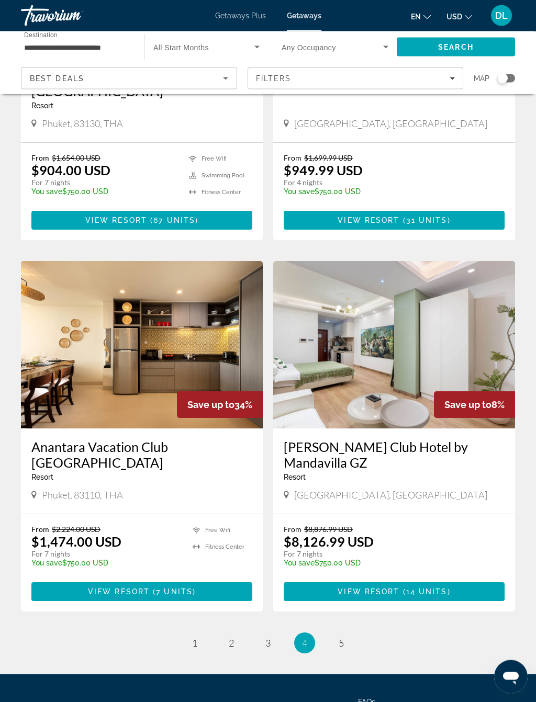
scroll to position [1750, 0]
click at [267, 605] on link "page 3" at bounding box center [268, 643] width 18 height 18
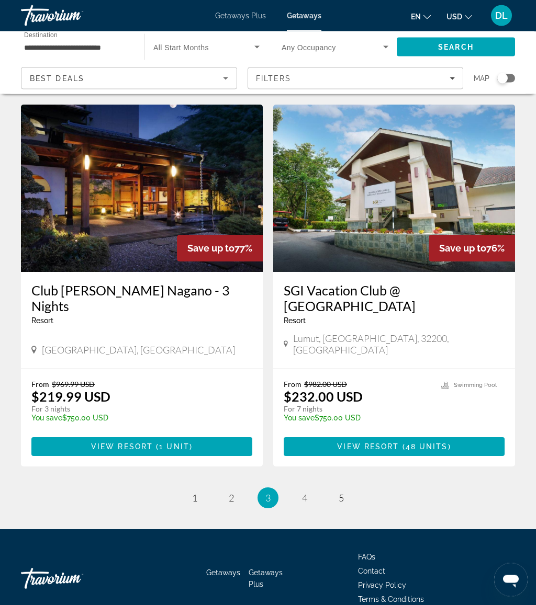
scroll to position [1878, 0]
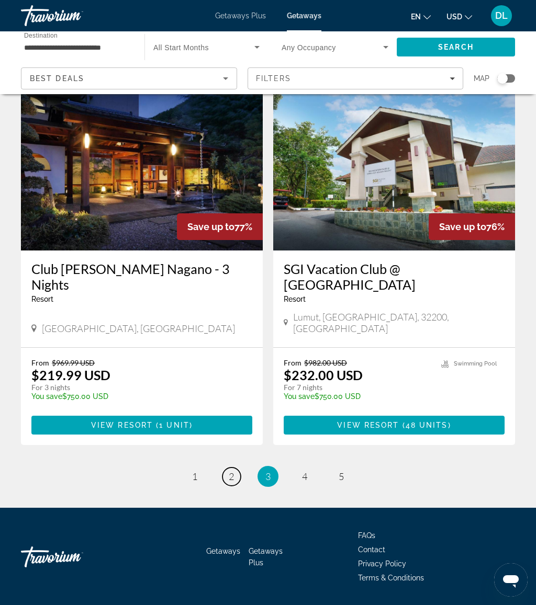
click at [233, 468] on link "page 2" at bounding box center [231, 477] width 18 height 18
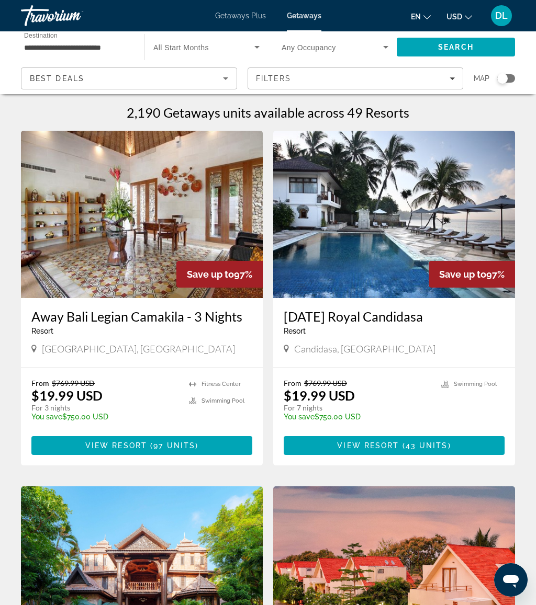
click at [117, 48] on input "**********" at bounding box center [77, 47] width 107 height 13
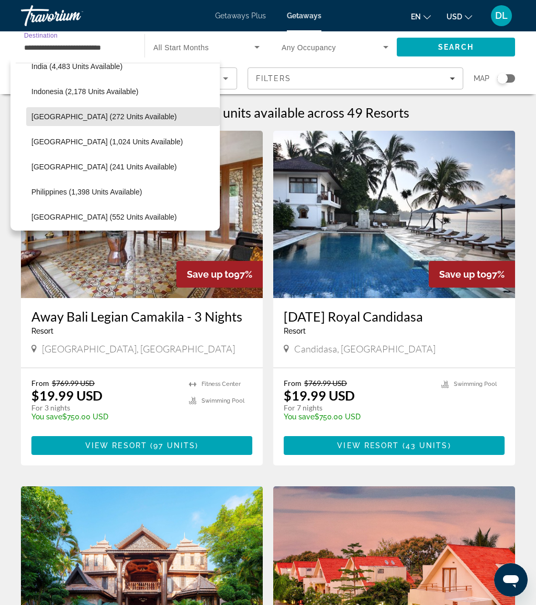
scroll to position [367, 0]
click at [140, 179] on span "Select destination: Philippines (1,398 units available)" at bounding box center [123, 191] width 194 height 25
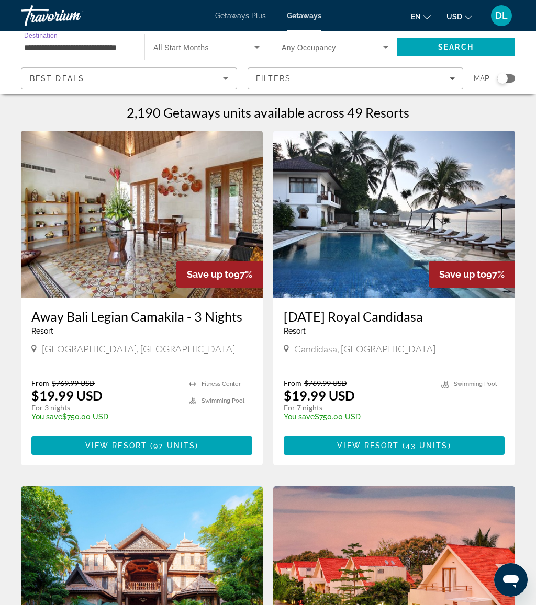
click at [451, 37] on span "Search" at bounding box center [456, 47] width 118 height 25
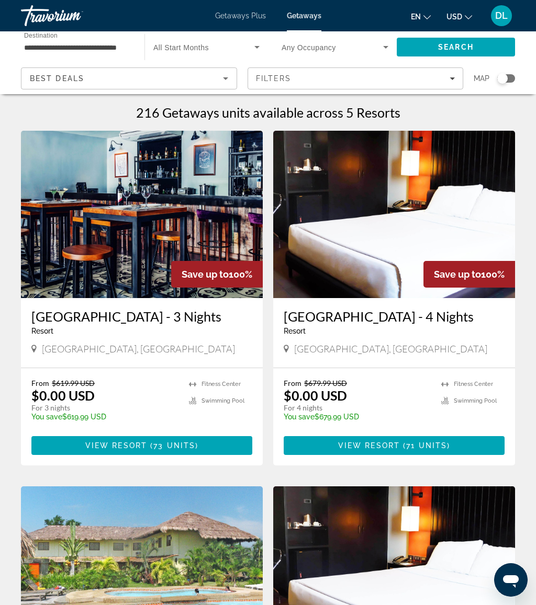
click at [448, 43] on span "Search" at bounding box center [456, 47] width 36 height 8
click at [97, 48] on input "**********" at bounding box center [77, 47] width 107 height 13
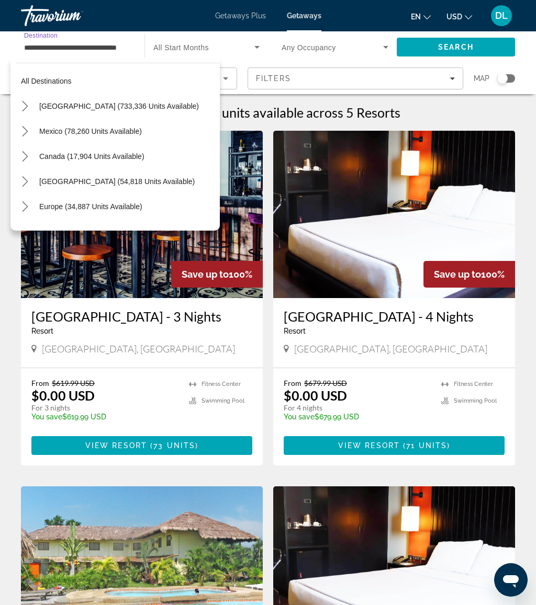
scroll to position [414, 0]
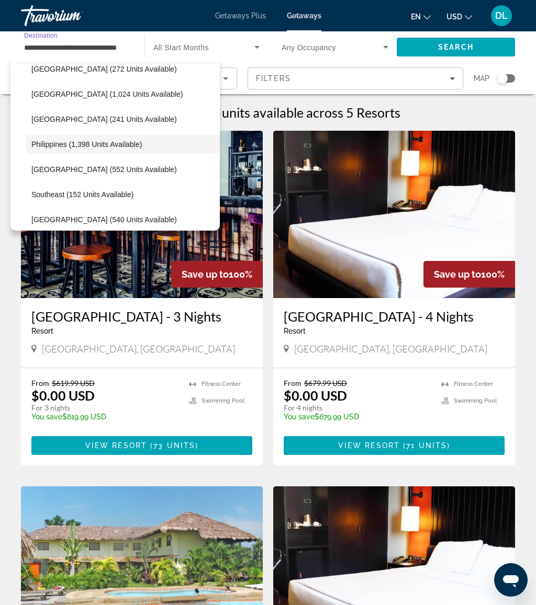
click at [120, 125] on span "Select destination: Maldives (241 units available)" at bounding box center [123, 119] width 194 height 25
type input "**********"
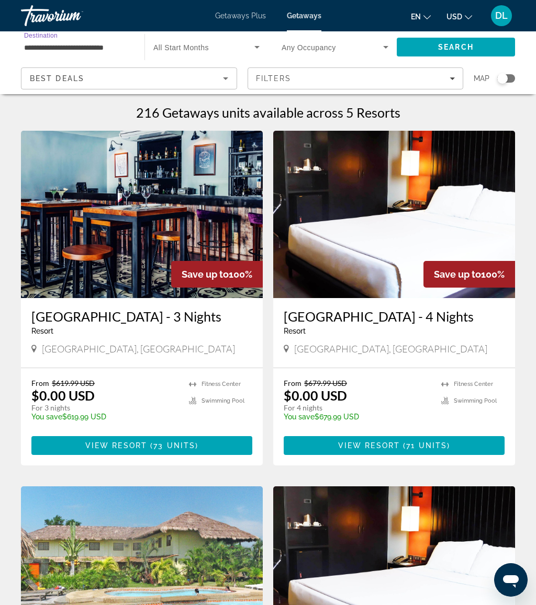
click at [442, 35] on span "Search" at bounding box center [456, 47] width 118 height 25
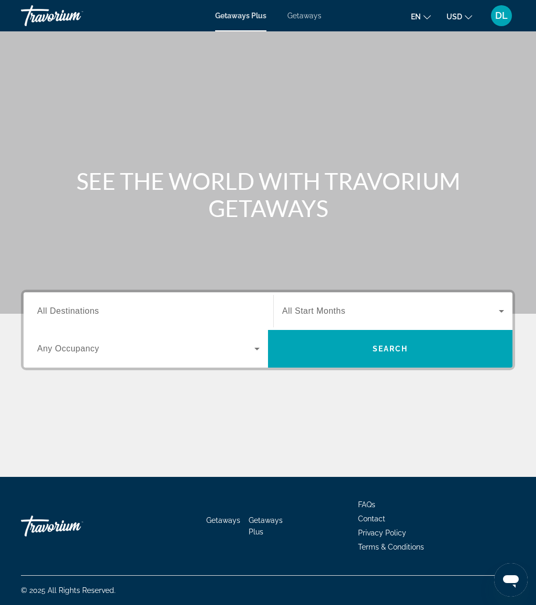
click at [302, 18] on span "Getaways" at bounding box center [304, 16] width 34 height 8
click at [182, 316] on input "Destination All Destinations" at bounding box center [148, 312] width 222 height 13
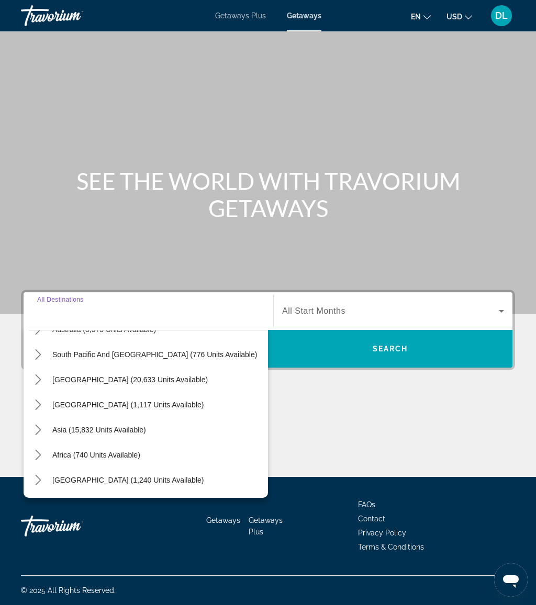
scroll to position [170, 0]
click at [41, 433] on icon "Toggle Asia (15,832 units available) submenu" at bounding box center [38, 430] width 10 height 10
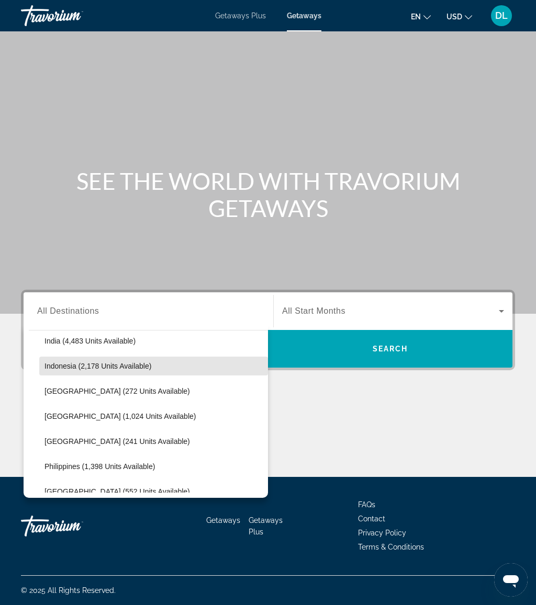
scroll to position [363, 0]
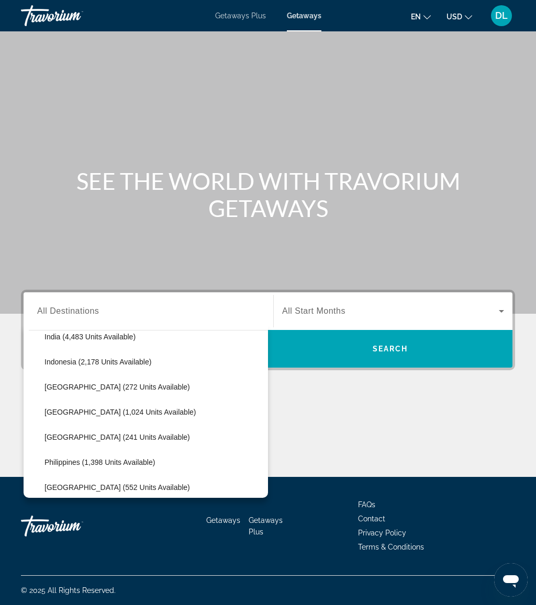
click at [139, 447] on span "Select destination: Maldives (241 units available)" at bounding box center [153, 437] width 229 height 25
type input "**********"
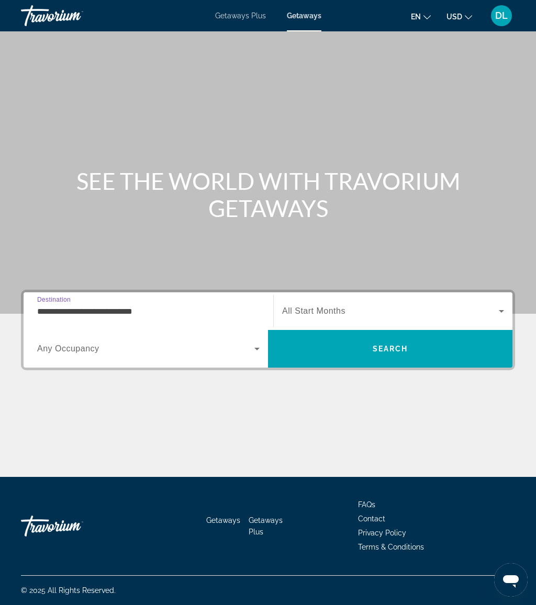
click at [349, 346] on span "Search" at bounding box center [390, 348] width 244 height 25
